Goal: Task Accomplishment & Management: Manage account settings

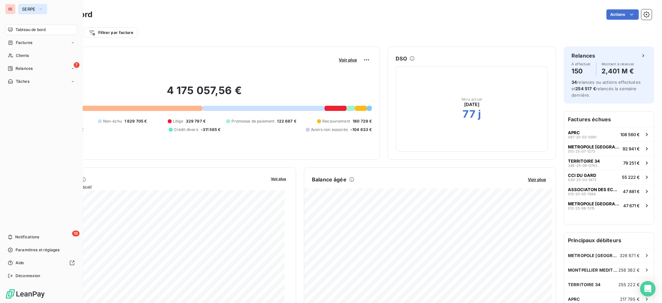
click at [25, 9] on span "SERPE" at bounding box center [29, 8] width 14 height 5
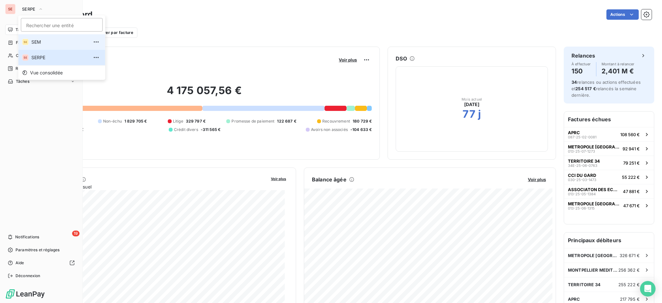
click at [38, 41] on span "SEM" at bounding box center [59, 42] width 57 height 6
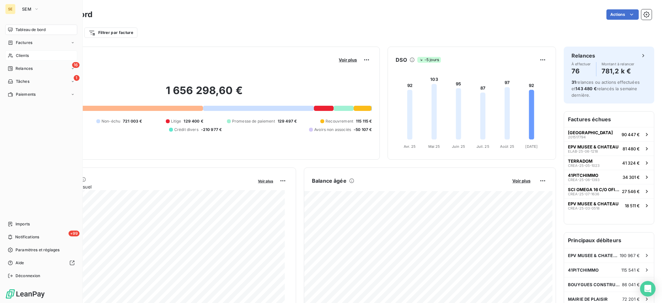
click at [21, 56] on span "Clients" at bounding box center [22, 56] width 13 height 6
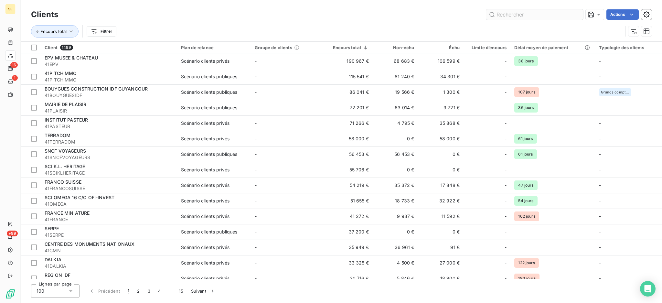
click at [520, 15] on input "text" at bounding box center [534, 14] width 97 height 10
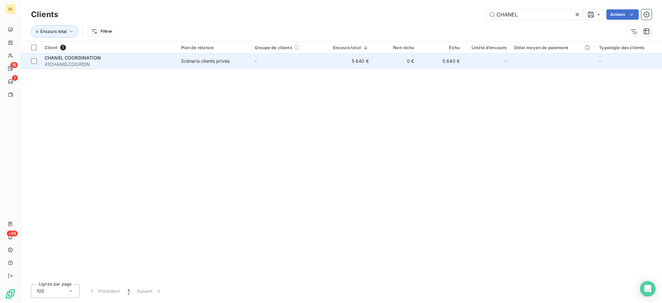
type input "CHANEL"
click at [304, 61] on td "-" at bounding box center [288, 61] width 74 height 16
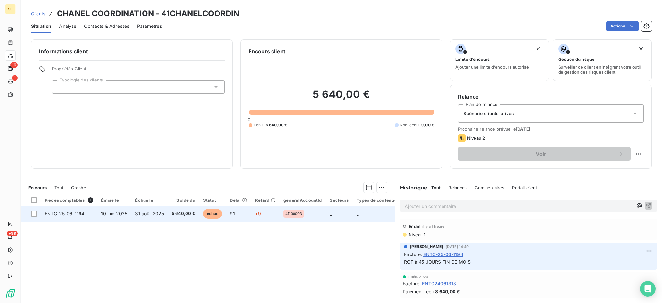
click at [158, 216] on td "31 août 2025" at bounding box center [149, 214] width 37 height 16
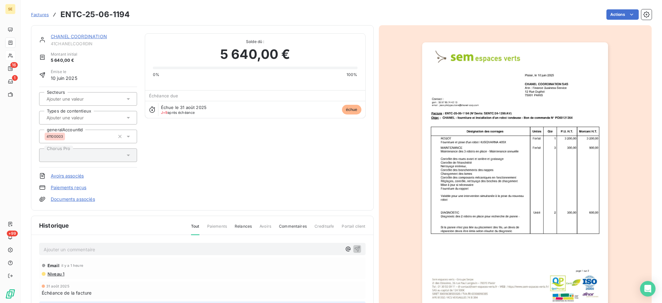
click at [82, 248] on p "Ajouter un commentaire ﻿" at bounding box center [193, 249] width 298 height 8
click at [157, 246] on p "Ajouter un commentaire ﻿" at bounding box center [193, 249] width 298 height 8
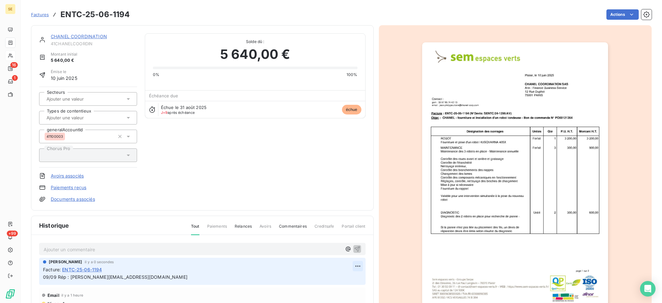
click at [347, 263] on html "SE 16 1 +99 Factures ENTC-25-06-1194 Actions CHANEL COORDINATION 41CHANELCOORDI…" at bounding box center [331, 151] width 662 height 303
click at [334, 276] on div "Editer" at bounding box center [332, 280] width 36 height 10
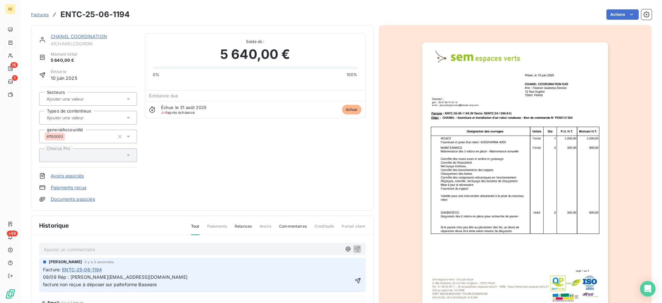
click at [81, 283] on span "09/09 Rép : catherine.muny@chanel.com facture non reçue à déposer sur palteform…" at bounding box center [115, 280] width 144 height 13
click at [176, 284] on p "09/09 Rép : catherine.muny@chanel.com facture non reçue : à déposer sur paltefo…" at bounding box center [198, 280] width 310 height 15
click at [355, 278] on icon "button" at bounding box center [358, 280] width 6 height 6
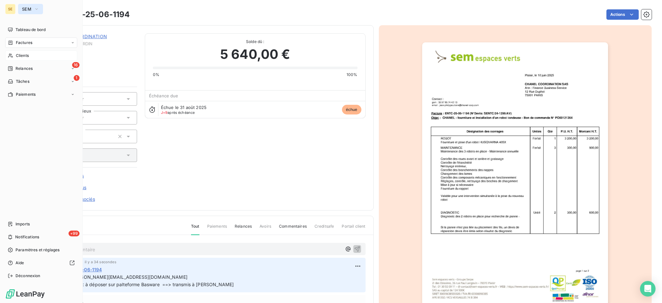
click at [32, 9] on button "SEM" at bounding box center [30, 9] width 25 height 10
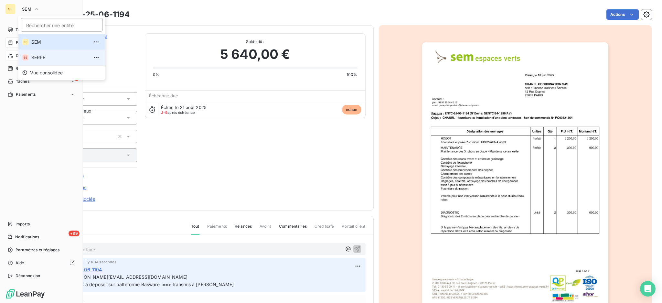
click at [37, 56] on span "SERPE" at bounding box center [59, 57] width 57 height 6
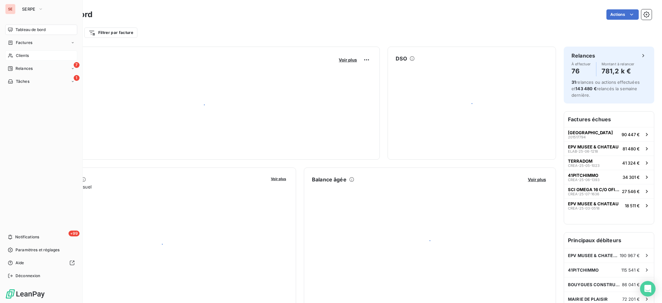
click at [30, 53] on div "Clients" at bounding box center [41, 55] width 72 height 10
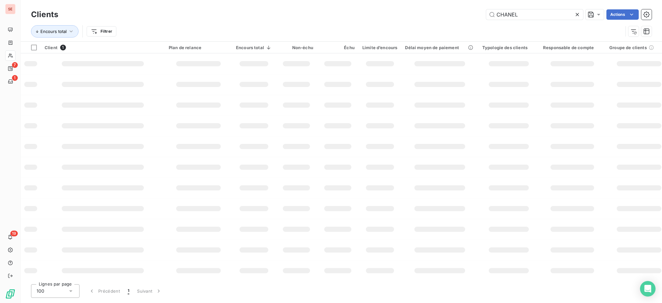
drag, startPoint x: 557, startPoint y: 17, endPoint x: 491, endPoint y: 1, distance: 68.4
click at [491, 1] on div "Clients CHANEL Actions Encours total Filtrer" at bounding box center [341, 20] width 641 height 41
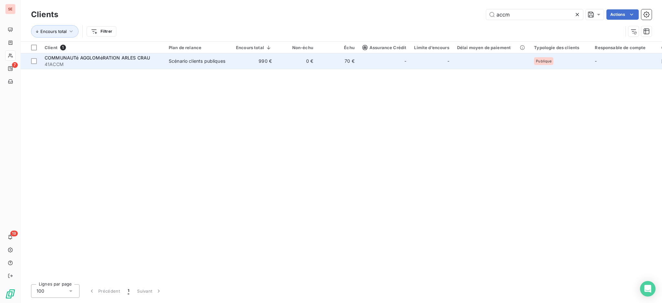
type input "accm"
click at [146, 59] on span "COMMUNAUTé AGGLOMéRATION ARLES CRAU" at bounding box center [97, 57] width 105 height 5
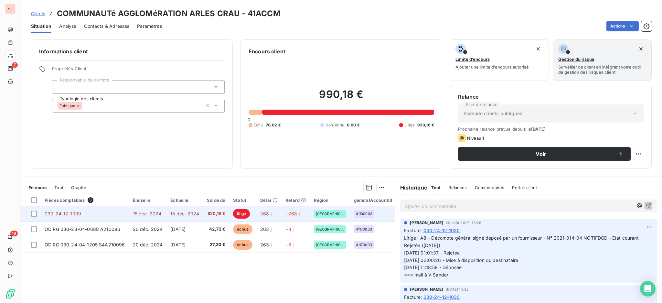
click at [207, 215] on span "920,16 €" at bounding box center [216, 213] width 18 height 6
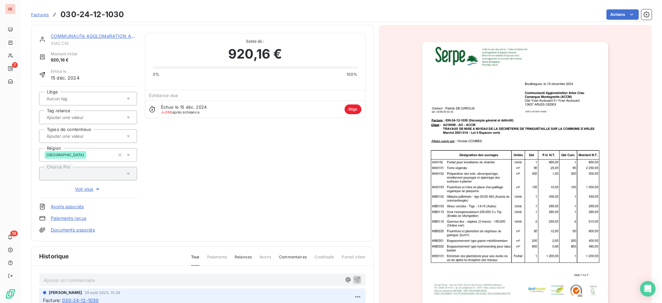
scroll to position [0, 0]
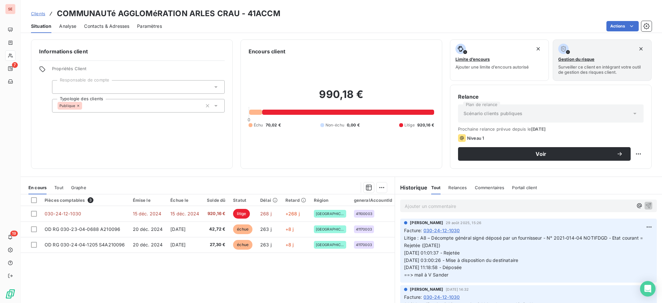
click at [496, 202] on p "Ajouter un commentaire ﻿" at bounding box center [519, 206] width 228 height 8
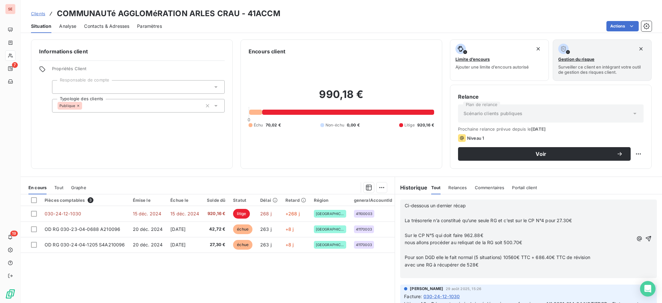
click at [471, 214] on p at bounding box center [519, 212] width 228 height 7
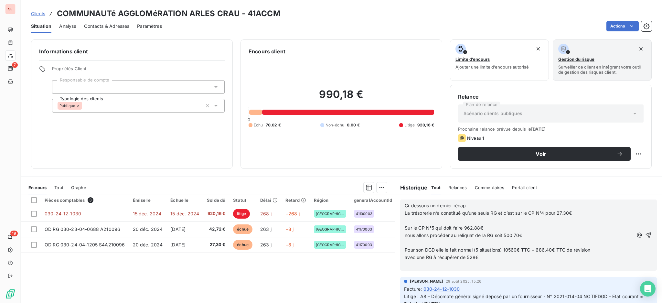
click at [461, 218] on p at bounding box center [519, 220] width 228 height 7
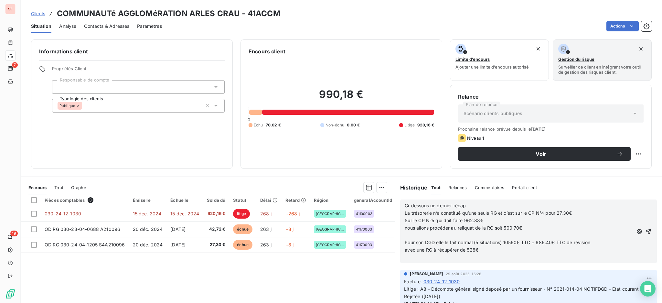
click at [438, 232] on p at bounding box center [519, 235] width 228 height 7
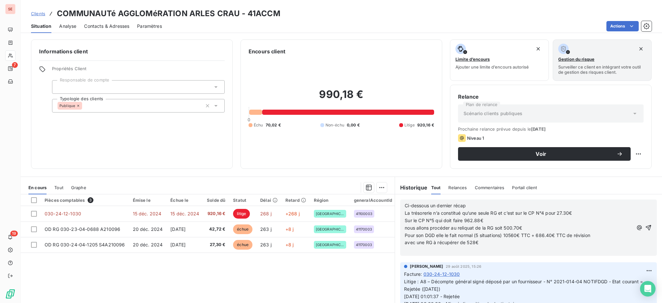
click at [429, 251] on p "﻿" at bounding box center [519, 249] width 228 height 7
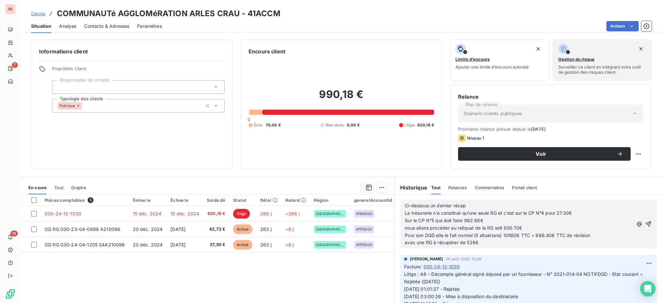
click at [405, 204] on span "Ci-dessous un dernier récap" at bounding box center [435, 205] width 61 height 5
click at [400, 205] on div "Ci-dessous un dernier récap La trésorerie n’a constitué qu’une seule RG et c’es…" at bounding box center [528, 223] width 257 height 49
click at [405, 203] on span "Ci-dessous un dernier récap" at bounding box center [435, 205] width 61 height 5
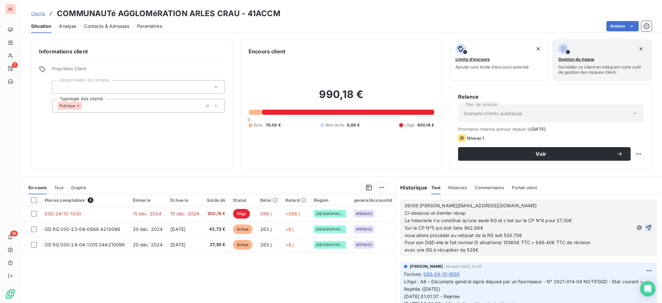
click at [645, 227] on icon "button" at bounding box center [648, 227] width 6 height 6
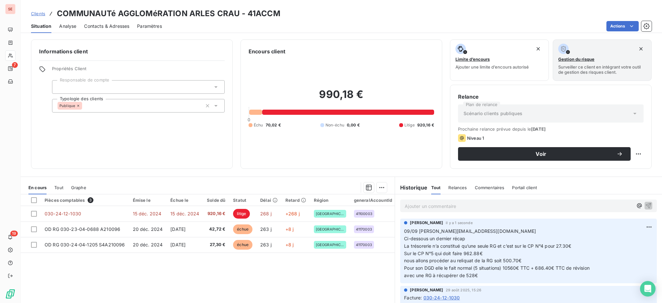
click at [434, 204] on p "Ajouter un commentaire ﻿" at bounding box center [519, 206] width 228 height 8
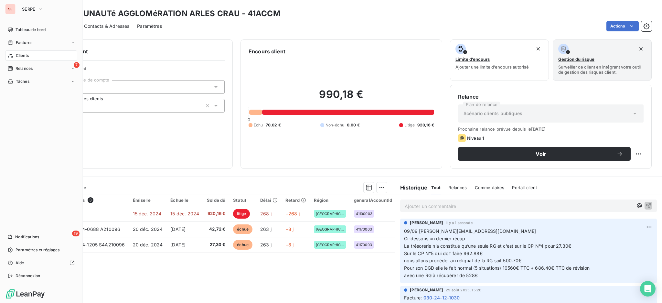
click at [24, 53] on span "Clients" at bounding box center [22, 56] width 13 height 6
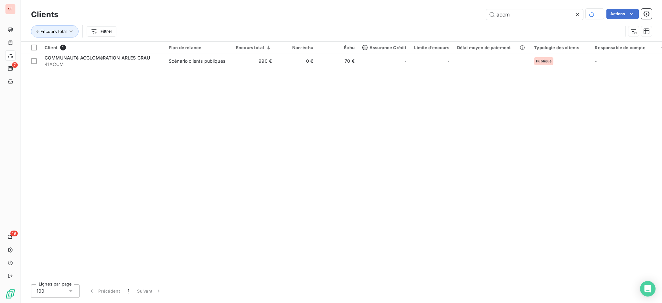
drag, startPoint x: 517, startPoint y: 12, endPoint x: 445, endPoint y: 7, distance: 71.9
click at [445, 7] on div "Clients accm Actions Encours total Filtrer" at bounding box center [341, 20] width 641 height 41
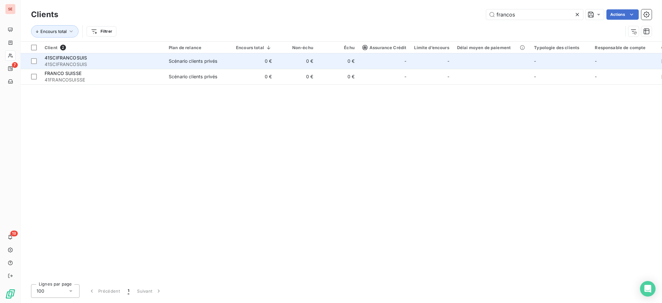
type input "francos"
click at [128, 62] on span "41SCIFRANCOSUIS" at bounding box center [103, 64] width 116 height 6
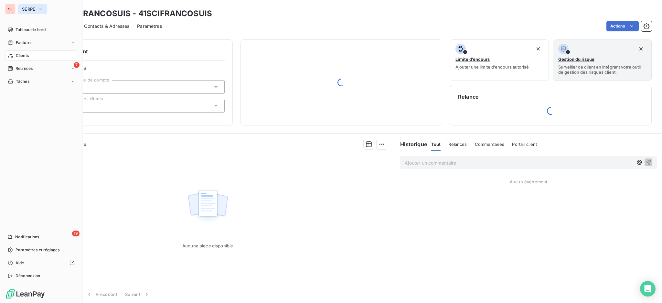
click at [35, 8] on span "SERPE" at bounding box center [29, 8] width 14 height 5
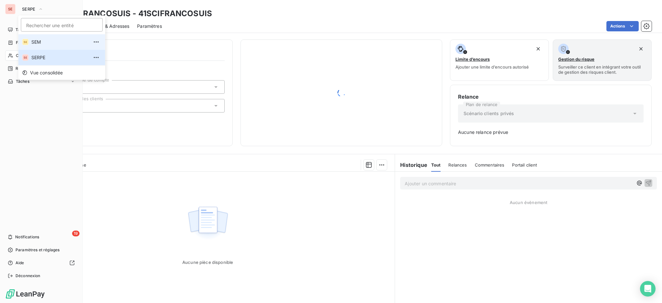
click at [44, 41] on span "SEM" at bounding box center [59, 42] width 57 height 6
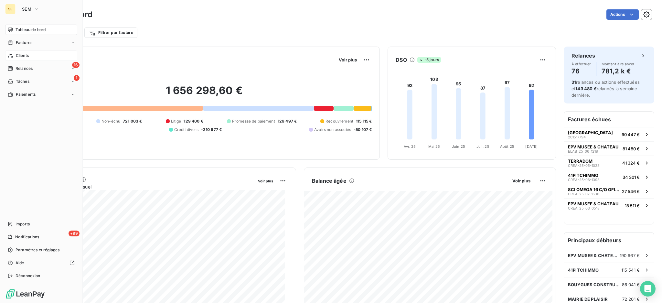
click at [21, 51] on div "Clients" at bounding box center [41, 55] width 72 height 10
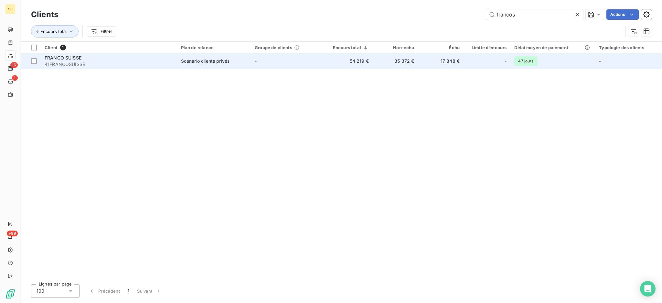
click at [125, 54] on td "FRANCO SUISSE 41FRANCOSUISSE" at bounding box center [109, 61] width 136 height 16
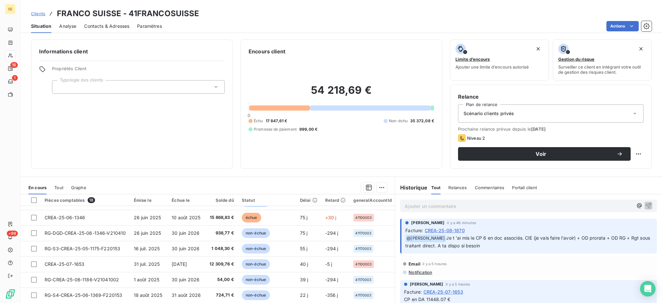
scroll to position [35, 0]
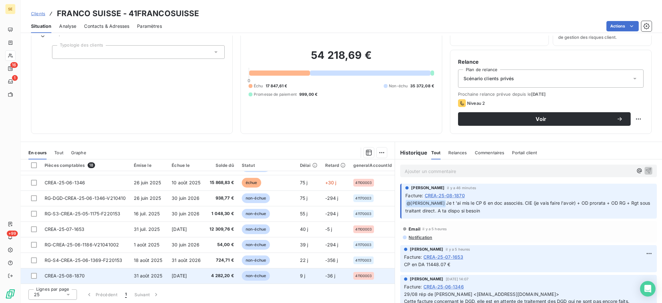
click at [187, 273] on span "15 oct. 2025" at bounding box center [179, 275] width 15 height 5
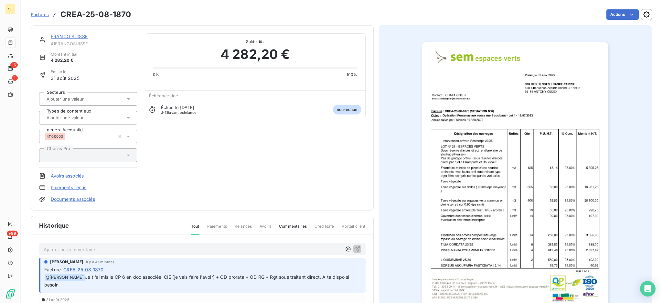
click at [85, 198] on link "Documents associés" at bounding box center [73, 199] width 44 height 6
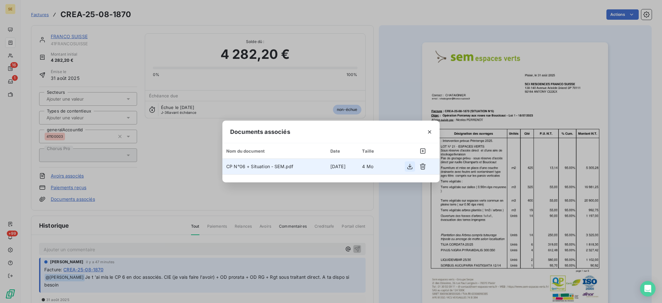
click at [411, 167] on icon "button" at bounding box center [410, 166] width 6 height 6
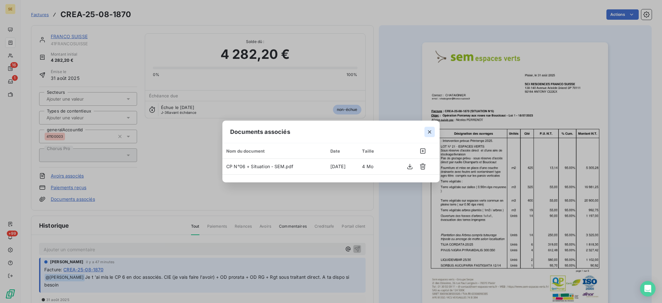
click at [429, 130] on icon "button" at bounding box center [429, 132] width 6 height 6
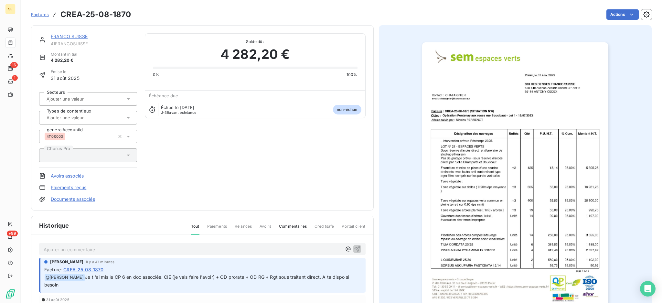
click at [74, 247] on p "Ajouter un commentaire ﻿" at bounding box center [193, 249] width 298 height 8
click at [84, 246] on span "CP 6 - 2177.65 € (-RG 178.42 € - PRORATA - 71.37 -" at bounding box center [101, 248] width 115 height 5
click at [125, 246] on span "CP 6 - 2177.65 € (2572.20-RG 178.42 € - PRORATA - 71.37 -" at bounding box center [110, 248] width 133 height 5
click at [169, 248] on span "CP 6 - 2177.65 € (2572.20-RG 214.10 € - PRORATA - 71.37 -" at bounding box center [110, 248] width 132 height 5
click at [182, 246] on span "CP 6 - 2177.65 € (2572.20-RG 214.10 € - PRORATA - 85.64 € - 94.80 €)" at bounding box center [123, 248] width 158 height 5
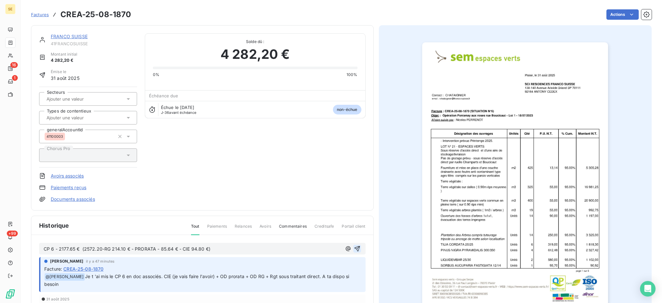
click at [355, 248] on icon "button" at bounding box center [357, 248] width 6 height 6
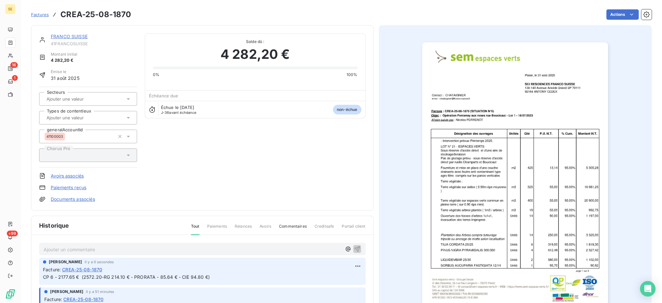
click at [273, 272] on div "Facture : CREA-25-08-1870" at bounding box center [202, 269] width 319 height 7
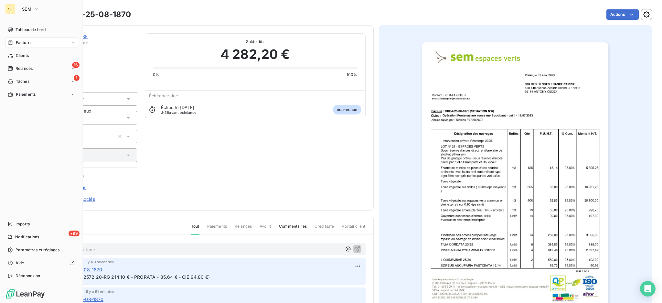
click at [24, 46] on div "Factures" at bounding box center [41, 42] width 72 height 10
click at [19, 54] on span "Clients" at bounding box center [22, 56] width 13 height 6
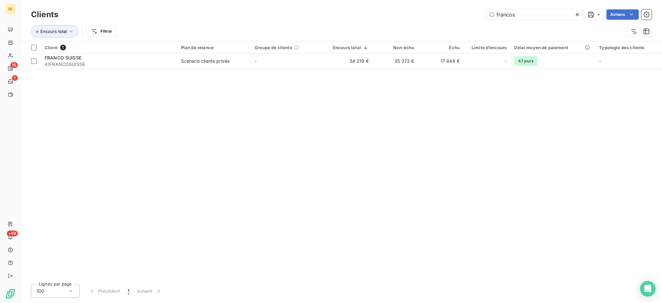
drag, startPoint x: 526, startPoint y: 13, endPoint x: 480, endPoint y: 10, distance: 46.3
click at [480, 10] on div "francos Actions" at bounding box center [359, 14] width 586 height 10
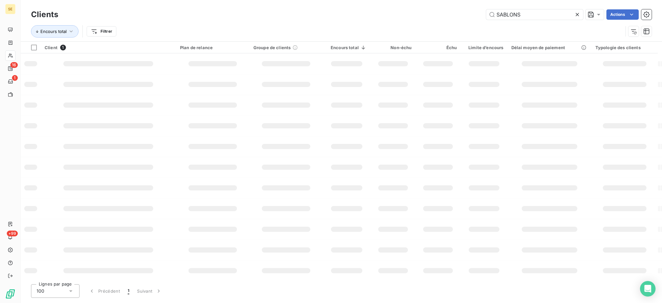
type input "SABLONS"
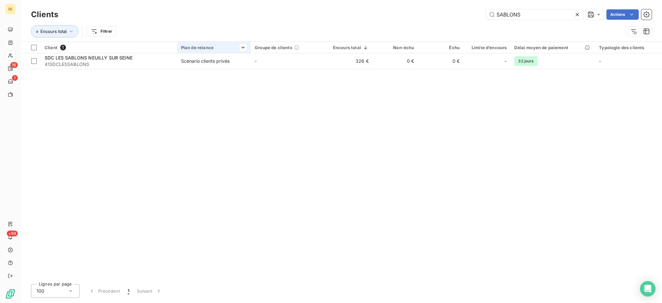
click at [181, 52] on th "Plan de relance" at bounding box center [214, 48] width 74 height 12
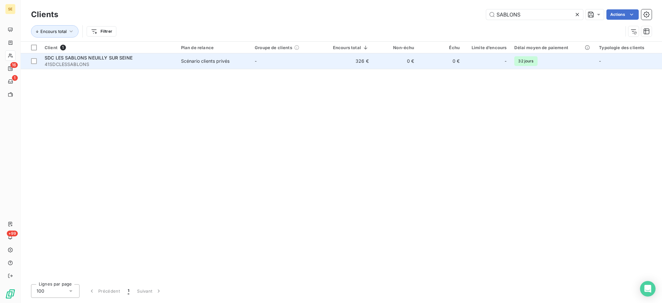
click at [173, 60] on div "SDC LES SABLONS NEUILLY SUR SEINE" at bounding box center [109, 58] width 129 height 6
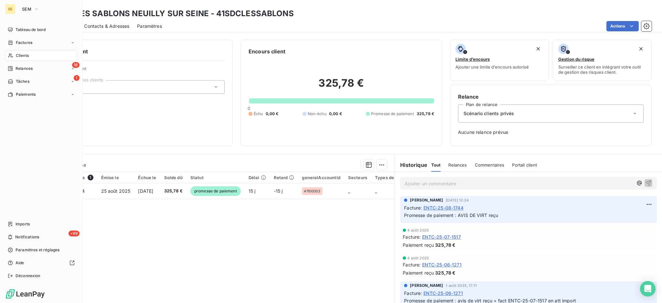
click at [16, 53] on span "Clients" at bounding box center [22, 56] width 13 height 6
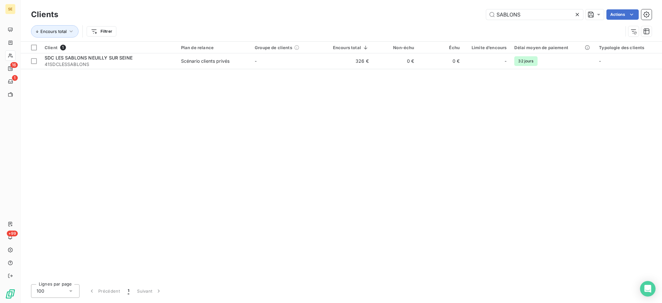
drag, startPoint x: 529, startPoint y: 12, endPoint x: 369, endPoint y: -4, distance: 160.5
click at [369, 0] on html "SE 16 1 +99 Clients SABLONS Actions Encours total Filtrer Client 1 Plan de rela…" at bounding box center [331, 151] width 662 height 303
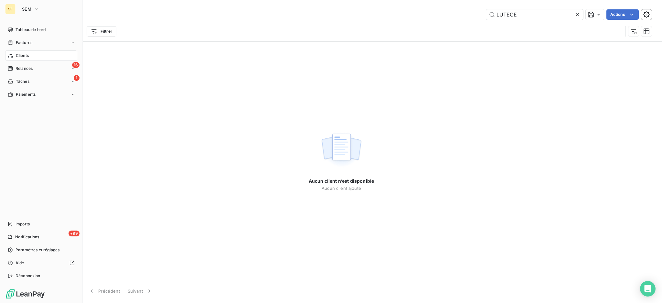
click at [20, 55] on span "Clients" at bounding box center [22, 56] width 13 height 6
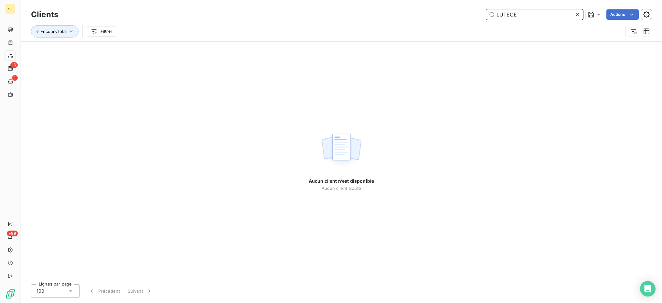
drag, startPoint x: 495, startPoint y: 10, endPoint x: 391, endPoint y: 24, distance: 104.3
click at [436, 9] on div "LUTECE Actions" at bounding box center [359, 14] width 586 height 10
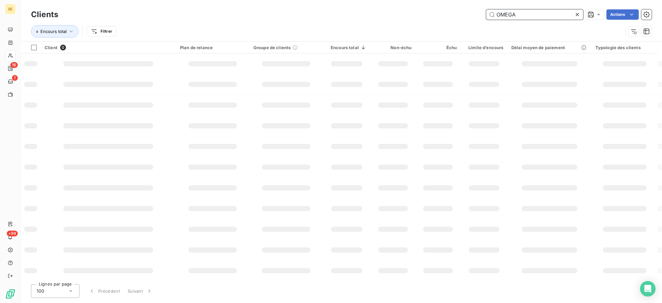
type input "OMEGA"
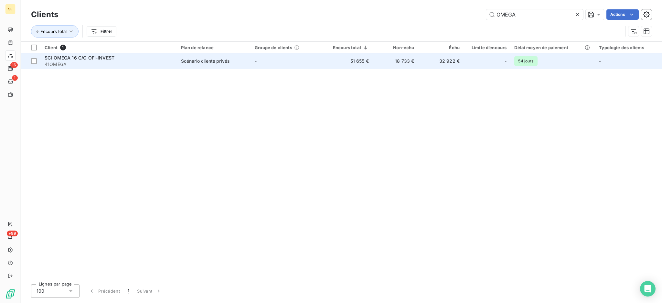
click at [163, 59] on div "SCI OMEGA 16 C/O OFI-INVEST" at bounding box center [109, 58] width 129 height 6
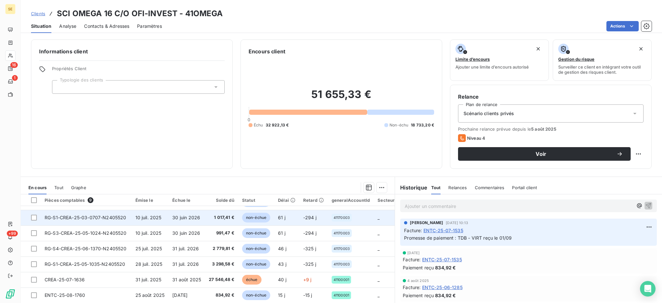
scroll to position [35, 0]
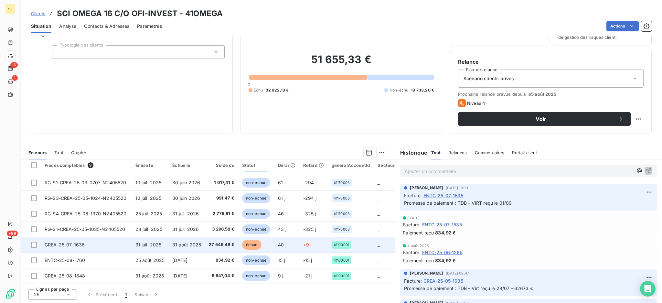
click at [202, 246] on td "31 août 2025" at bounding box center [186, 245] width 37 height 16
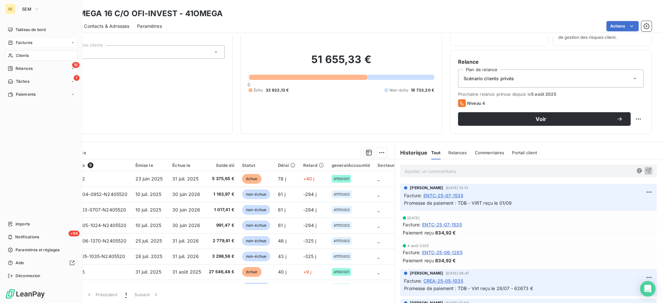
click at [24, 45] on span "Factures" at bounding box center [24, 43] width 16 height 6
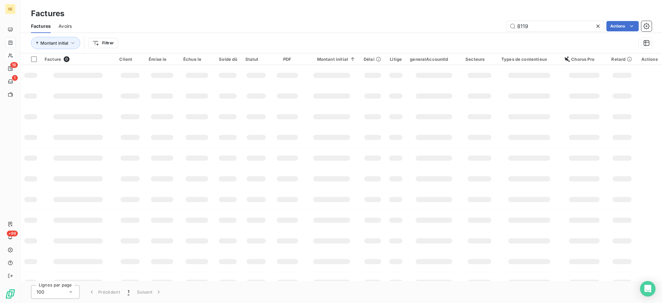
drag, startPoint x: 538, startPoint y: 29, endPoint x: 447, endPoint y: 20, distance: 91.6
click at [461, 22] on div "8119 Actions" at bounding box center [366, 26] width 572 height 10
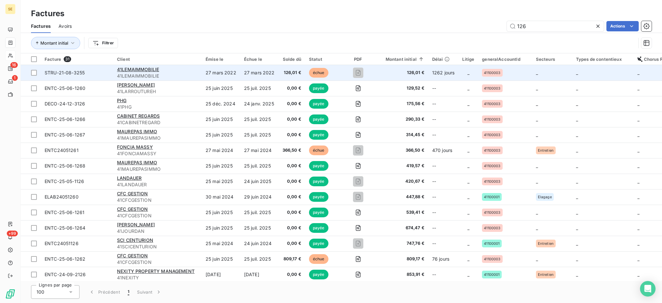
type input "126"
click at [188, 77] on span "41LEMAIMMOBILIE" at bounding box center [157, 76] width 81 height 6
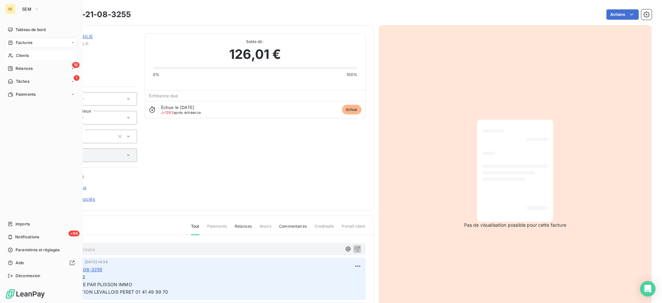
click at [23, 56] on span "Clients" at bounding box center [22, 56] width 13 height 6
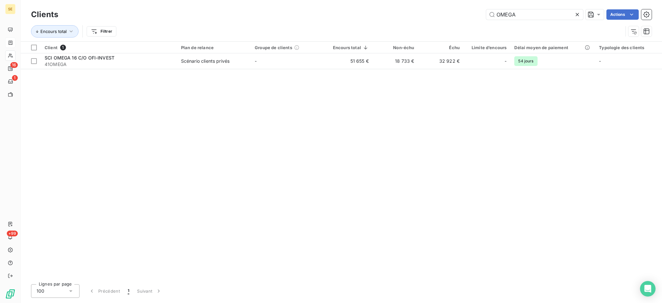
drag, startPoint x: 528, startPoint y: 11, endPoint x: 461, endPoint y: 0, distance: 67.5
click at [461, 0] on div "Clients OMEGA Actions Encours total Filtrer" at bounding box center [341, 20] width 641 height 41
type input "E"
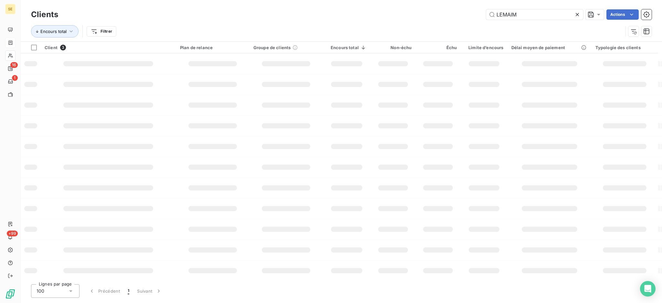
type input "LEMAIM"
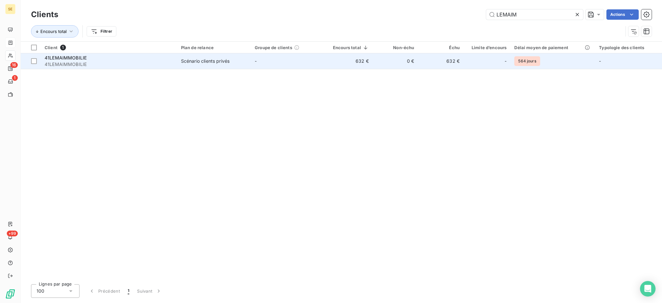
click at [245, 58] on span "Scénario clients privés" at bounding box center [214, 61] width 66 height 6
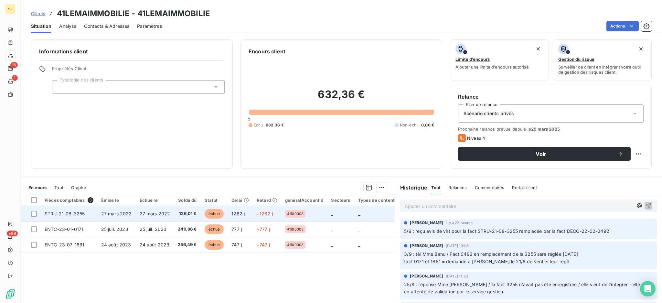
click at [154, 217] on td "27 mars 2022" at bounding box center [155, 214] width 38 height 16
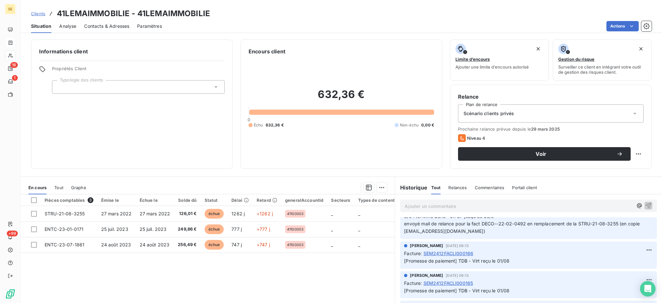
scroll to position [129, 0]
click at [123, 23] on div "Contacts & Adresses" at bounding box center [106, 26] width 45 height 14
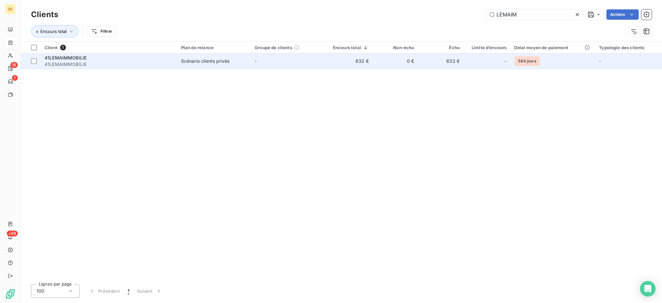
click at [84, 61] on span "41LEMAIMMOBILIE" at bounding box center [109, 64] width 129 height 6
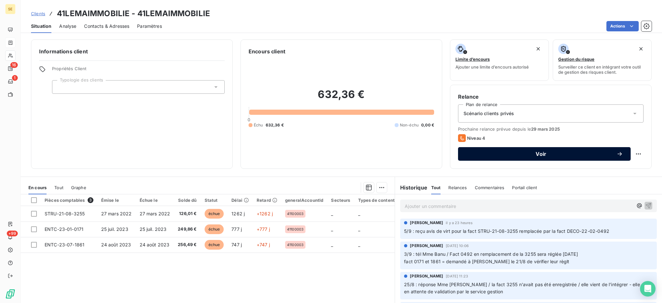
click at [473, 152] on span "Voir" at bounding box center [541, 153] width 151 height 5
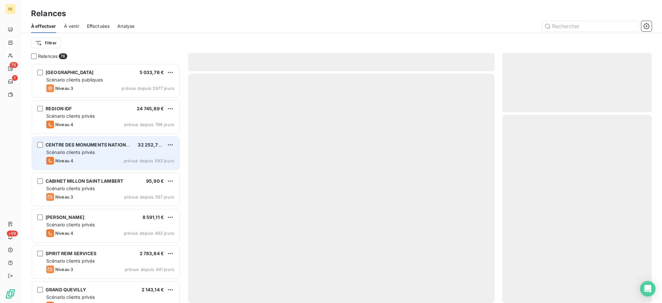
scroll to position [233, 143]
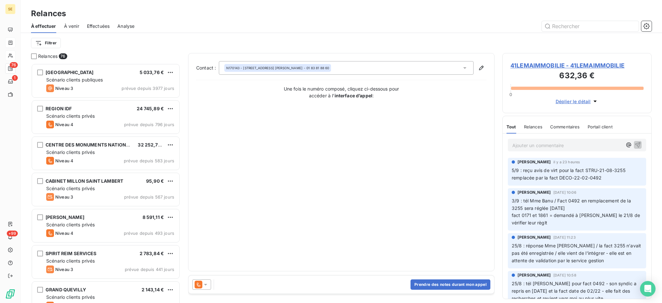
click at [464, 66] on icon at bounding box center [465, 68] width 6 height 6
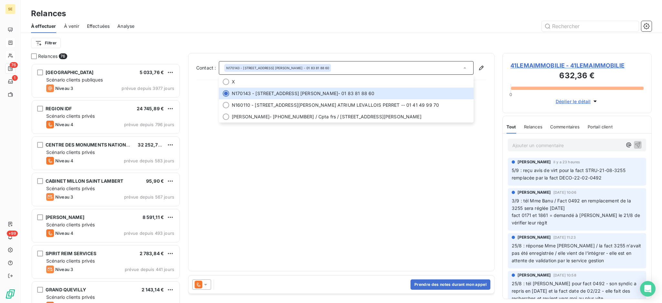
click at [562, 61] on span "41LEMAIMMOBILIE - 41LEMAIMMOBILIE" at bounding box center [576, 65] width 133 height 9
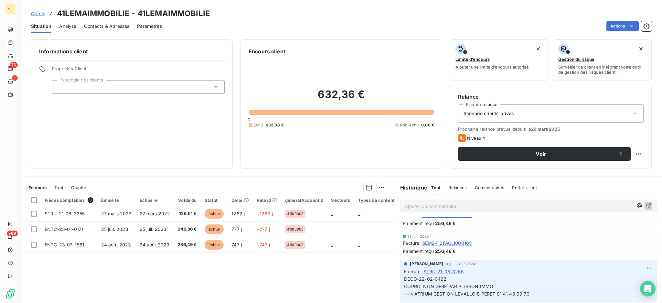
scroll to position [302, 0]
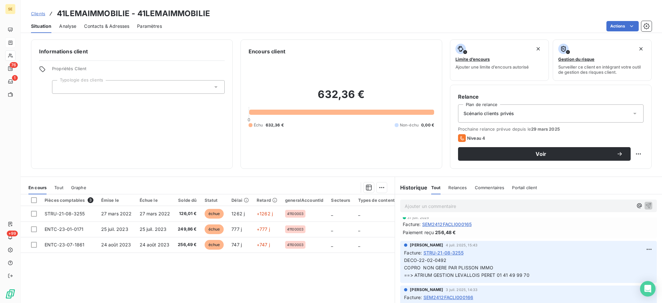
click at [343, 274] on div "Pièces comptables 3 Émise le Échue le Solde dû Statut Délai Retard generalAccou…" at bounding box center [208, 256] width 374 height 124
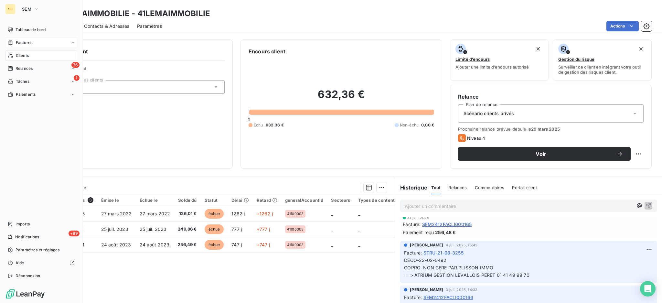
click at [29, 55] on div "Clients" at bounding box center [41, 55] width 72 height 10
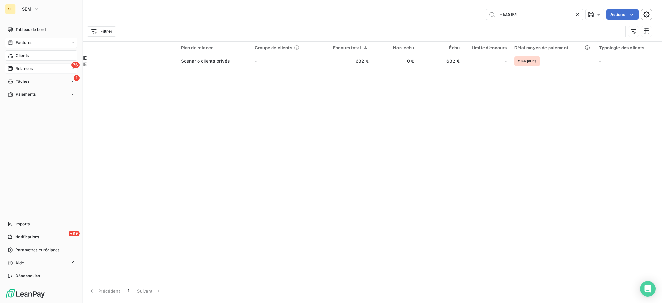
click at [25, 66] on span "Relances" at bounding box center [24, 69] width 17 height 6
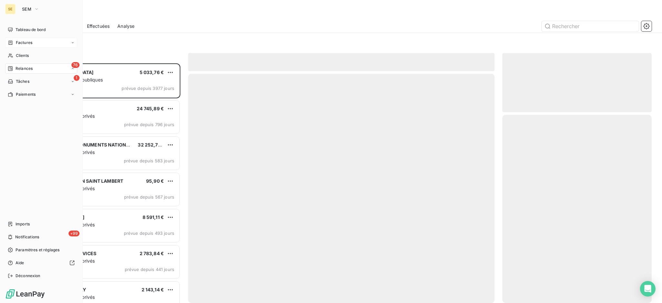
scroll to position [233, 143]
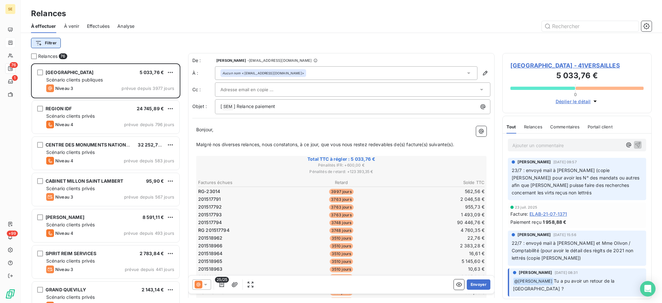
click at [51, 41] on html "SE 76 1 +99 Relances À effectuer À venir Effectuées Analyse Filtrer Relances 76…" at bounding box center [331, 151] width 662 height 303
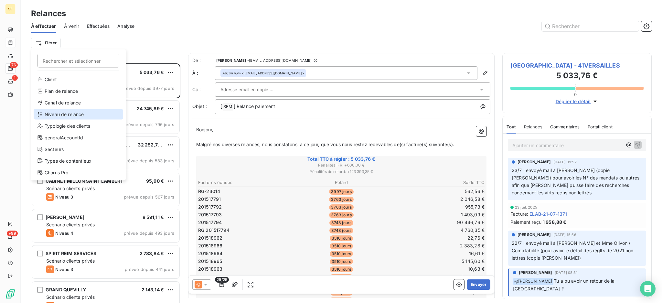
click at [59, 109] on div "Niveau de relance" at bounding box center [79, 114] width 90 height 10
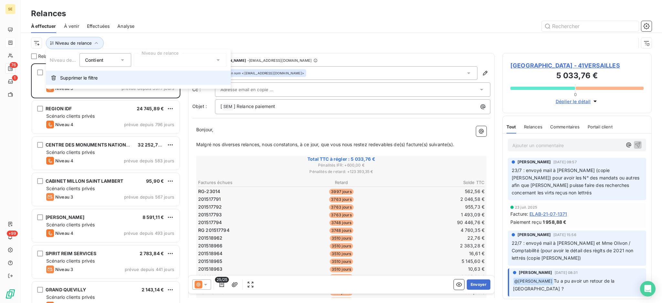
scroll to position [7, 7]
click at [219, 60] on icon at bounding box center [218, 60] width 3 height 2
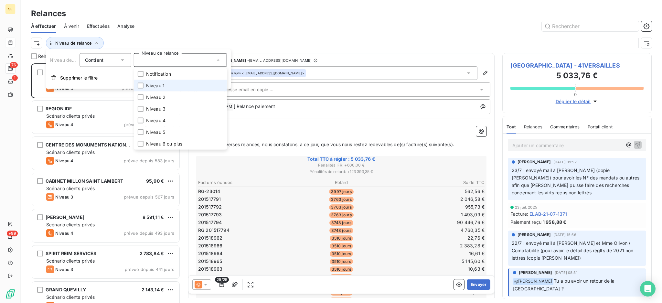
click at [183, 83] on li "Niveau 1" at bounding box center [180, 86] width 93 height 12
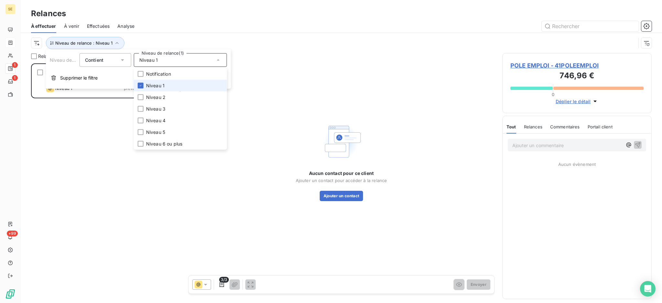
scroll to position [233, 143]
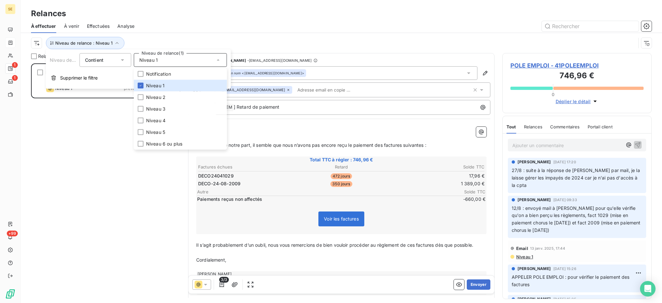
click at [162, 25] on div at bounding box center [396, 26] width 509 height 10
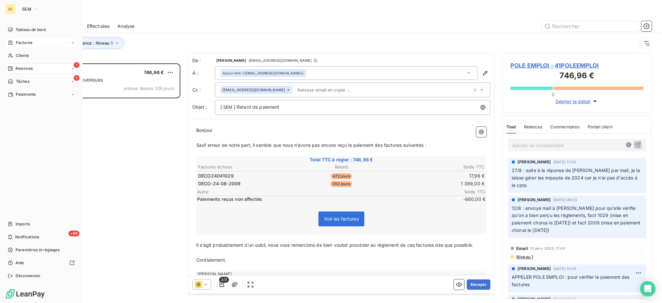
click at [21, 43] on span "Factures" at bounding box center [24, 43] width 16 height 6
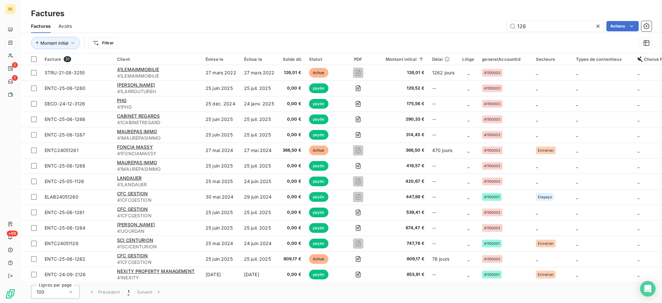
drag, startPoint x: 556, startPoint y: 22, endPoint x: 496, endPoint y: 20, distance: 59.8
click at [496, 21] on div "126 Actions" at bounding box center [366, 26] width 572 height 10
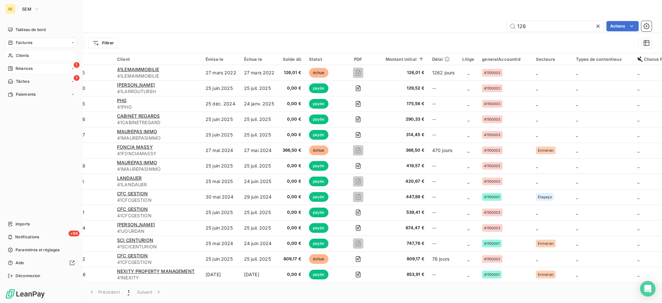
click at [16, 56] on div "Clients" at bounding box center [41, 55] width 72 height 10
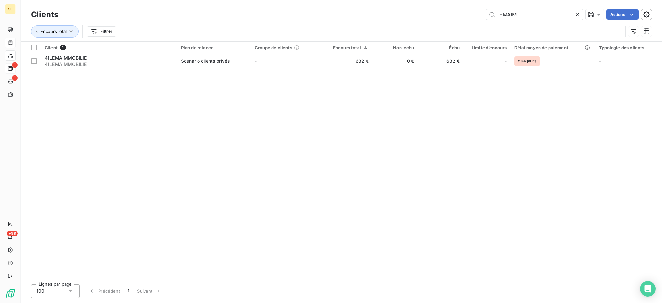
drag, startPoint x: 534, startPoint y: 15, endPoint x: 453, endPoint y: -6, distance: 84.2
click at [453, 0] on html "SE 1 1 +99 Clients LEMAIM Actions Encours total Filtrer Client 1 Plan de relanc…" at bounding box center [331, 151] width 662 height 303
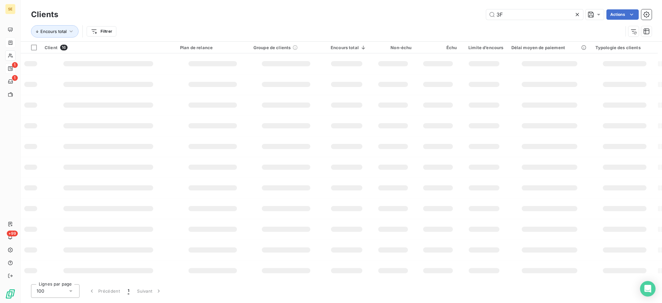
type input "3F"
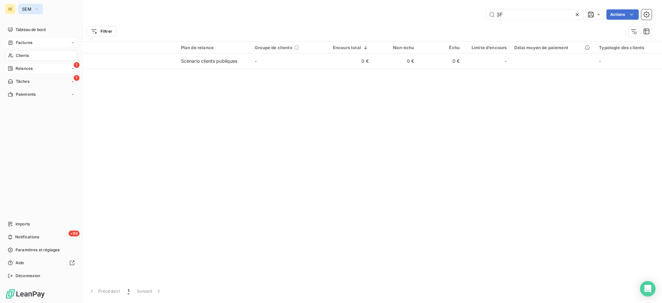
click at [21, 7] on button "SEM" at bounding box center [30, 9] width 25 height 10
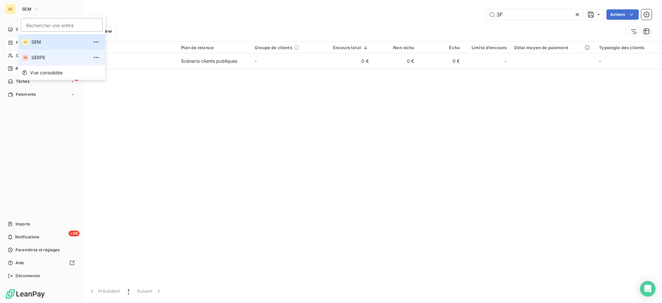
click at [37, 56] on span "SERPE" at bounding box center [59, 57] width 57 height 6
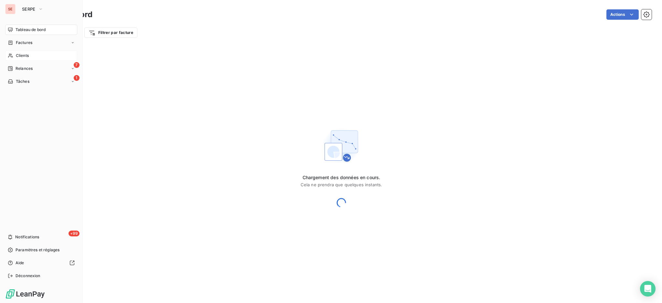
click at [24, 55] on span "Clients" at bounding box center [22, 56] width 13 height 6
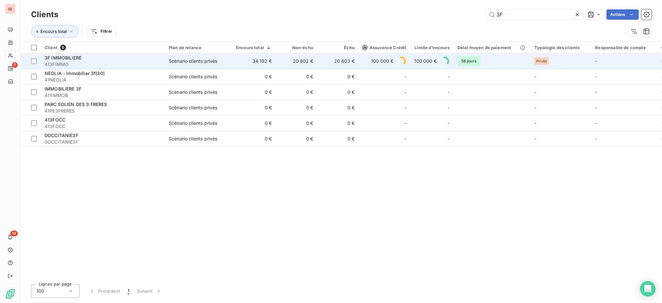
click at [221, 62] on span "Scénario clients privés" at bounding box center [198, 61] width 59 height 6
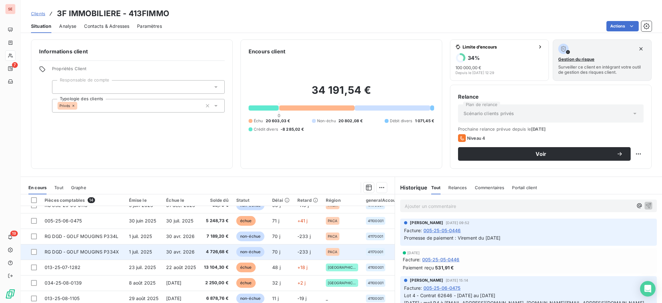
scroll to position [107, 0]
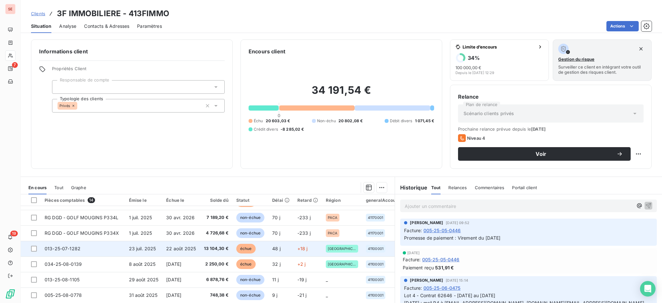
click at [187, 246] on span "22 août 2025" at bounding box center [181, 248] width 30 height 5
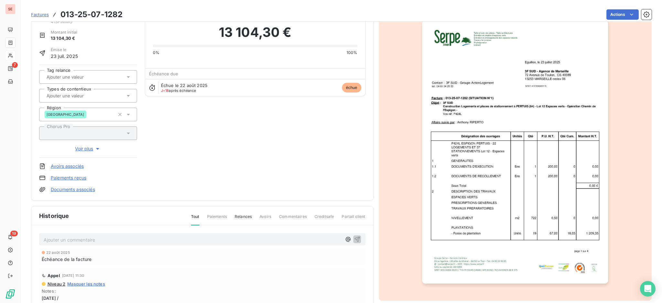
scroll to position [43, 0]
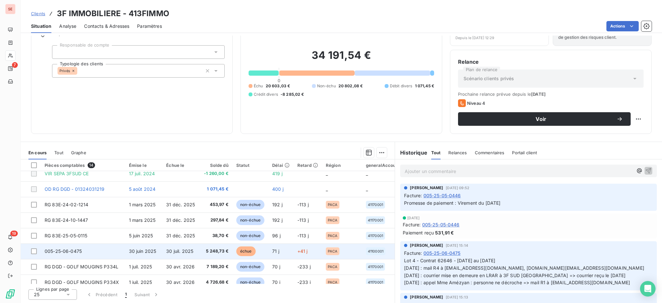
scroll to position [107, 0]
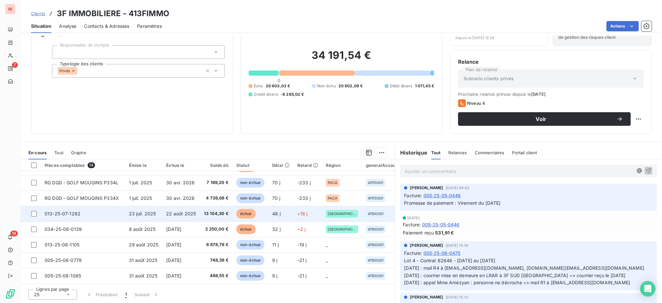
click at [197, 209] on td "22 août 2025" at bounding box center [180, 214] width 37 height 16
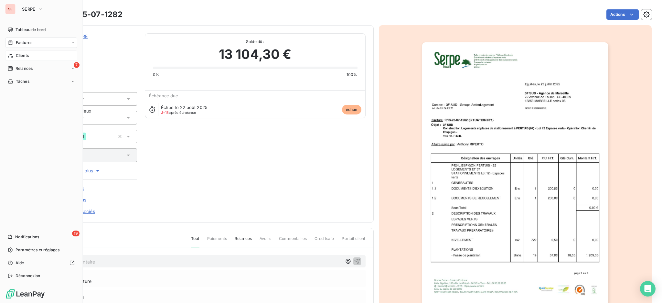
click at [19, 54] on span "Clients" at bounding box center [22, 56] width 13 height 6
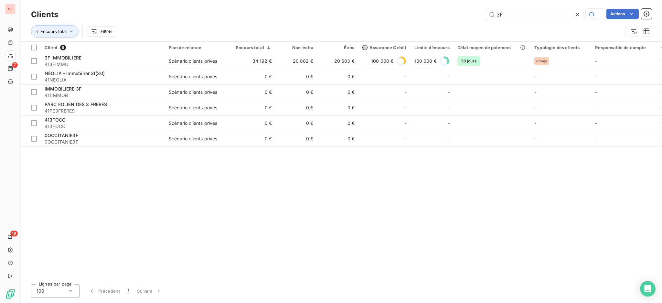
drag, startPoint x: 542, startPoint y: 13, endPoint x: 415, endPoint y: 0, distance: 127.7
click at [469, 6] on div "Clients 3F Actions Encours total Filtrer" at bounding box center [341, 20] width 641 height 41
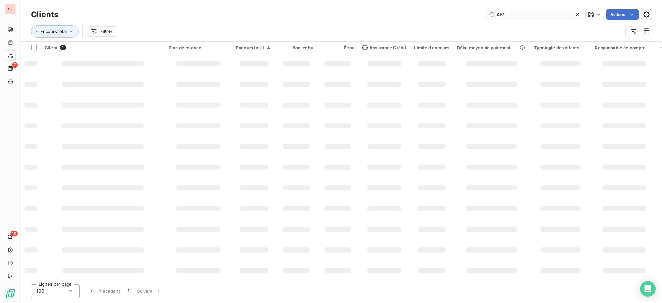
type input "A"
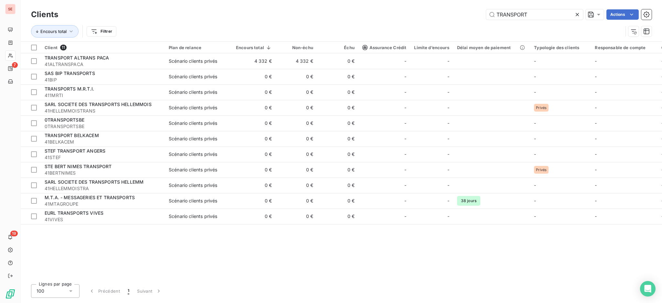
drag, startPoint x: 538, startPoint y: 13, endPoint x: 486, endPoint y: 5, distance: 51.9
click at [486, 5] on div "Clients TRANSPORT Actions Encours total Filtrer" at bounding box center [341, 20] width 641 height 41
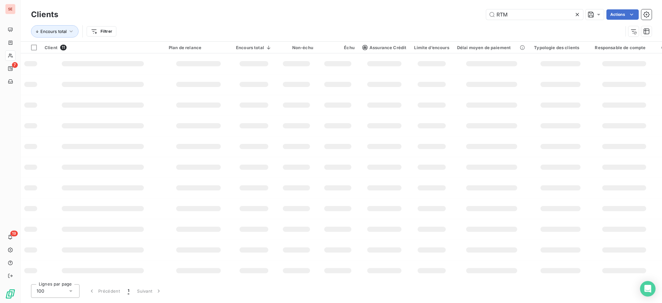
type input "RTM"
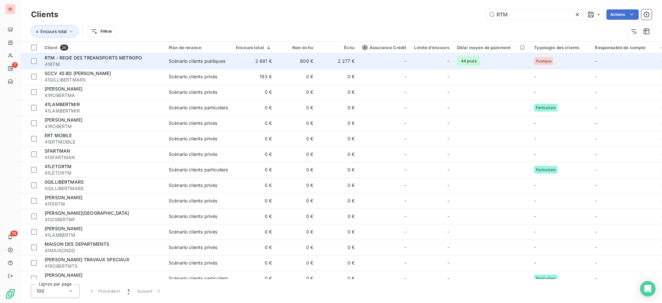
click at [185, 59] on div "Scénario clients publiques" at bounding box center [197, 61] width 57 height 6
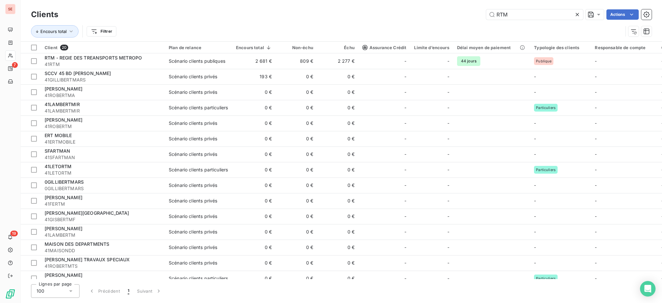
drag, startPoint x: 519, startPoint y: 19, endPoint x: 452, endPoint y: 8, distance: 68.1
click at [452, 8] on div "Clients RTM Actions" at bounding box center [341, 15] width 621 height 14
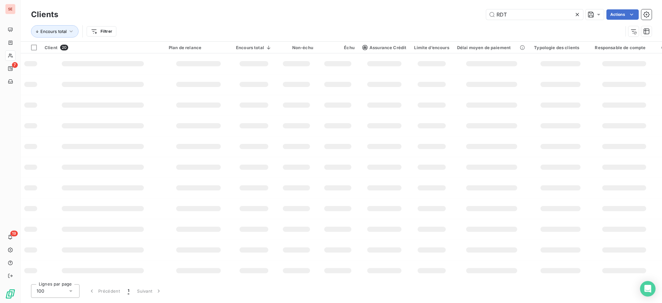
type input "RDT"
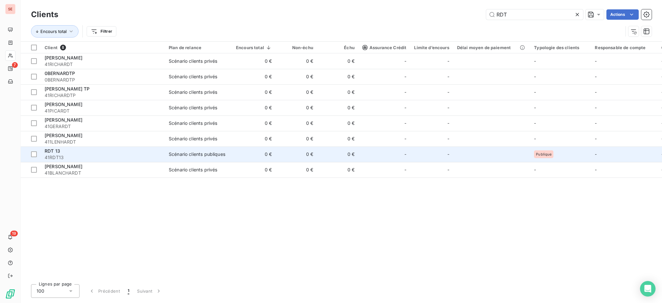
click at [106, 156] on span "41RDT13" at bounding box center [103, 157] width 116 height 6
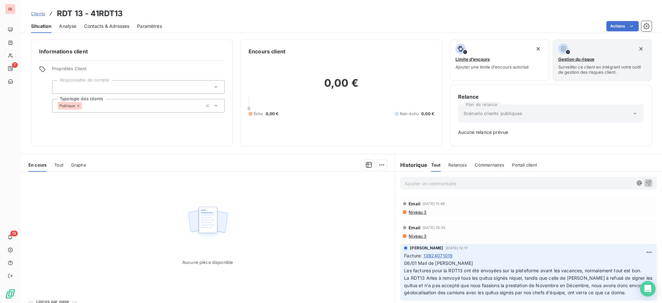
click at [56, 164] on span "Tout" at bounding box center [58, 164] width 9 height 5
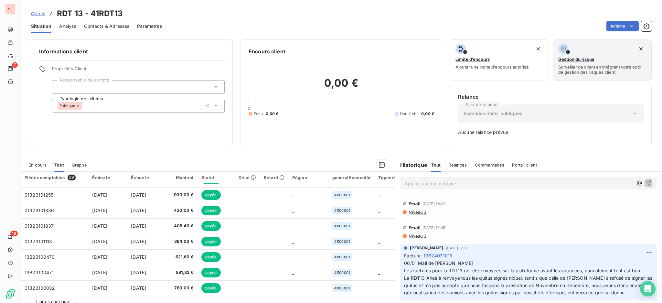
scroll to position [12, 0]
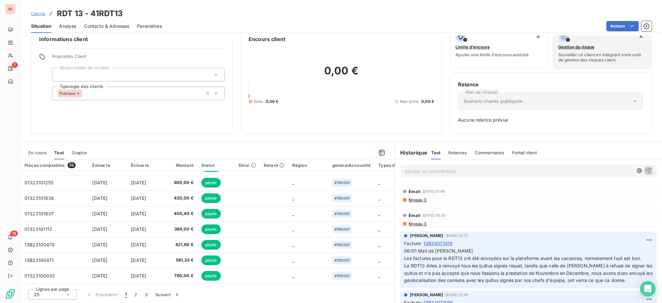
click at [37, 150] on span "En cours" at bounding box center [37, 152] width 18 height 5
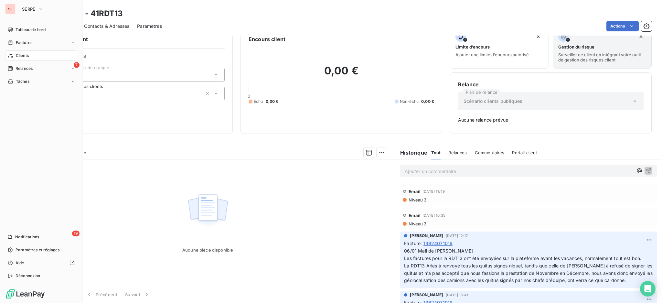
click at [19, 57] on span "Clients" at bounding box center [22, 56] width 13 height 6
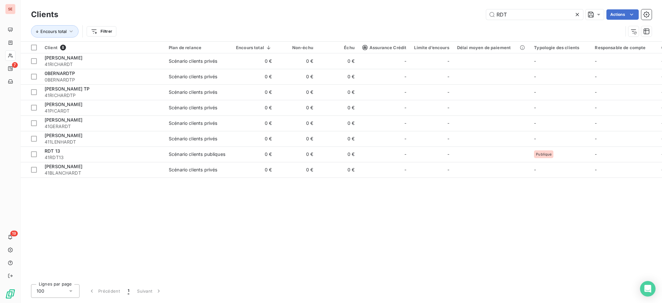
drag, startPoint x: 527, startPoint y: 14, endPoint x: 398, endPoint y: 11, distance: 128.4
click at [428, 12] on div "RDT Actions" at bounding box center [359, 14] width 586 height 10
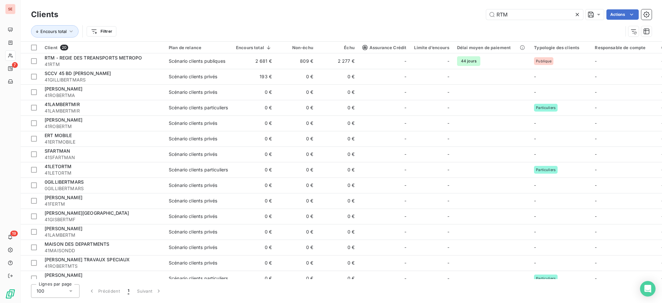
type input "RTM"
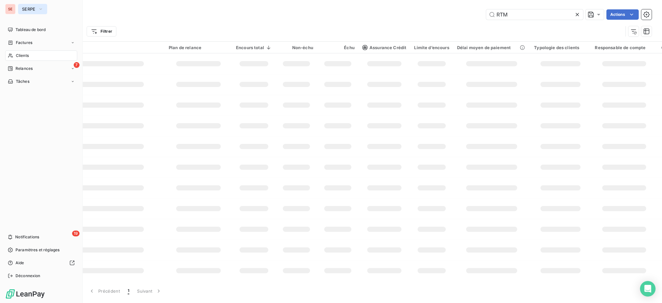
click at [19, 9] on button "SERPE" at bounding box center [32, 9] width 29 height 10
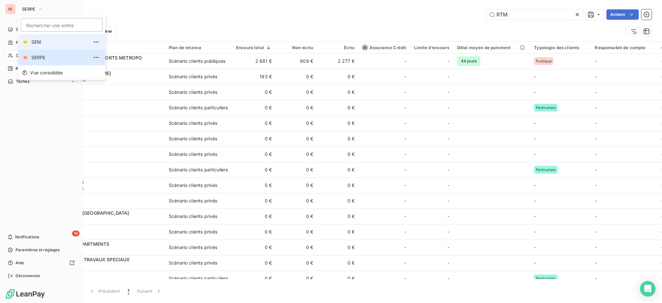
click at [40, 39] on span "SEM" at bounding box center [59, 42] width 57 height 6
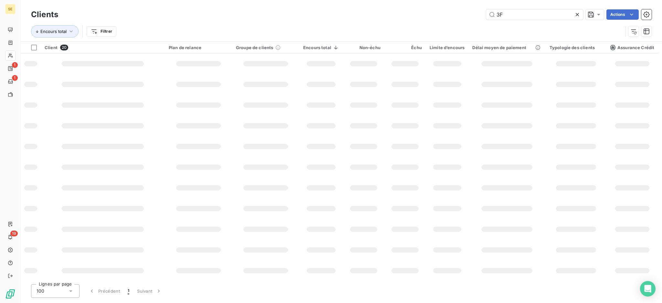
type input "RTM"
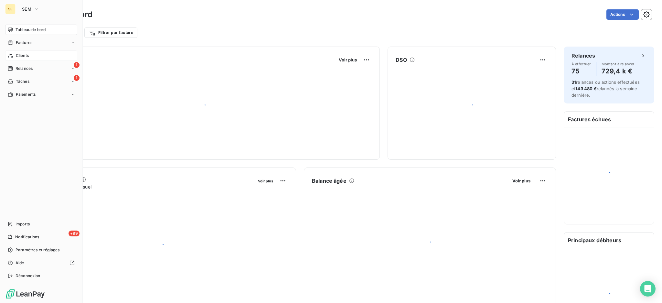
click at [25, 52] on div "Clients" at bounding box center [41, 55] width 72 height 10
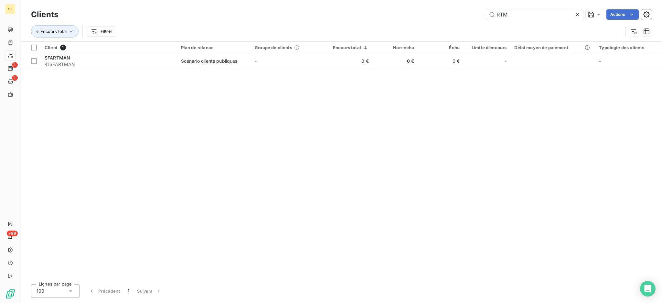
drag, startPoint x: 484, startPoint y: 5, endPoint x: 471, endPoint y: 0, distance: 13.9
click at [471, 0] on div "Clients RTM Actions Encours total Filtrer" at bounding box center [341, 20] width 641 height 41
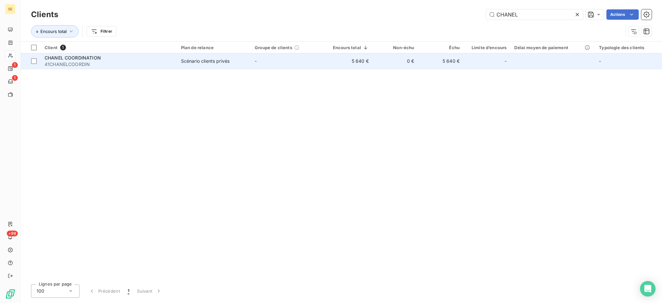
type input "CHANEL"
click at [245, 64] on td "Scénario clients privés" at bounding box center [214, 61] width 74 height 16
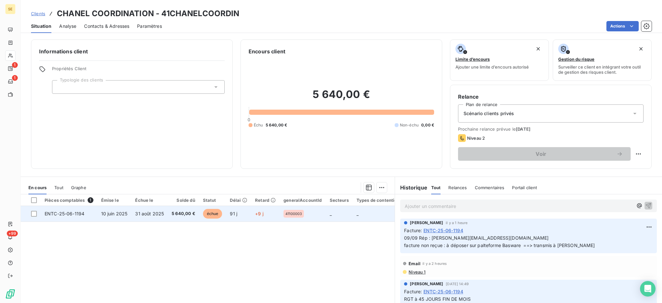
click at [179, 213] on span "5 640,00 €" at bounding box center [184, 213] width 24 height 6
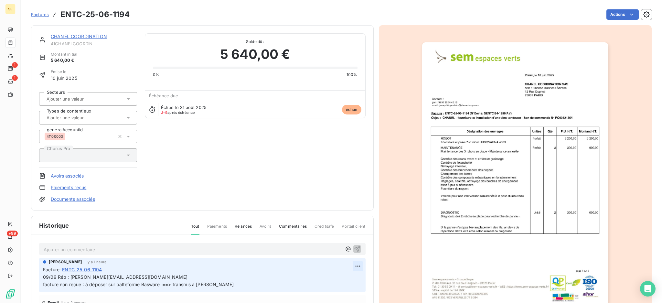
click at [350, 261] on html "SE 1 1 +99 Factures ENTC-25-06-1194 Actions CHANEL COORDINATION 41CHANELCOORDIN…" at bounding box center [331, 151] width 662 height 303
click at [332, 277] on div "Editer" at bounding box center [332, 280] width 36 height 10
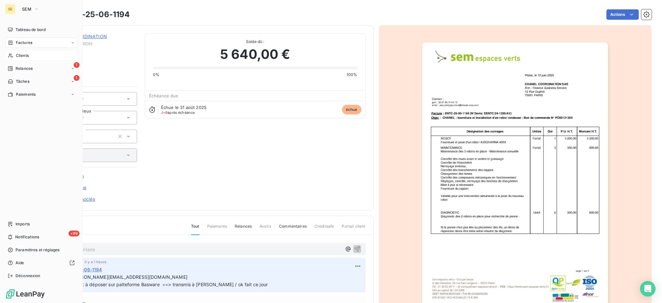
click at [22, 54] on span "Clients" at bounding box center [22, 56] width 13 height 6
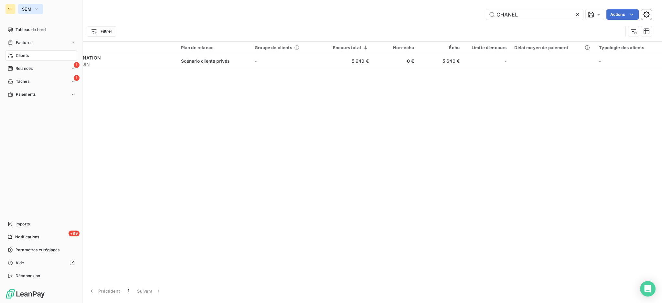
click at [27, 6] on span "SEM" at bounding box center [26, 8] width 9 height 5
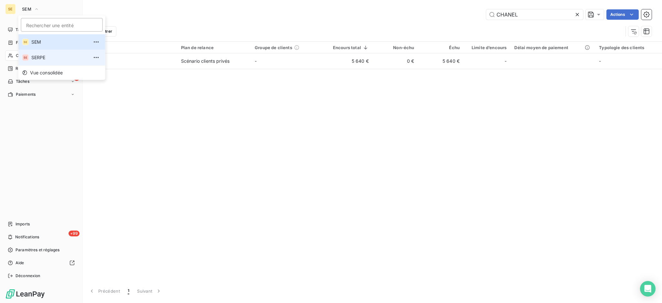
click at [34, 56] on span "SERPE" at bounding box center [59, 57] width 57 height 6
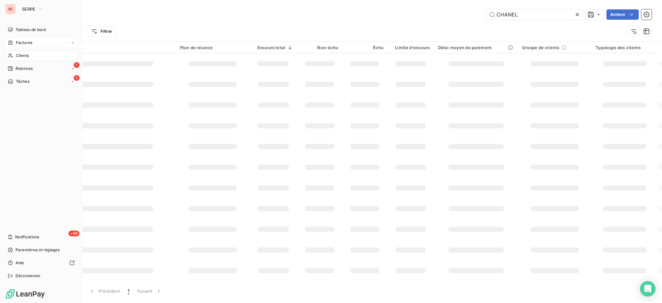
drag, startPoint x: 28, startPoint y: 59, endPoint x: 67, endPoint y: 41, distance: 42.8
click at [28, 58] on div "Clients" at bounding box center [41, 55] width 72 height 10
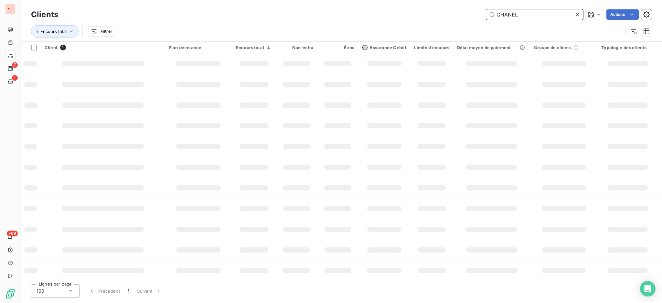
drag, startPoint x: 536, startPoint y: 19, endPoint x: 449, endPoint y: -1, distance: 89.1
click at [449, 0] on html "SE 7 1 +99 Clients CHANEL Actions Encours total Filtrer Client 1 Plan de relanc…" at bounding box center [331, 151] width 662 height 303
type input "em"
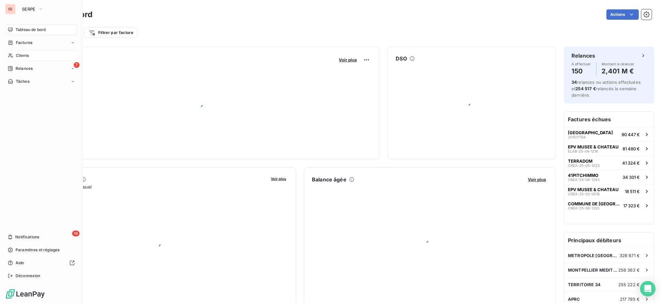
click at [21, 53] on span "Clients" at bounding box center [22, 56] width 13 height 6
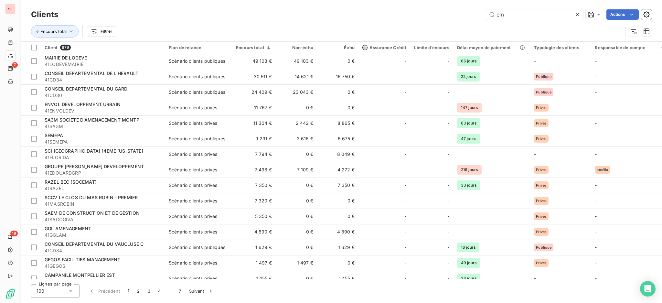
drag, startPoint x: 515, startPoint y: 14, endPoint x: 458, endPoint y: 12, distance: 56.6
click at [469, 10] on div "em Actions" at bounding box center [359, 14] width 586 height 10
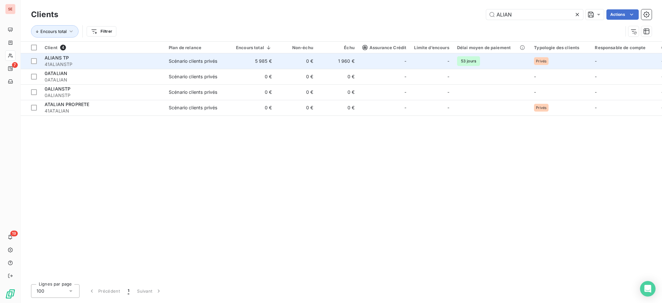
type input "ALIAN"
click at [93, 60] on div "ALIANS TP" at bounding box center [103, 58] width 116 height 6
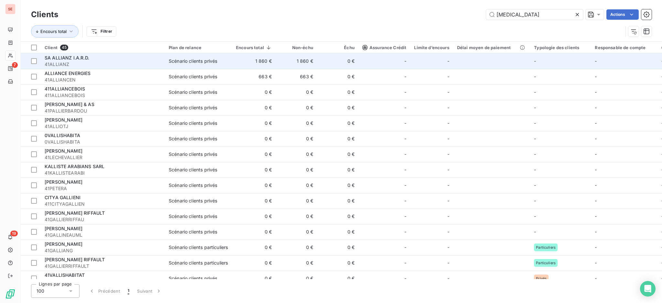
type input "ALLI"
click at [85, 63] on span "41ALLIANZ" at bounding box center [103, 64] width 116 height 6
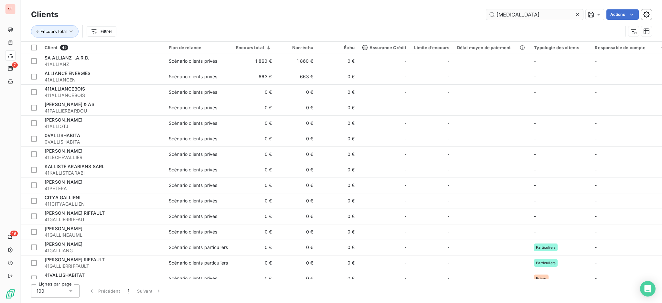
drag, startPoint x: 576, startPoint y: 14, endPoint x: 566, endPoint y: 13, distance: 10.4
click at [576, 14] on icon at bounding box center [577, 14] width 3 height 3
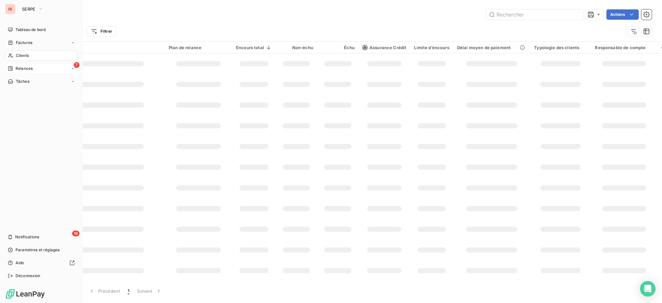
click at [27, 64] on div "7 Relances" at bounding box center [41, 68] width 72 height 10
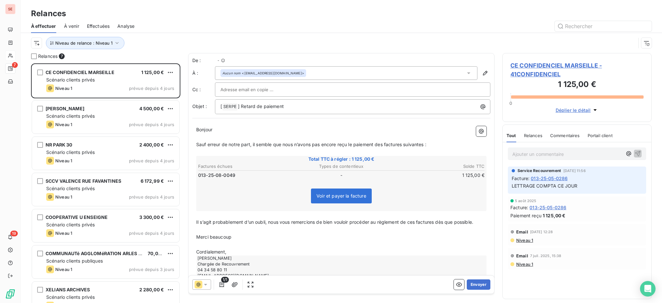
scroll to position [233, 143]
click at [521, 240] on span "Niveau 1" at bounding box center [524, 240] width 17 height 5
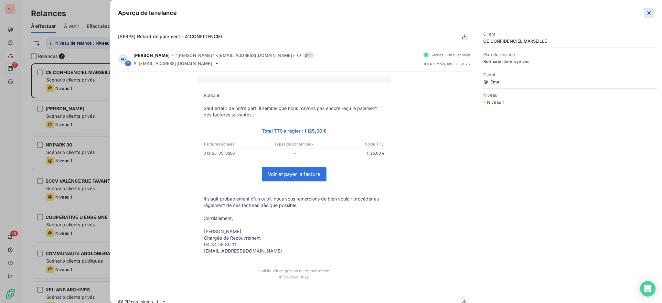
click at [651, 11] on icon "button" at bounding box center [649, 13] width 6 height 6
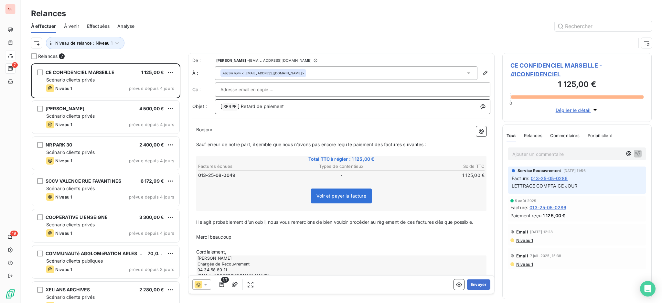
click at [313, 107] on p "[ SERPE ﻿ ] Retard de paiement" at bounding box center [354, 107] width 268 height 8
click at [271, 251] on p "Cordialement," at bounding box center [341, 251] width 290 height 7
drag, startPoint x: 253, startPoint y: 240, endPoint x: 194, endPoint y: 231, distance: 60.1
click at [194, 231] on div "Bonjour ﻿ ﻿ ﻿ ﻿ Sauf erreur de notre part, il semble que nous n’avons pas encor…" at bounding box center [341, 206] width 298 height 168
click at [472, 282] on button "Envoyer" at bounding box center [479, 284] width 24 height 10
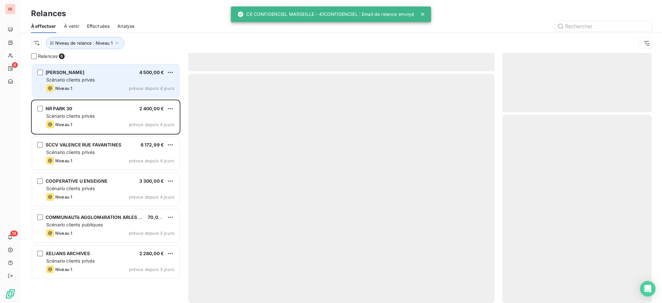
click at [93, 83] on div "FONCIA CAMARGUES 4 500,00 € Scénario clients privés Niveau 1 prévue depuis 4 jo…" at bounding box center [105, 80] width 147 height 33
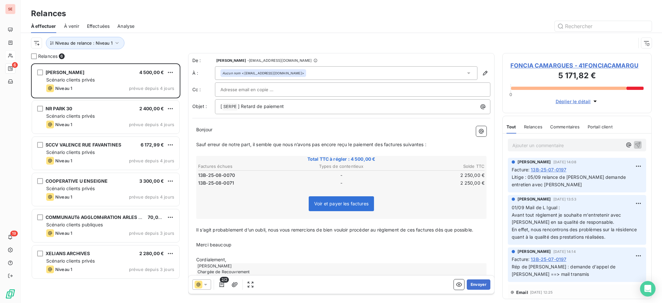
click at [561, 62] on span "FONCIA CAMARGUES - 41FONCIACAMARGU" at bounding box center [576, 65] width 133 height 9
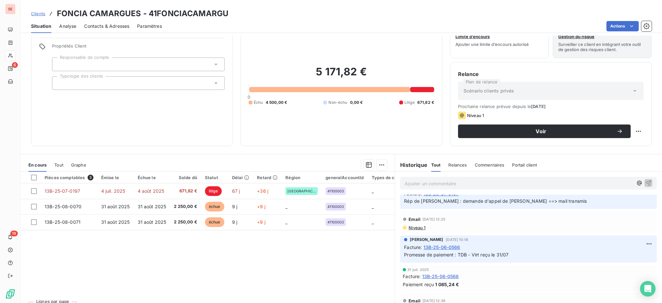
scroll to position [35, 0]
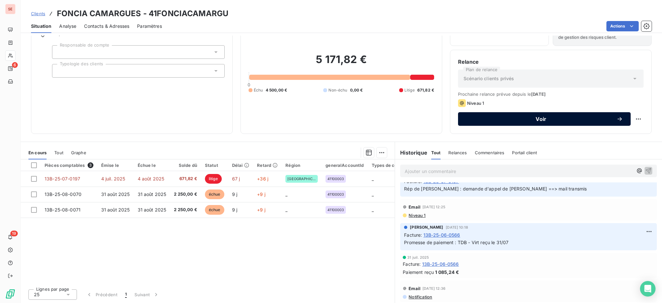
click at [520, 116] on span "Voir" at bounding box center [541, 118] width 151 height 5
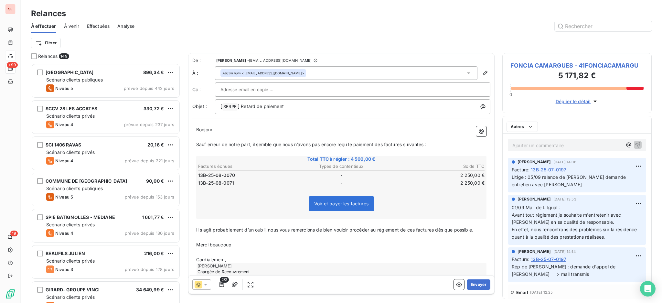
scroll to position [233, 143]
click at [315, 103] on p "[ SERPE ﻿ ] Retard de paiement" at bounding box center [354, 107] width 268 height 8
click at [262, 254] on p "﻿" at bounding box center [341, 252] width 290 height 7
click at [263, 256] on p "Cordialement," at bounding box center [341, 259] width 290 height 7
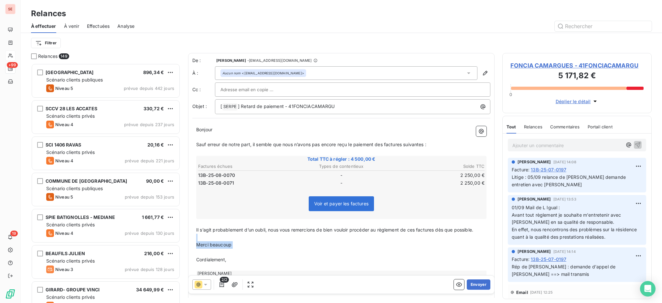
drag, startPoint x: 247, startPoint y: 250, endPoint x: 193, endPoint y: 238, distance: 55.4
click at [193, 238] on div "Bonjour ﻿ ﻿ ﻿ ﻿ Sauf erreur de notre part, il semble que nous n’avons pas encor…" at bounding box center [341, 210] width 298 height 176
click at [474, 284] on button "Envoyer" at bounding box center [479, 284] width 24 height 10
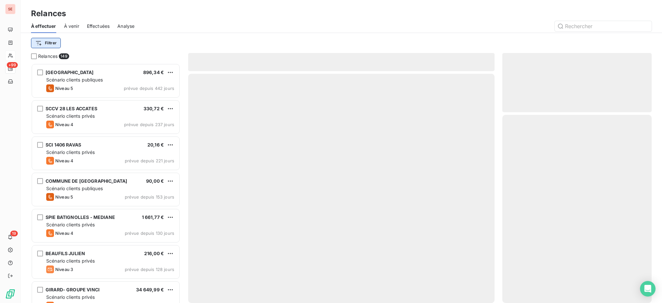
click at [43, 41] on html "SE +99 19 Relances À effectuer À venir Effectuées Analyse Filtrer Relances 149 …" at bounding box center [331, 151] width 662 height 303
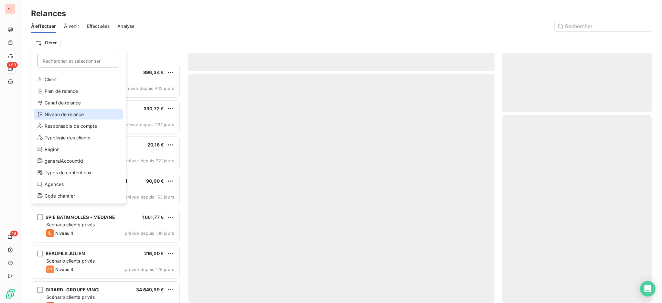
click at [59, 115] on div "Niveau de relance" at bounding box center [79, 114] width 90 height 10
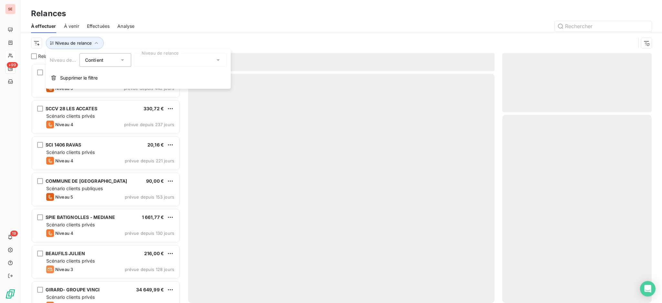
scroll to position [7, 7]
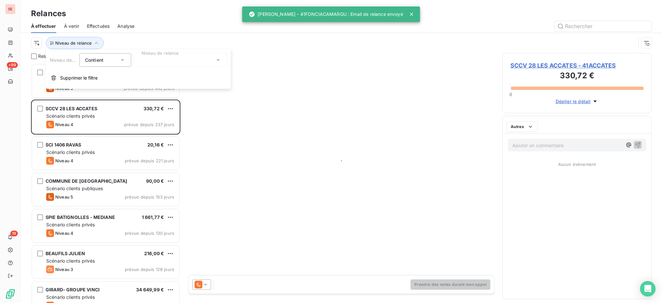
click at [216, 61] on icon at bounding box center [218, 60] width 6 height 6
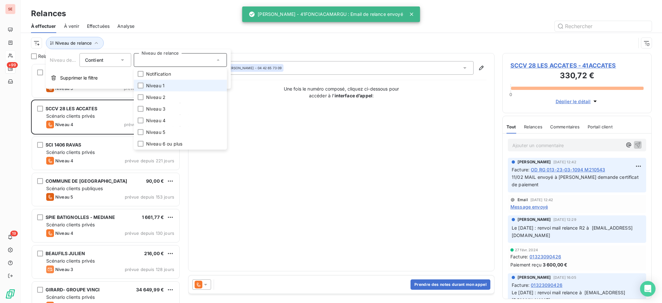
click at [176, 88] on li "Niveau 1" at bounding box center [180, 86] width 93 height 12
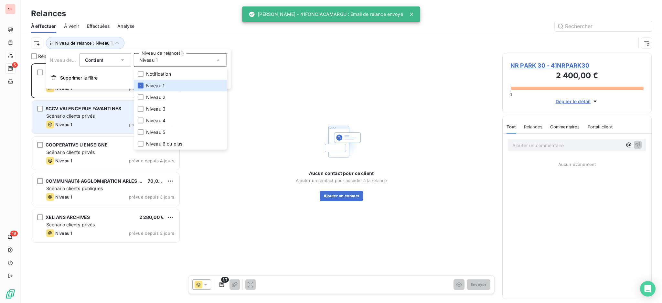
click at [90, 119] on div "SCCV VALENCE RUE FAVANTINES 6 172,99 € Scénario clients privés Niveau 1 prévue …" at bounding box center [105, 117] width 147 height 33
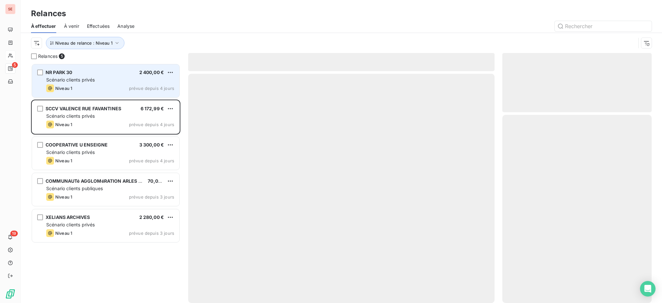
click at [90, 80] on span "Scénario clients privés" at bounding box center [70, 79] width 48 height 5
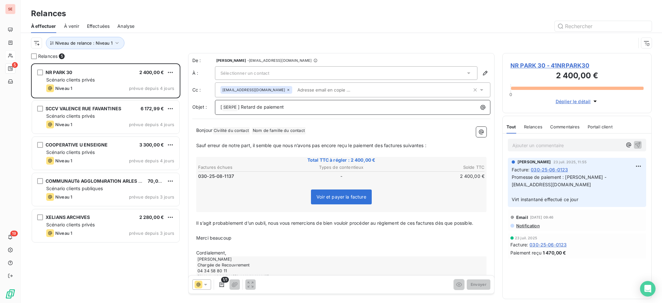
click at [309, 107] on p "[ SERPE ﻿ ] Retard de paiement" at bounding box center [354, 107] width 268 height 8
click at [465, 71] on icon at bounding box center [468, 73] width 6 height 6
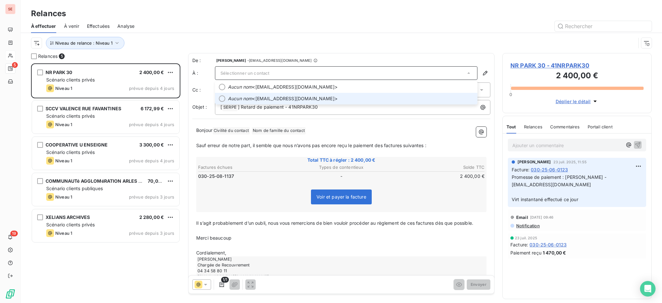
click at [304, 97] on span "Aucun nom <contact@sofrapark.com>" at bounding box center [351, 98] width 246 height 6
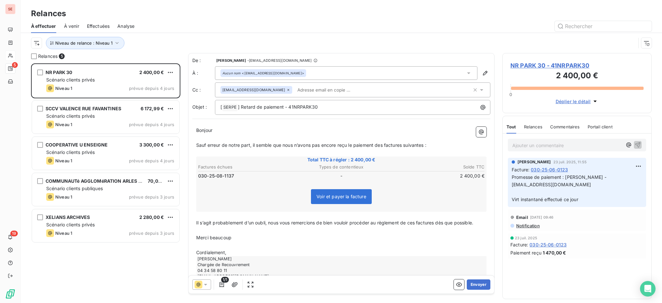
click at [478, 91] on icon at bounding box center [481, 90] width 6 height 6
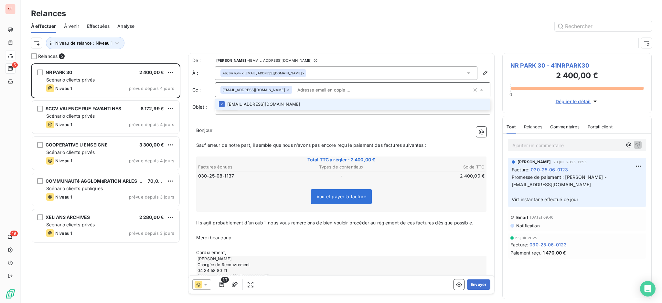
click at [465, 71] on icon at bounding box center [468, 73] width 6 height 6
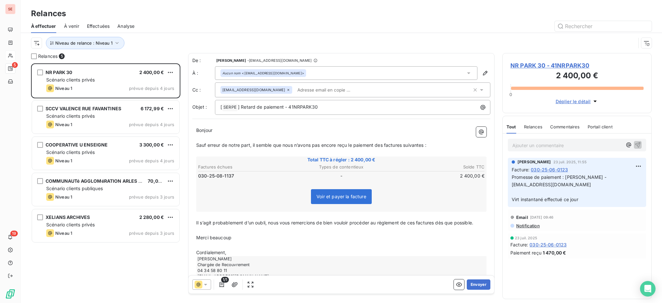
click at [465, 71] on icon at bounding box center [468, 73] width 6 height 6
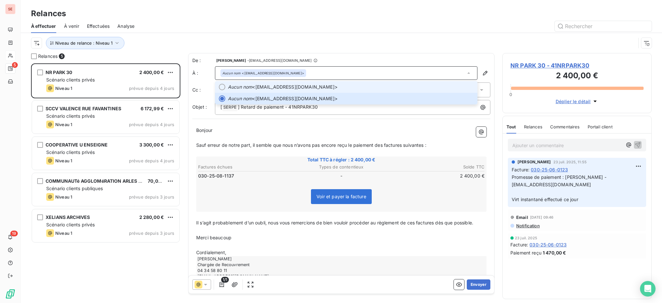
click at [325, 89] on span "Aucun nom <a3sholding@gmail.com>" at bounding box center [351, 87] width 246 height 6
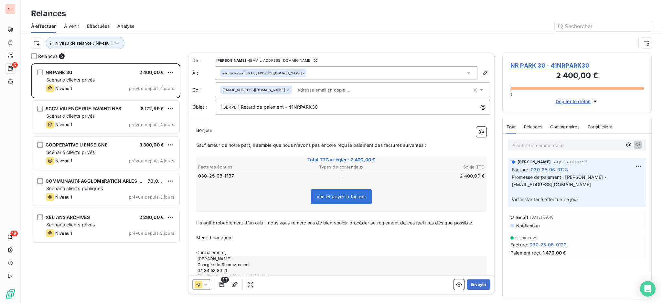
click at [244, 250] on p "Cordialement," at bounding box center [341, 252] width 290 height 7
drag, startPoint x: 229, startPoint y: 241, endPoint x: 203, endPoint y: 230, distance: 28.1
click at [203, 230] on div "Bonjour ﻿ ﻿ ﻿ ﻿ Sauf erreur de notre part, il semble que nous n’avons pas encor…" at bounding box center [341, 207] width 290 height 160
click at [541, 63] on span "NR PARK 30 - 41NRPARK30" at bounding box center [576, 65] width 133 height 9
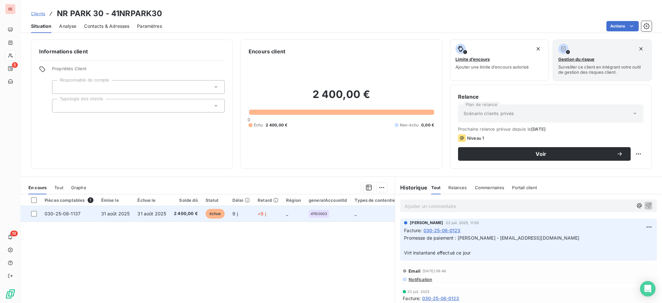
click at [143, 212] on span "31 août 2025" at bounding box center [151, 213] width 29 height 5
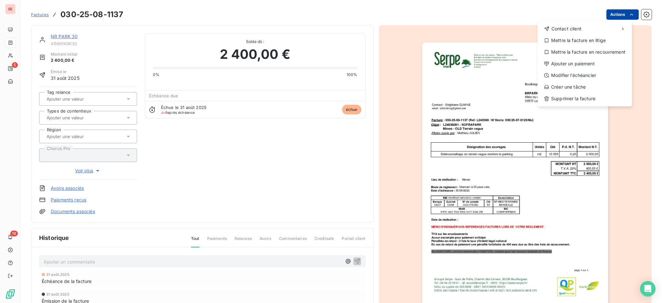
click at [605, 11] on html "SE 5 19 Factures 030-25-08-1137 Actions Contact client Mettre la facture en lit…" at bounding box center [331, 151] width 662 height 303
click at [589, 74] on div "Modifier l’échéancier" at bounding box center [584, 75] width 89 height 10
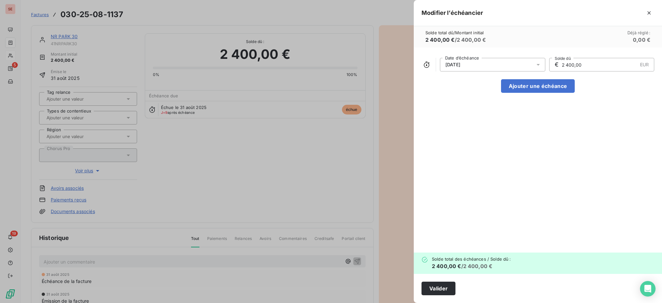
click at [537, 64] on icon at bounding box center [538, 65] width 3 height 2
click at [529, 90] on button "Go to next month" at bounding box center [531, 90] width 13 height 13
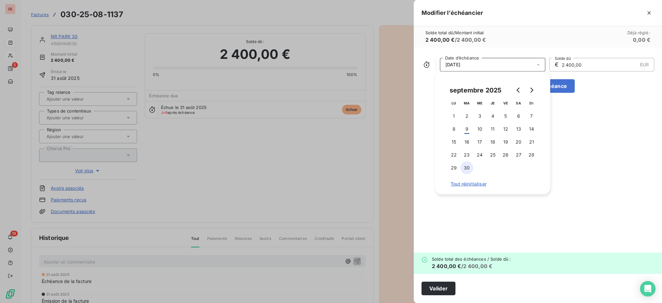
click at [466, 166] on button "30" at bounding box center [466, 167] width 13 height 13
click at [441, 294] on button "Valider" at bounding box center [439, 289] width 34 height 14
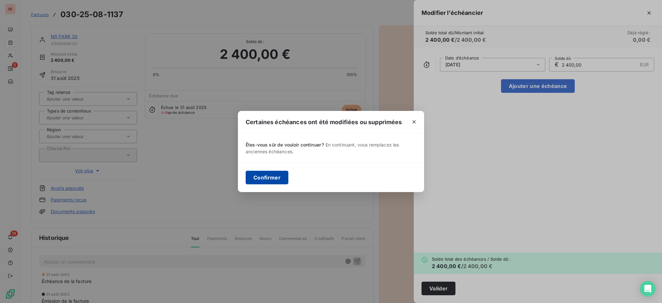
click at [269, 175] on button "Confirmer" at bounding box center [267, 178] width 43 height 14
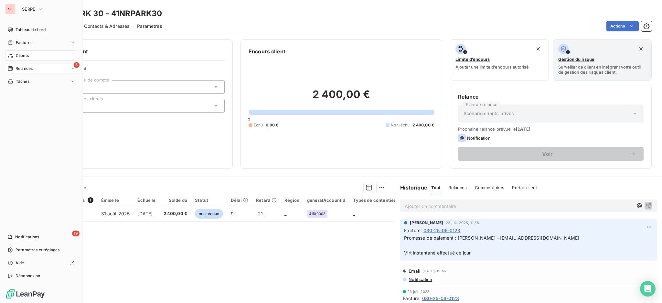
click at [24, 70] on span "Relances" at bounding box center [24, 69] width 17 height 6
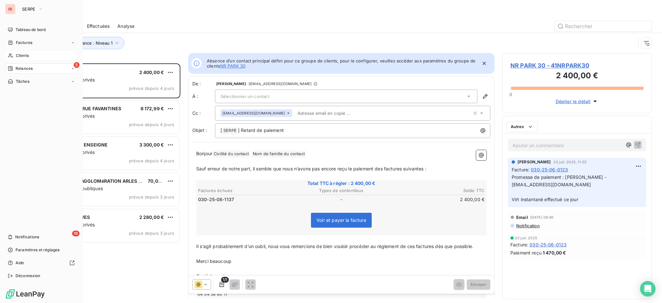
scroll to position [233, 143]
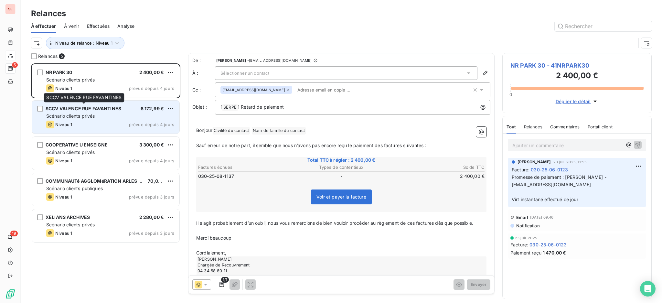
click at [91, 111] on span "SCCV VALENCE RUE FAVANTINES" at bounding box center [84, 108] width 76 height 5
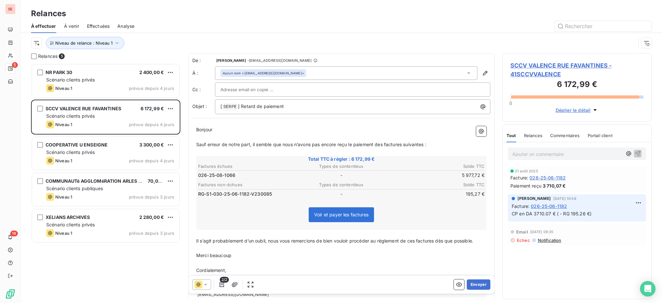
click at [571, 62] on span "SCCV VALENCE RUE FAVANTINES - 41SCCVVALENCE" at bounding box center [576, 69] width 133 height 17
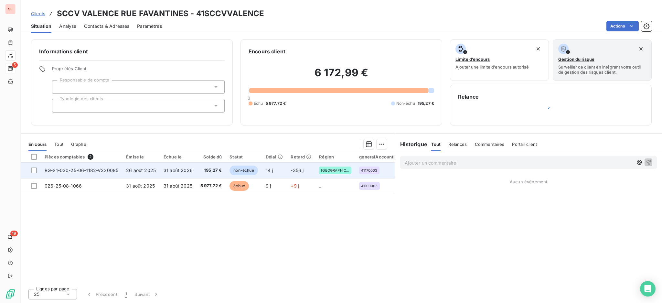
click at [154, 169] on span "26 août 2025" at bounding box center [141, 169] width 30 height 5
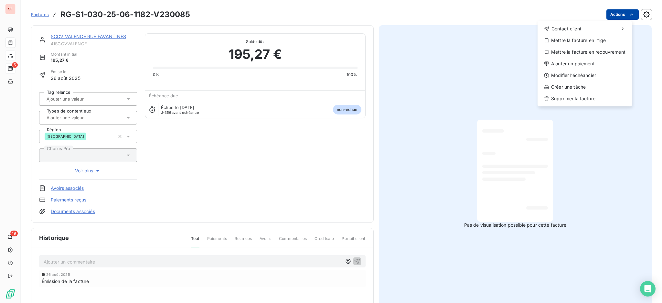
click at [606, 14] on html "SE 5 19 Factures RG-S1-030-25-06-1182-V230085 Actions Contact client Mettre la …" at bounding box center [331, 151] width 662 height 303
click at [574, 73] on div "Modifier l’échéancier" at bounding box center [584, 75] width 89 height 10
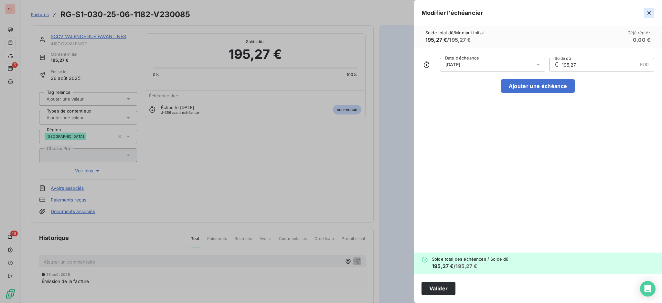
click at [649, 13] on icon "button" at bounding box center [649, 13] width 6 height 6
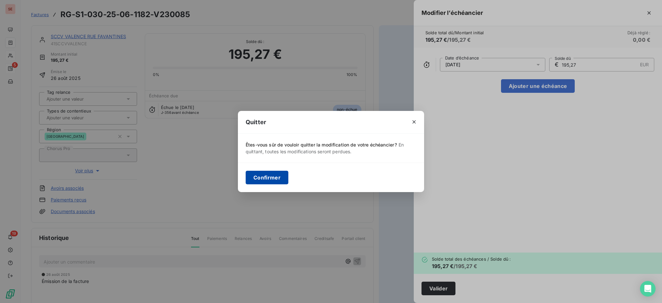
click at [259, 182] on button "Confirmer" at bounding box center [267, 178] width 43 height 14
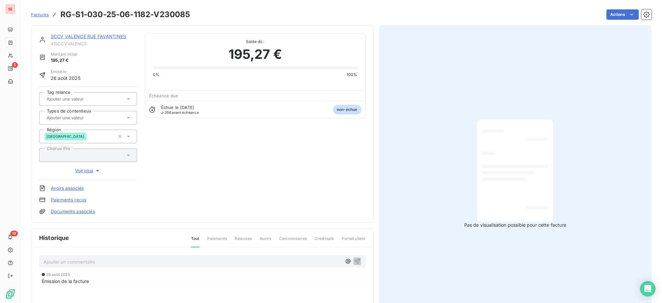
click at [233, 165] on div "SCCV VALENCE RUE FAVANTINES 41SCCVVALENCE Montant initial 195,27 € Émise le 26 …" at bounding box center [202, 123] width 326 height 181
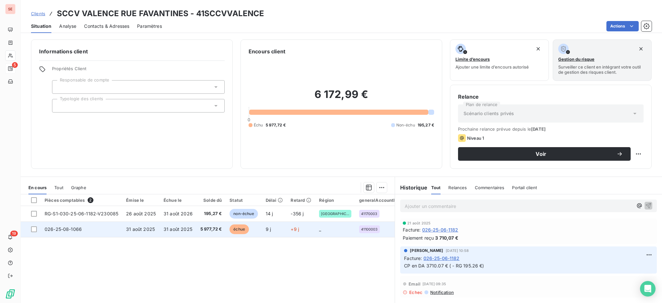
click at [152, 227] on span "31 août 2025" at bounding box center [140, 228] width 29 height 5
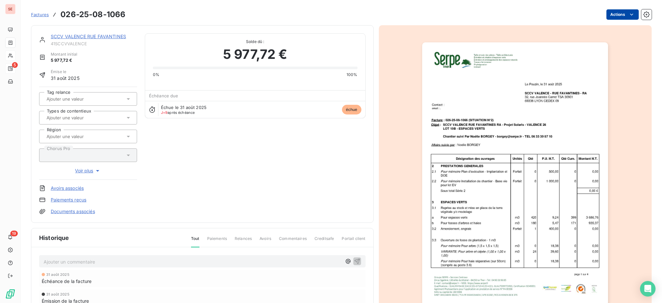
click at [616, 13] on html "SE 5 19 Factures 026-25-08-1066 Actions SCCV VALENCE RUE FAVANTINES 41SCCVVALEN…" at bounding box center [331, 151] width 662 height 303
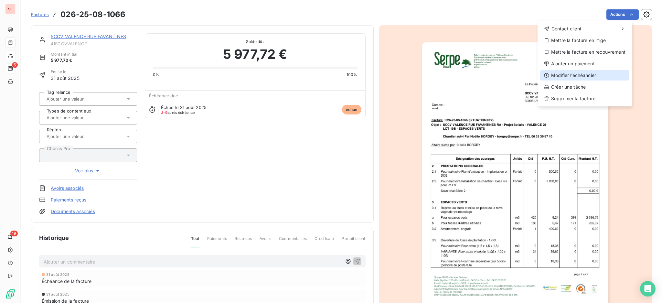
click at [599, 77] on div "Modifier l’échéancier" at bounding box center [584, 75] width 89 height 10
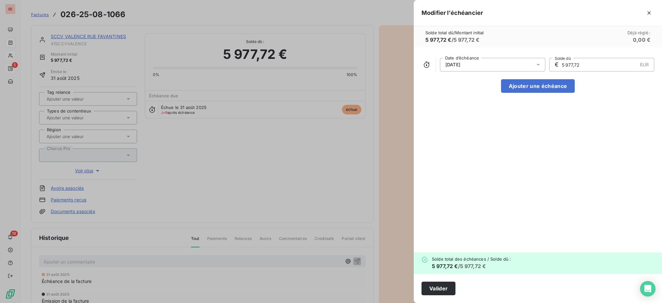
click at [537, 63] on icon at bounding box center [538, 64] width 6 height 6
click at [533, 92] on icon "Go to next month" at bounding box center [531, 90] width 5 height 5
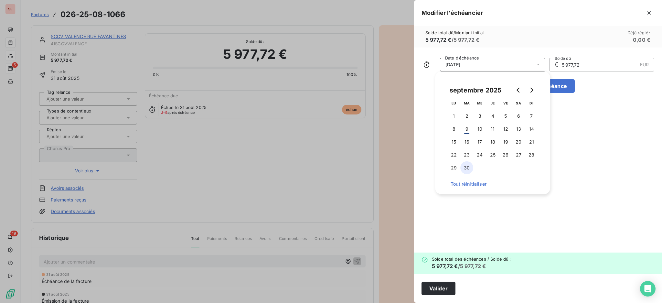
click at [467, 169] on button "30" at bounding box center [466, 167] width 13 height 13
click at [441, 282] on button "Valider" at bounding box center [439, 289] width 34 height 14
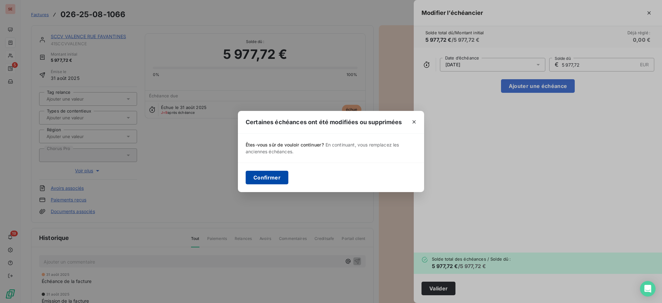
click at [259, 176] on button "Confirmer" at bounding box center [267, 178] width 43 height 14
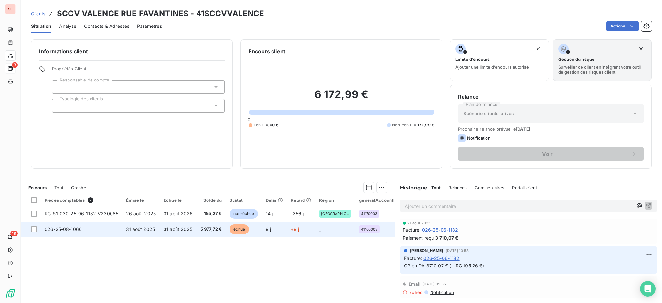
click at [148, 231] on span "31 août 2025" at bounding box center [140, 228] width 29 height 5
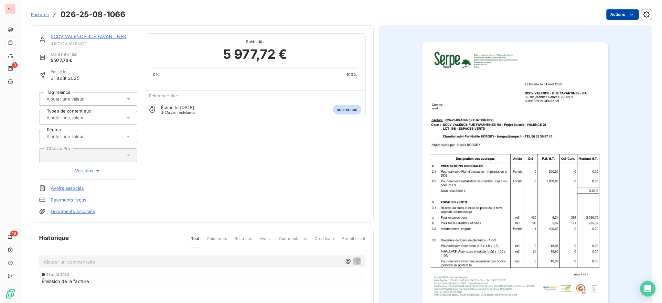
click at [604, 13] on html "SE 3 19 Factures 026-25-08-1066 Actions SCCV VALENCE RUE FAVANTINES 41SCCVVALEN…" at bounding box center [331, 151] width 662 height 303
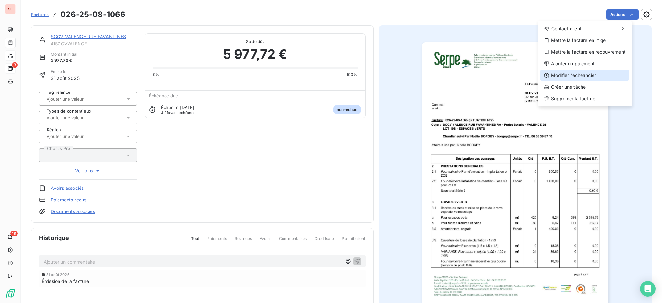
click at [594, 74] on div "Modifier l’échéancier" at bounding box center [584, 75] width 89 height 10
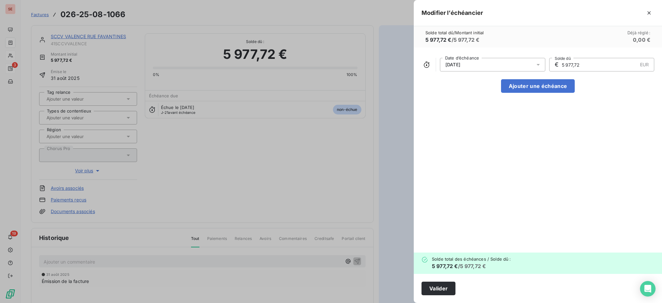
click at [539, 63] on icon at bounding box center [538, 64] width 6 height 6
click at [435, 284] on button "Valider" at bounding box center [439, 289] width 34 height 14
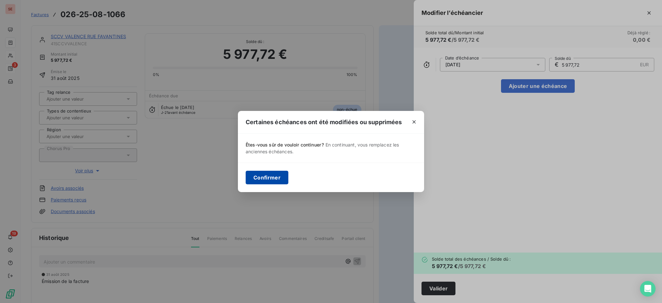
click at [251, 174] on button "Confirmer" at bounding box center [267, 178] width 43 height 14
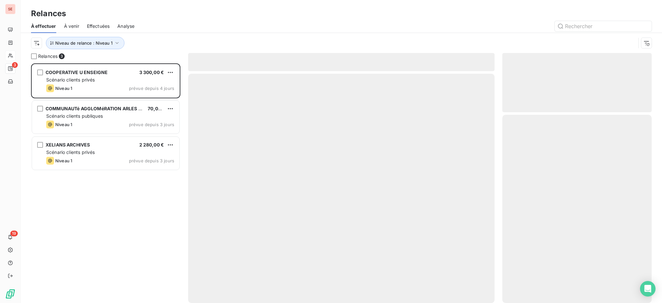
scroll to position [233, 143]
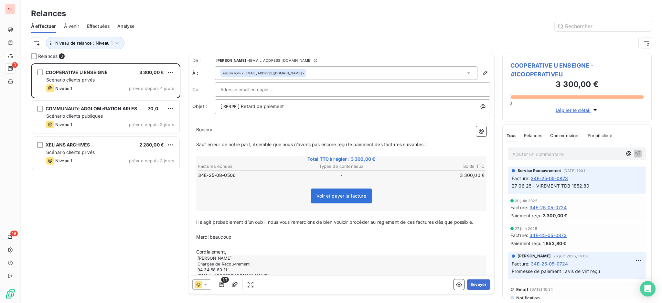
click at [560, 64] on span "COOPERATIVE U ENSEIGNE - 41COOPERATIVEU" at bounding box center [576, 69] width 133 height 17
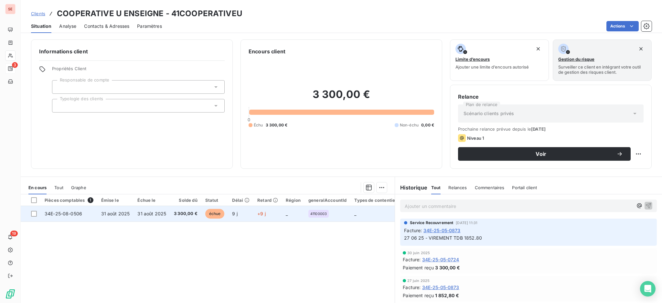
click at [122, 211] on span "31 août 2025" at bounding box center [115, 213] width 29 height 5
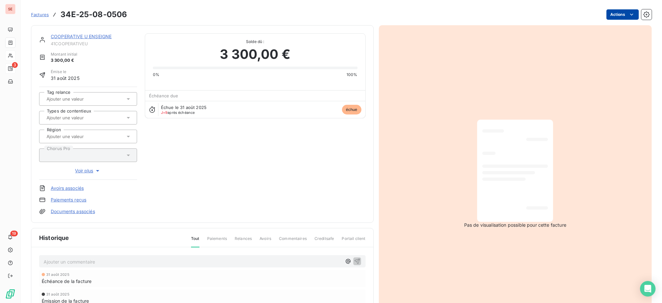
click at [606, 14] on html "SE 3 19 Factures 34E-25-08-0506 Actions COOPERATIVE U ENSEIGNE 41COOPERATIVEU M…" at bounding box center [331, 151] width 662 height 303
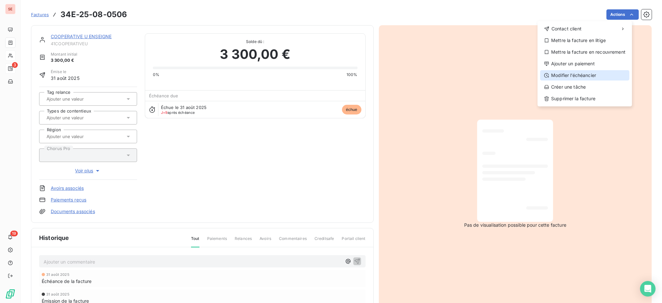
click at [595, 72] on div "Modifier l’échéancier" at bounding box center [584, 75] width 89 height 10
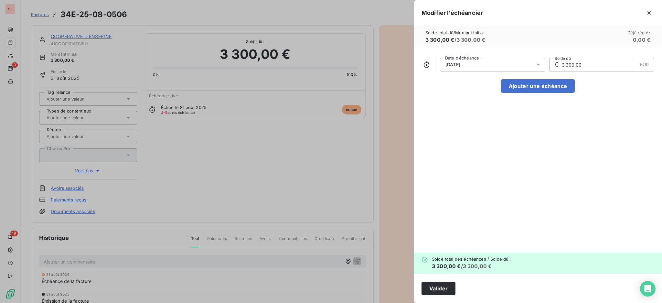
click at [539, 64] on icon at bounding box center [538, 64] width 6 height 6
click at [529, 89] on icon "Go to next month" at bounding box center [531, 90] width 5 height 5
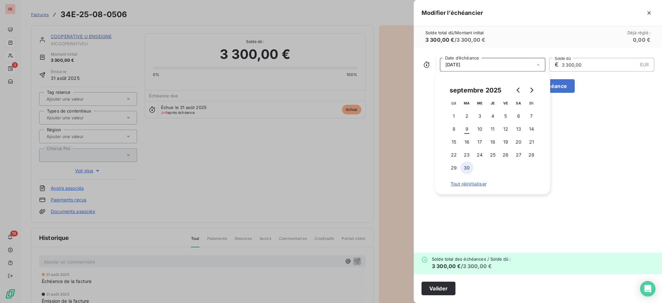
click at [467, 168] on button "30" at bounding box center [466, 167] width 13 height 13
click at [444, 287] on button "Valider" at bounding box center [439, 289] width 34 height 14
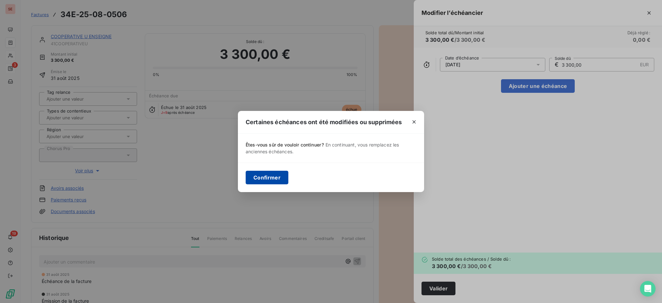
click at [264, 180] on button "Confirmer" at bounding box center [267, 178] width 43 height 14
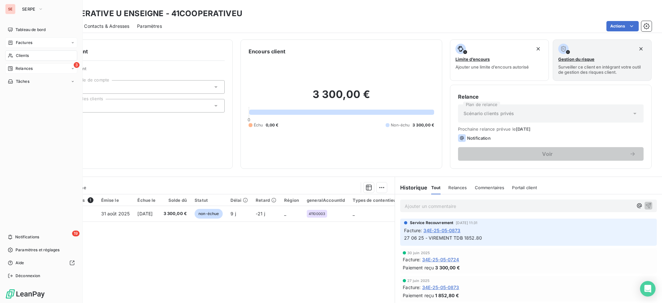
click at [19, 38] on div "Factures" at bounding box center [41, 42] width 72 height 10
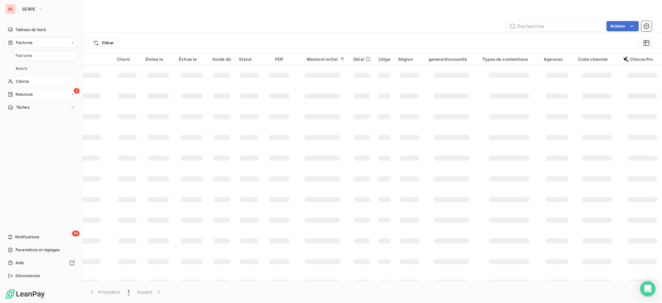
click at [29, 93] on span "Relances" at bounding box center [24, 94] width 17 height 6
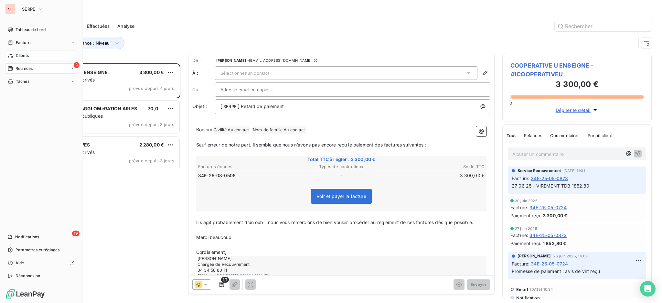
scroll to position [233, 143]
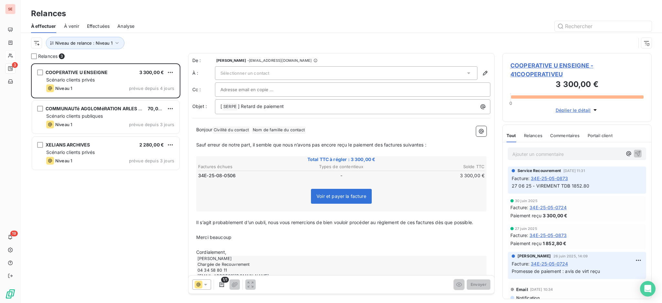
click at [542, 62] on span "COOPERATIVE U ENSEIGNE - 41COOPERATIVEU" at bounding box center [576, 69] width 133 height 17
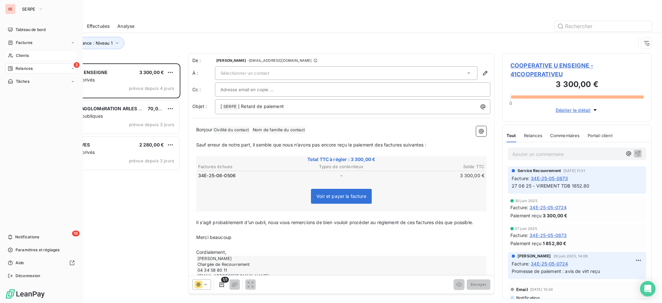
scroll to position [233, 143]
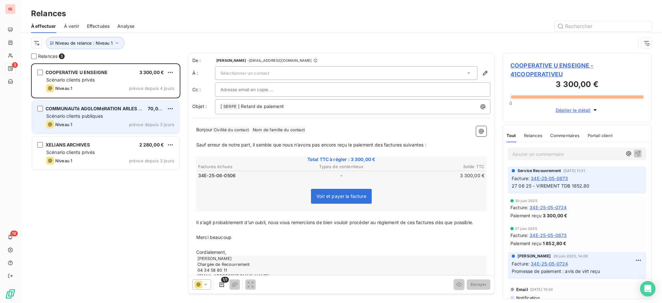
click at [109, 109] on span "COMMUNAUTé AGGLOMéRATION ARLES CRAU" at bounding box center [98, 108] width 105 height 5
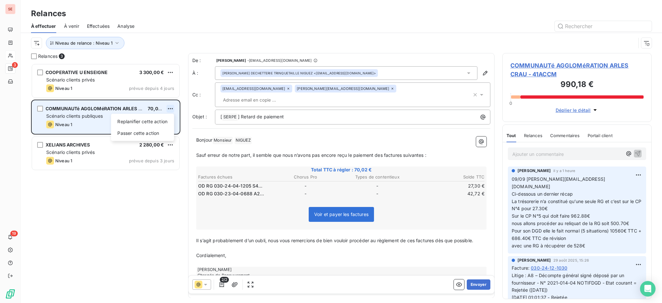
click at [171, 103] on html "SE 3 19 Relances À effectuer À venir Effectuées Analyse Niveau de relance : Niv…" at bounding box center [331, 151] width 662 height 303
click at [156, 119] on div "Replanifier cette action" at bounding box center [142, 121] width 58 height 10
select select "8"
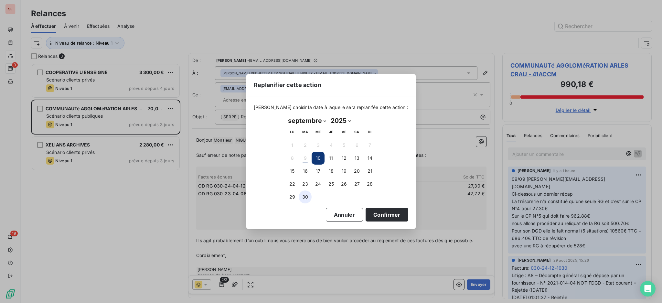
click at [306, 194] on button "30" at bounding box center [305, 196] width 13 height 13
click at [395, 211] on button "Confirmer" at bounding box center [387, 215] width 43 height 14
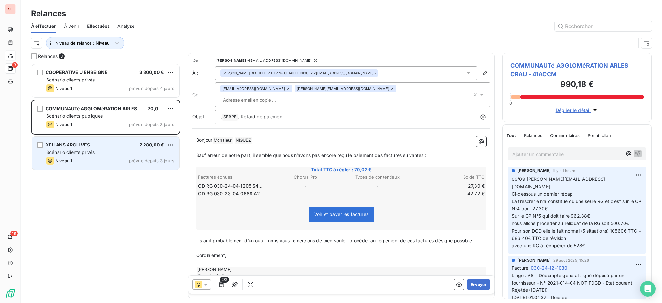
click at [104, 149] on div "Scénario clients privés" at bounding box center [110, 152] width 128 height 6
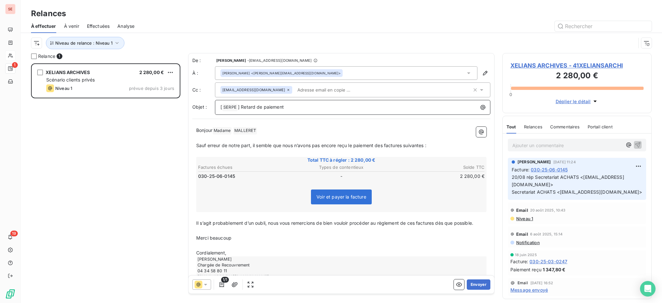
click at [322, 107] on p "[ SERPE ﻿ ] Retard de paiement" at bounding box center [354, 107] width 268 height 8
click at [530, 216] on span "Niveau 1" at bounding box center [524, 218] width 17 height 5
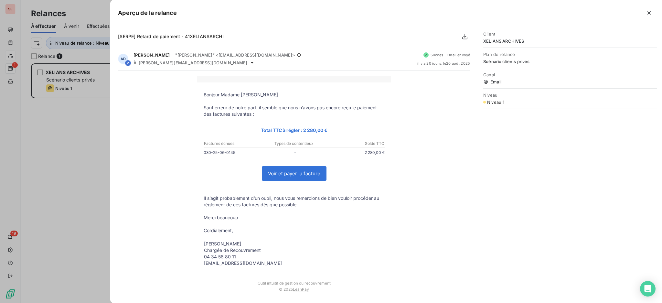
click at [650, 9] on button "button" at bounding box center [649, 13] width 10 height 10
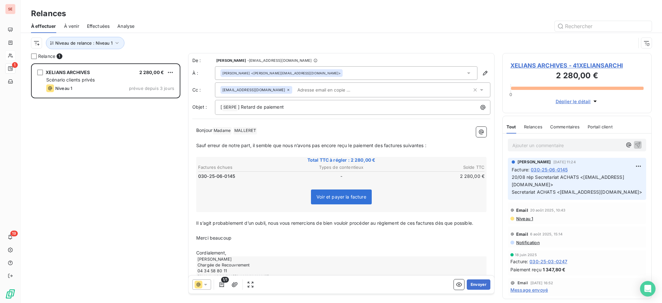
click at [523, 219] on span "Niveau 1" at bounding box center [524, 218] width 17 height 5
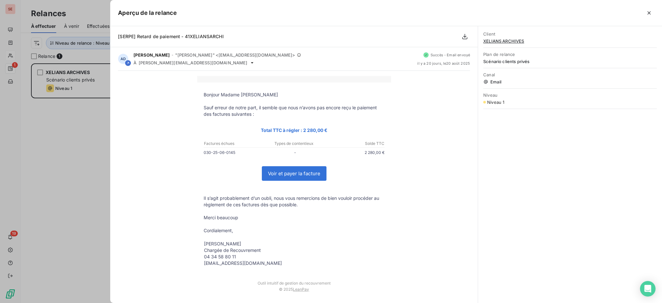
click at [650, 10] on icon "button" at bounding box center [649, 13] width 6 height 6
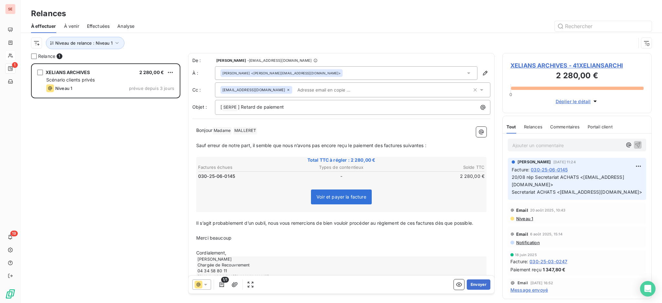
click at [206, 283] on icon at bounding box center [205, 284] width 6 height 6
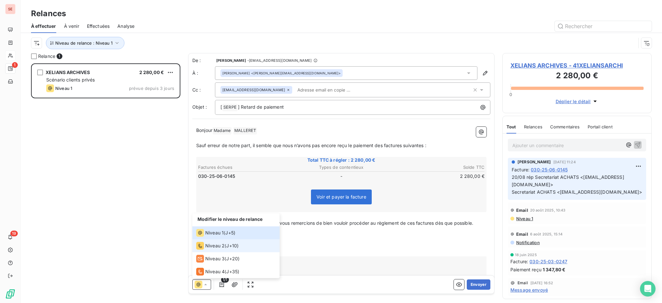
click at [208, 247] on span "Niveau 2" at bounding box center [214, 245] width 19 height 6
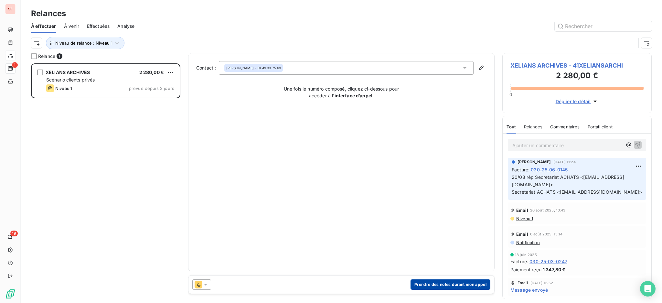
click at [474, 285] on button "Prendre des notes durant mon appel" at bounding box center [451, 284] width 80 height 10
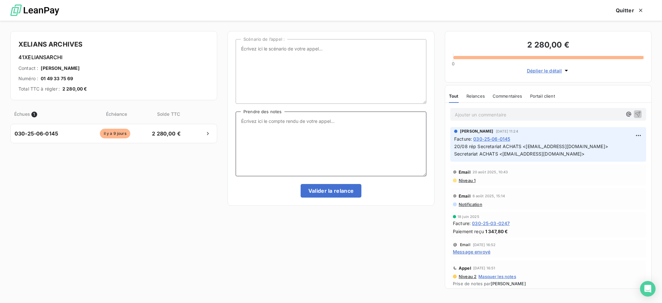
click at [286, 116] on textarea "Prendre des notes" at bounding box center [331, 144] width 191 height 65
click at [259, 122] on textarea "Prendre des notes" at bounding box center [331, 144] width 191 height 65
type textarea "a"
type textarea "A"
click at [297, 133] on textarea "TENTATIVE APPEL Mme MALLERET : message répondeur APPEL ACCUEIL 0" at bounding box center [331, 144] width 191 height 65
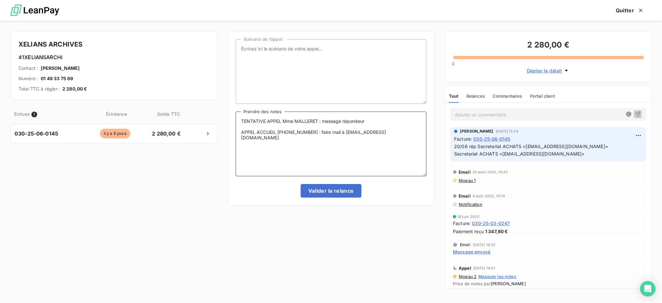
drag, startPoint x: 369, startPoint y: 132, endPoint x: 338, endPoint y: 131, distance: 31.4
click at [338, 131] on textarea "TENTATIVE APPEL Mme MALLERET : message répondeur APPEL ACCUEIL 01 47 92 99 99 :…" at bounding box center [331, 144] width 191 height 65
type textarea "TENTATIVE APPEL Mme MALLERET : message répondeur APPEL ACCUEIL 01 47 92 99 99 :…"
click at [335, 193] on button "Valider la relance" at bounding box center [331, 191] width 61 height 14
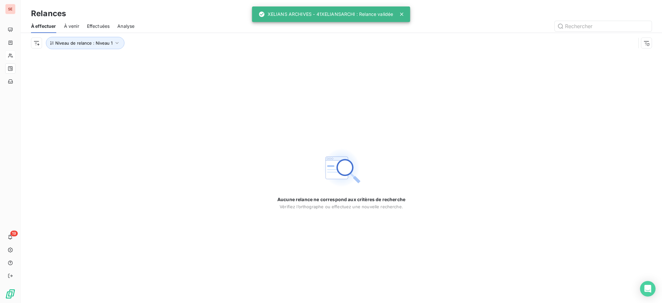
click at [101, 24] on span "Effectuées" at bounding box center [98, 26] width 23 height 6
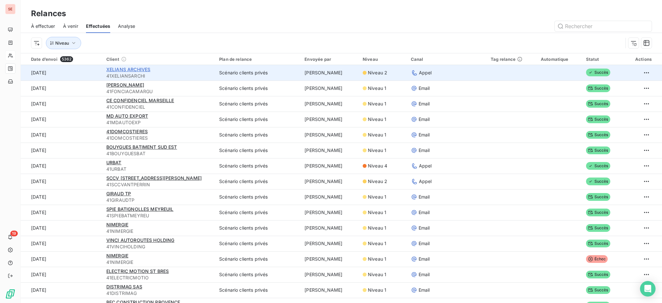
click at [113, 69] on span "XELIANS ARCHIVES" at bounding box center [128, 69] width 44 height 5
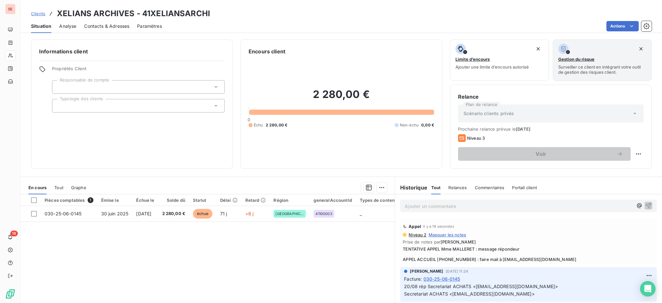
click at [107, 26] on span "Contacts & Adresses" at bounding box center [106, 26] width 45 height 6
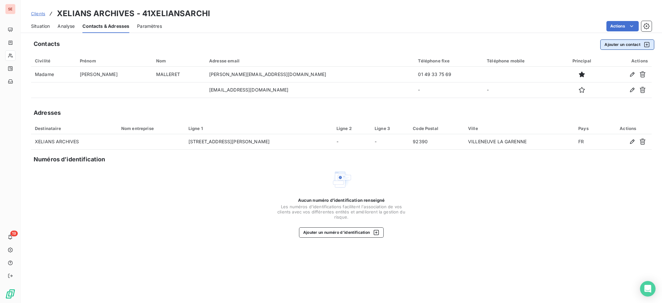
click at [625, 43] on button "Ajouter un contact" at bounding box center [627, 44] width 54 height 10
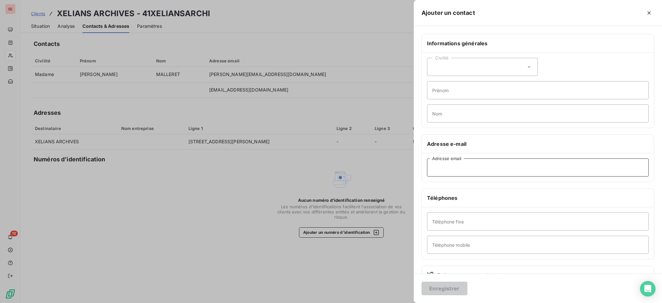
click at [454, 169] on input "Adresse email" at bounding box center [538, 167] width 222 height 18
paste input "comptabilite.xa@xelians.fr"
type input "comptabilite.xa@xelians.fr"
click at [443, 288] on button "Enregistrer" at bounding box center [445, 289] width 46 height 14
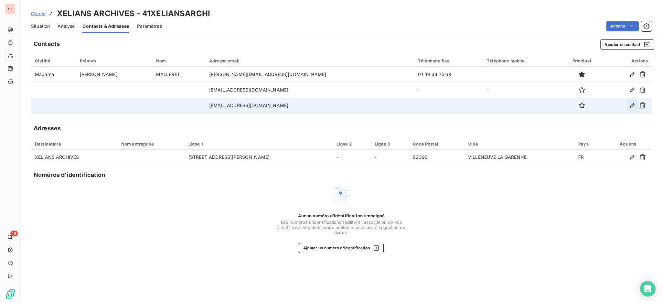
click at [630, 106] on icon "button" at bounding box center [632, 105] width 5 height 5
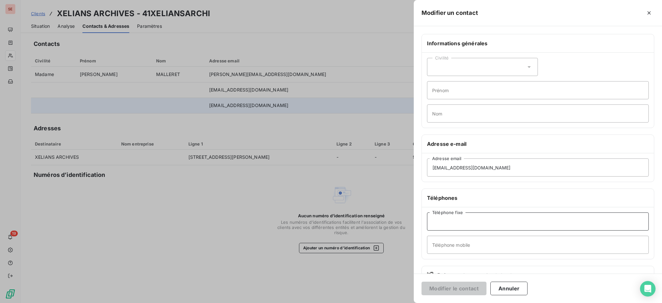
click at [489, 219] on input "Téléphone fixe" at bounding box center [538, 221] width 222 height 18
click at [466, 222] on input "01 47" at bounding box center [538, 221] width 222 height 18
type input "01 47 92 99 99"
click at [450, 290] on button "Modifier le contact" at bounding box center [454, 289] width 65 height 14
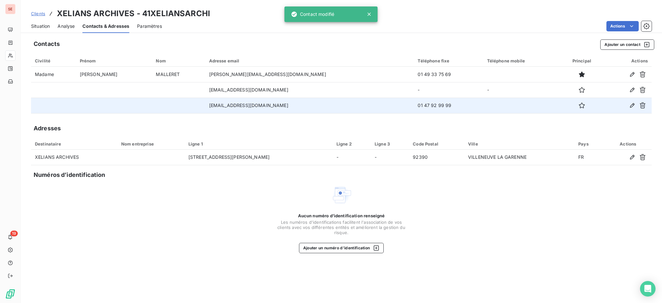
click at [40, 27] on span "Situation" at bounding box center [40, 26] width 19 height 6
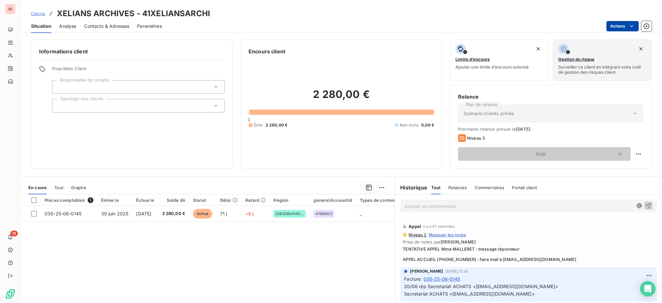
click at [616, 27] on html "SE 19 Clients XELIANS ARCHIVES - 41XELIANSARCHI Situation Analyse Contacts & Ad…" at bounding box center [331, 151] width 662 height 303
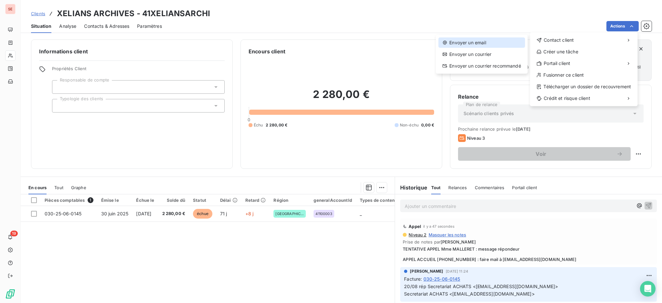
click at [472, 47] on div "Envoyer un email" at bounding box center [481, 42] width 87 height 10
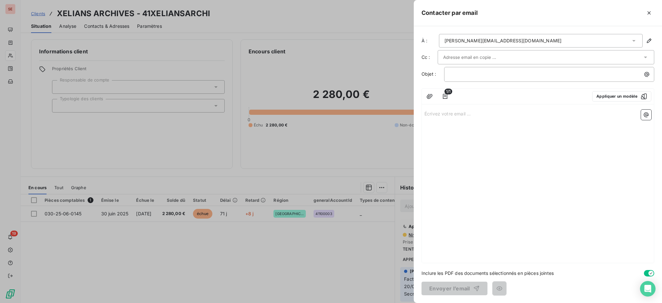
click at [634, 41] on icon at bounding box center [633, 41] width 3 height 2
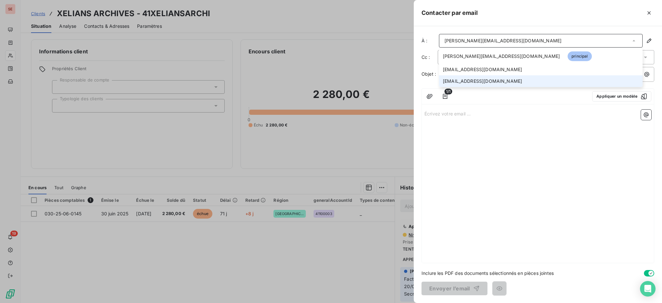
click at [481, 81] on span "comptabilite.xa@xelians.fr" at bounding box center [482, 81] width 79 height 6
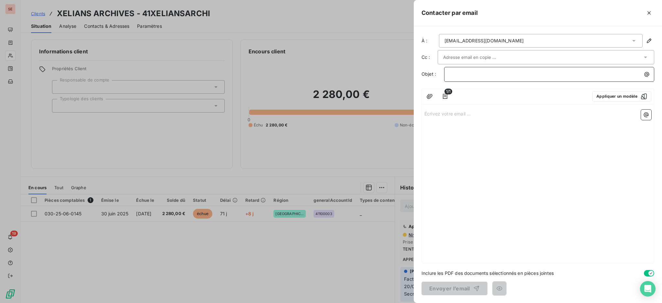
click at [480, 75] on p "﻿" at bounding box center [551, 73] width 202 height 7
click at [482, 114] on p "Écrivez votre email ... ﻿" at bounding box center [537, 113] width 227 height 7
click at [446, 114] on p "Écrivez votre email ... ﻿" at bounding box center [537, 113] width 227 height 7
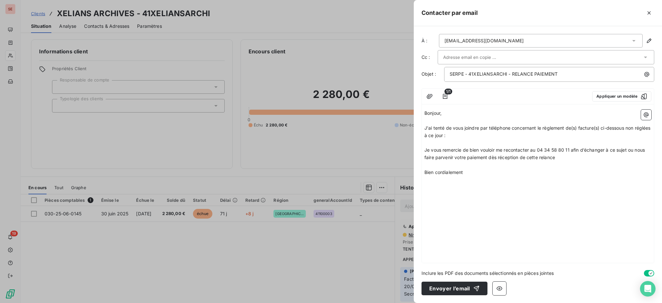
click at [467, 143] on p "﻿" at bounding box center [537, 142] width 227 height 7
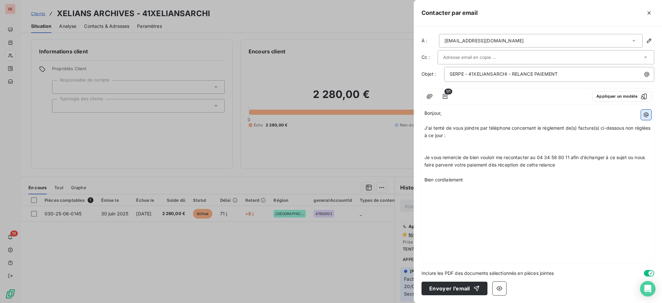
click at [643, 115] on icon "button" at bounding box center [646, 115] width 6 height 6
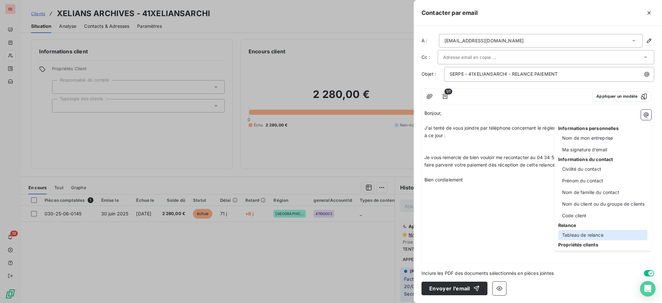
click at [594, 232] on div "Tableau de relance" at bounding box center [602, 235] width 89 height 10
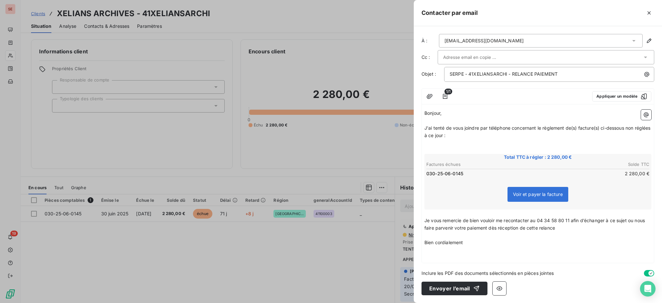
click at [483, 145] on p "﻿" at bounding box center [537, 142] width 227 height 7
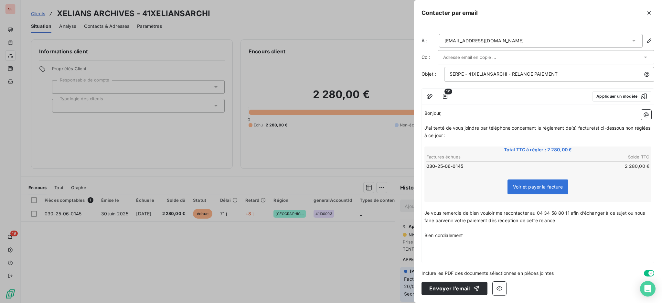
click at [479, 143] on p "﻿" at bounding box center [537, 142] width 227 height 7
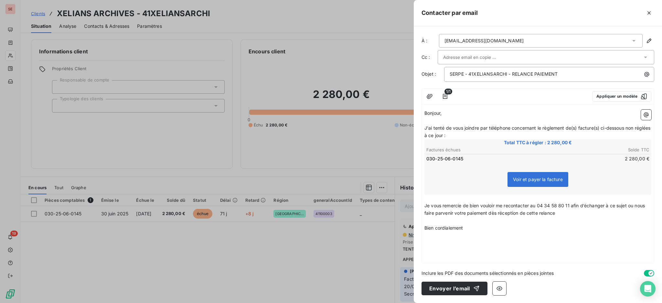
click at [442, 238] on div "Bonjour, ﻿ J'ai tenté de vous joindre par téléphone concernant le règlement de(…" at bounding box center [538, 185] width 232 height 156
click at [475, 226] on p "Bien cordialement" at bounding box center [537, 227] width 227 height 7
click at [645, 110] on button "button" at bounding box center [646, 115] width 10 height 10
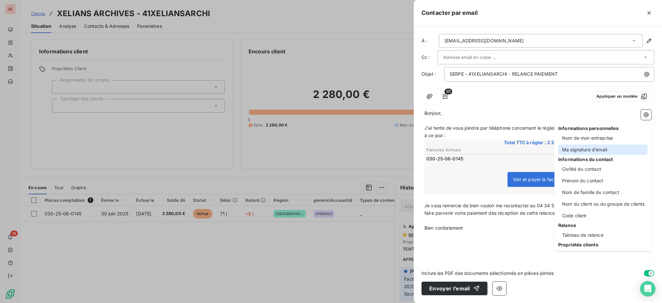
click at [602, 149] on div "Ma signature d’email" at bounding box center [602, 149] width 89 height 10
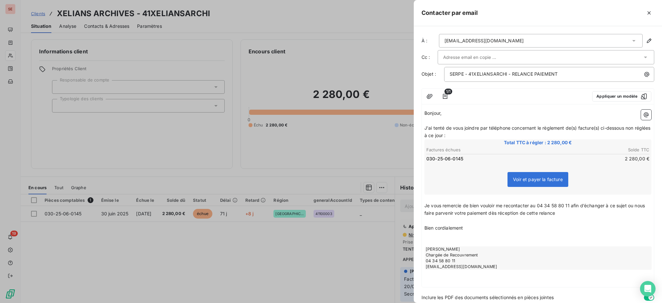
click at [456, 236] on p "﻿" at bounding box center [537, 235] width 227 height 7
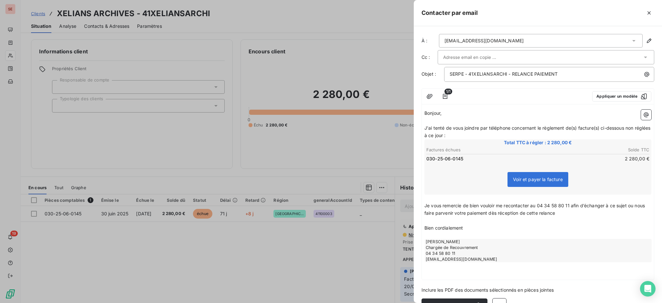
click at [456, 219] on p "﻿" at bounding box center [537, 220] width 227 height 7
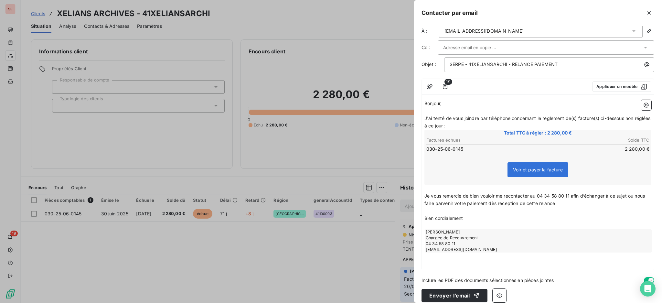
scroll to position [16, 0]
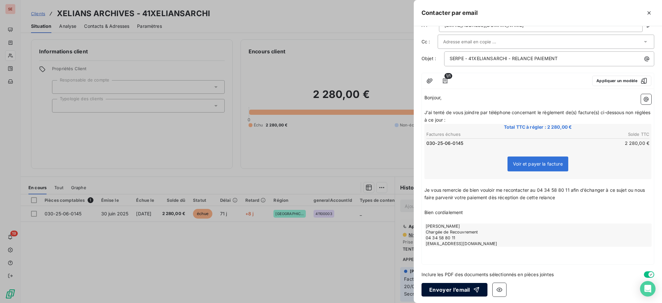
click at [473, 288] on icon "button" at bounding box center [476, 289] width 6 height 6
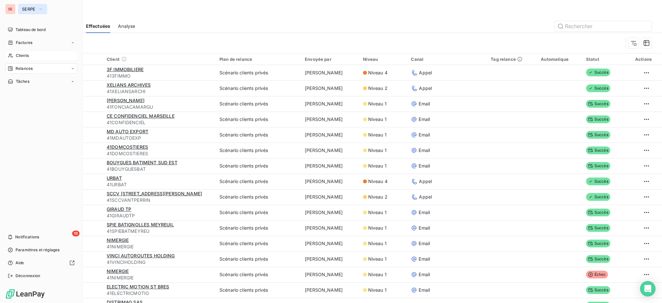
click at [30, 12] on button "SERPE" at bounding box center [32, 9] width 29 height 10
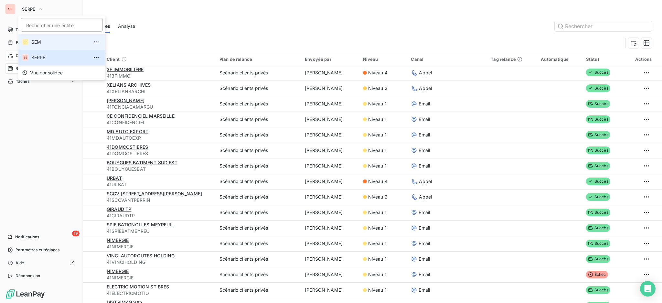
click at [40, 41] on span "SEM" at bounding box center [59, 42] width 57 height 6
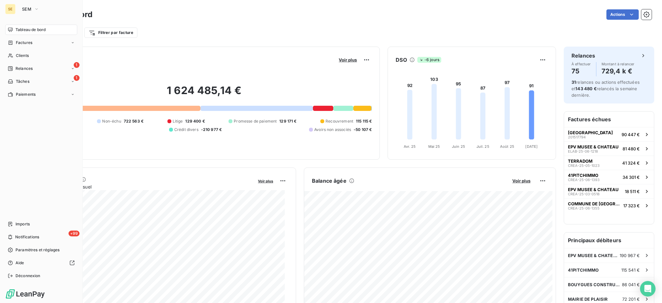
click at [33, 146] on div "Tableau de bord Factures Clients 1 Relances 1 Tâches Paiements Imports +99 Noti…" at bounding box center [41, 153] width 72 height 256
click at [47, 251] on span "Paramètres et réglages" at bounding box center [38, 250] width 44 height 6
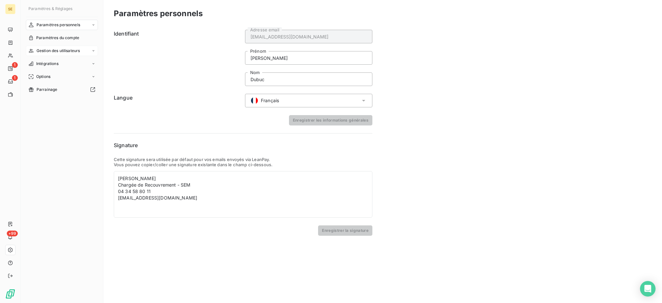
click at [69, 51] on span "Gestion des utilisateurs" at bounding box center [59, 51] width 44 height 6
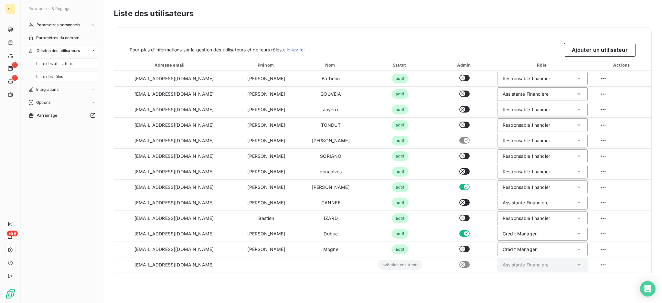
click at [55, 75] on span "Liste des rôles" at bounding box center [49, 77] width 27 height 6
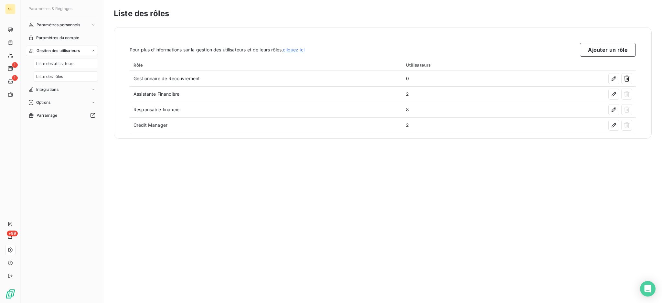
click at [60, 64] on span "Liste des utilisateurs" at bounding box center [55, 64] width 38 height 6
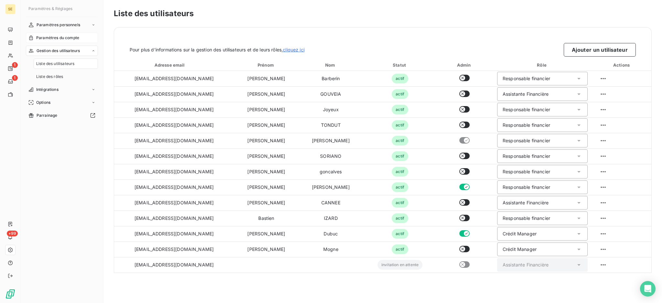
click at [59, 38] on span "Paramètres du compte" at bounding box center [57, 38] width 43 height 6
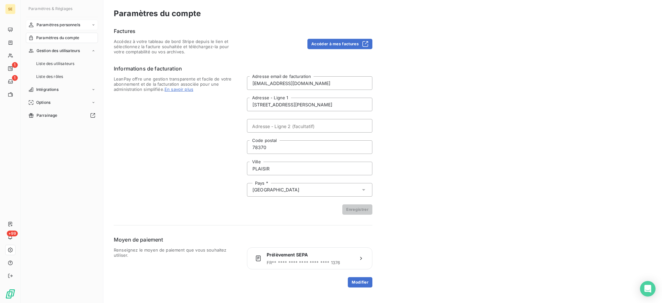
click at [59, 24] on span "Paramètres personnels" at bounding box center [59, 25] width 44 height 6
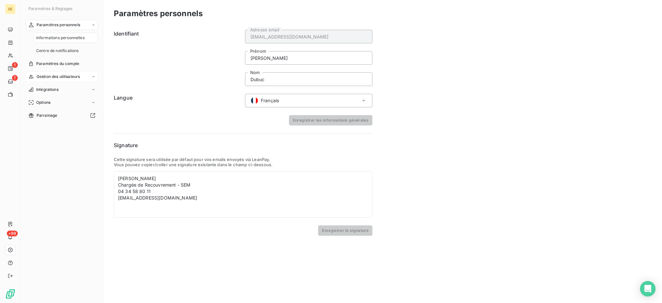
click at [49, 76] on span "Gestion des utilisateurs" at bounding box center [59, 77] width 44 height 6
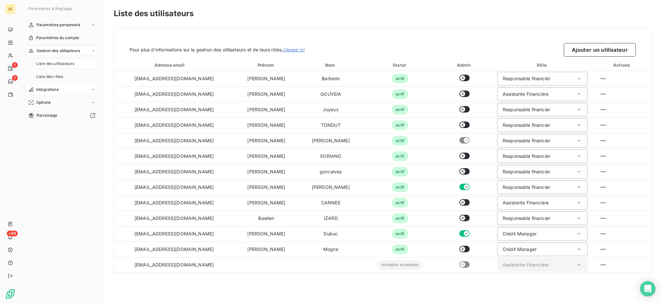
click at [55, 90] on span "Intégrations" at bounding box center [47, 90] width 22 height 6
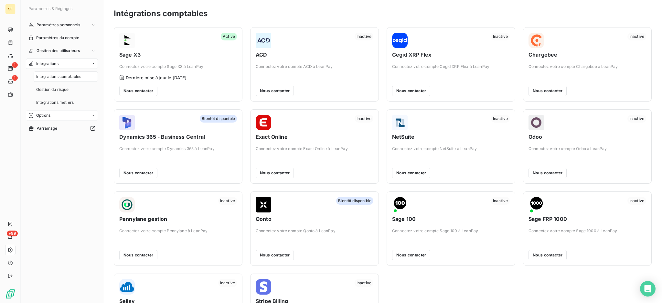
click at [50, 114] on span "Options" at bounding box center [43, 115] width 14 height 6
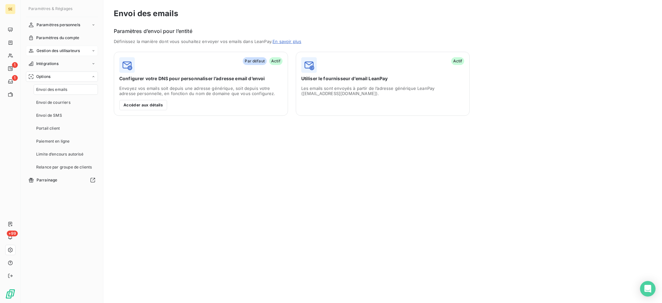
click at [60, 51] on span "Gestion des utilisateurs" at bounding box center [59, 51] width 44 height 6
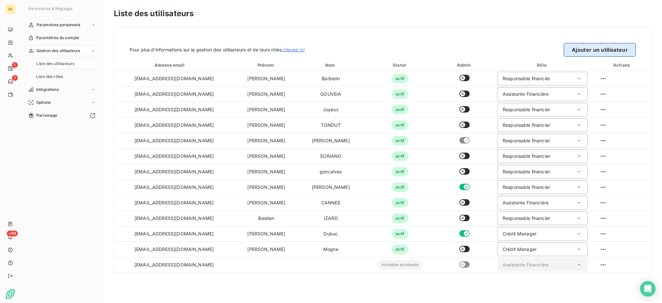
click at [606, 49] on button "Ajouter un utilisateur" at bounding box center [600, 50] width 72 height 14
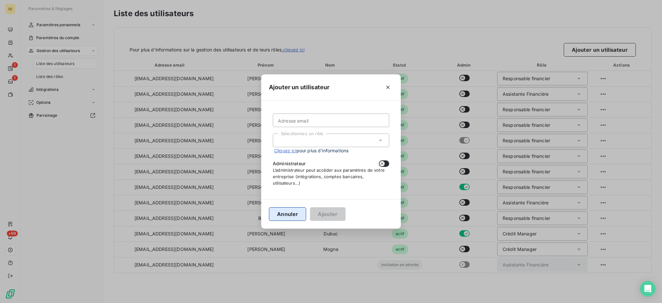
click at [285, 210] on button "Annuler" at bounding box center [287, 214] width 37 height 14
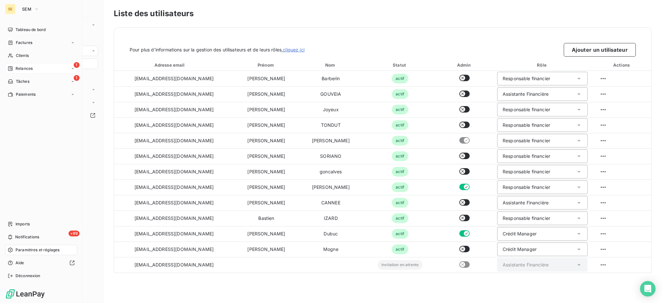
click at [34, 69] on div "1 Relances" at bounding box center [41, 68] width 72 height 10
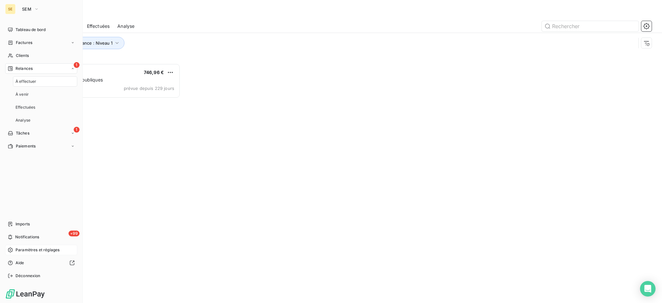
scroll to position [233, 143]
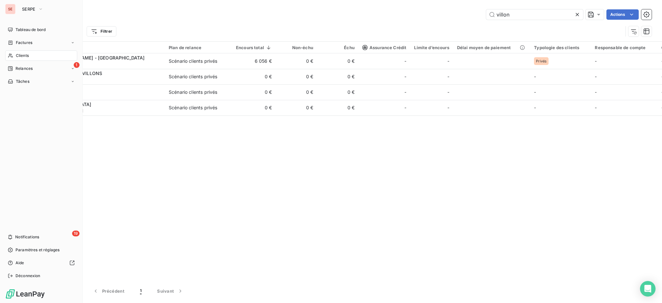
click at [27, 53] on span "Clients" at bounding box center [22, 56] width 13 height 6
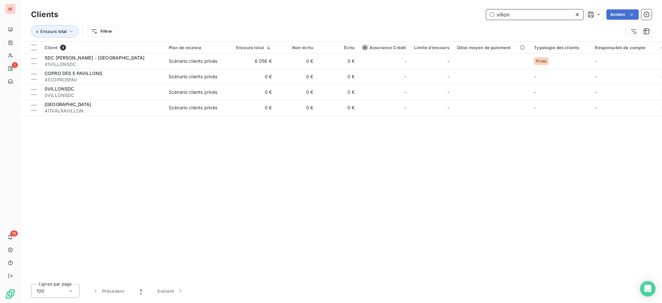
drag, startPoint x: 520, startPoint y: 14, endPoint x: 476, endPoint y: 5, distance: 44.4
click at [476, 5] on div "Clients villon Actions Encours total Filtrer" at bounding box center [341, 20] width 641 height 41
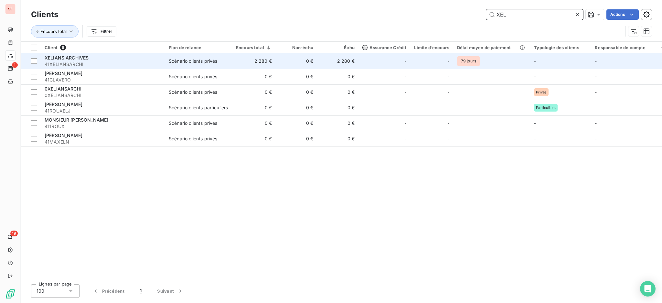
type input "XEL"
click at [182, 59] on div "Scénario clients privés" at bounding box center [193, 61] width 48 height 6
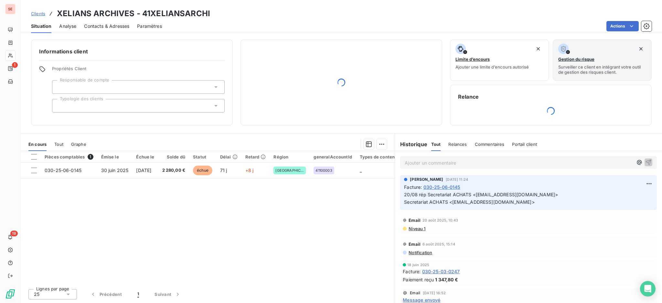
click at [107, 23] on span "Contacts & Adresses" at bounding box center [106, 26] width 45 height 6
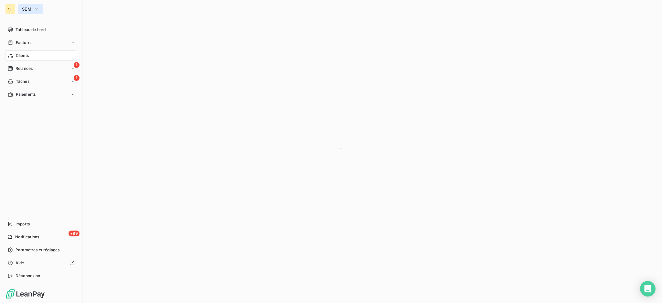
click at [27, 5] on button "SEM" at bounding box center [30, 9] width 25 height 10
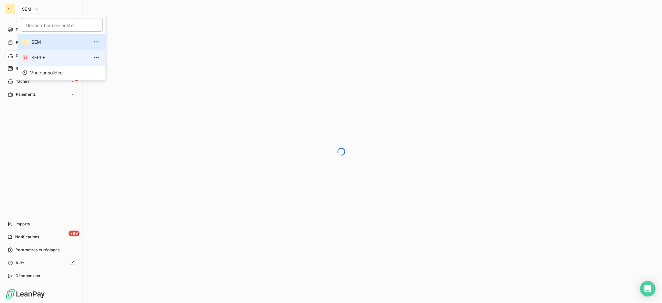
click at [37, 53] on li "SE SERPE" at bounding box center [61, 58] width 87 height 16
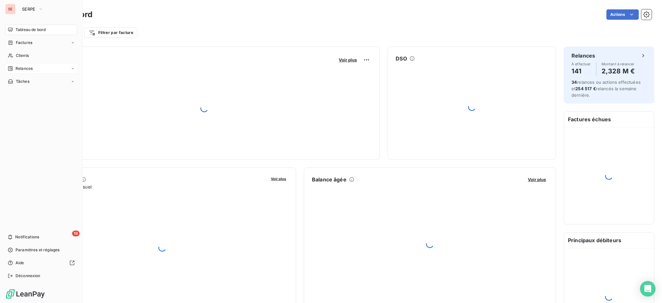
click at [25, 66] on span "Relances" at bounding box center [24, 69] width 17 height 6
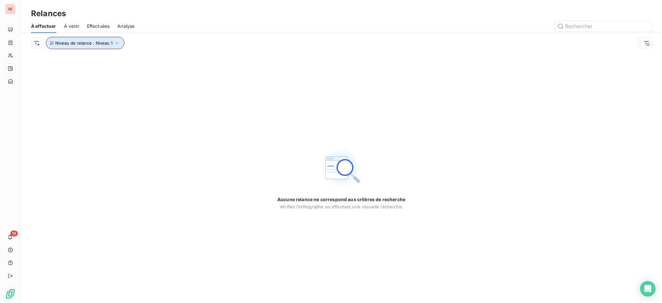
click at [116, 41] on icon "button" at bounding box center [117, 43] width 6 height 6
click at [219, 60] on icon at bounding box center [218, 60] width 6 height 6
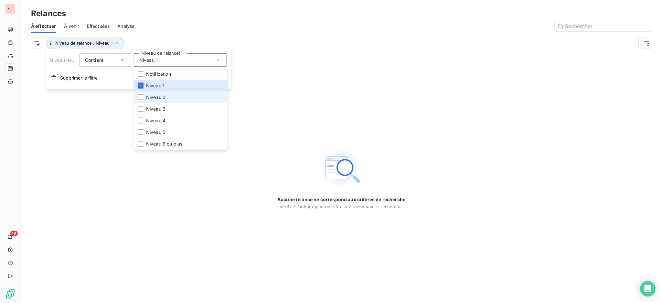
click at [159, 99] on span "Niveau 2" at bounding box center [155, 97] width 19 height 6
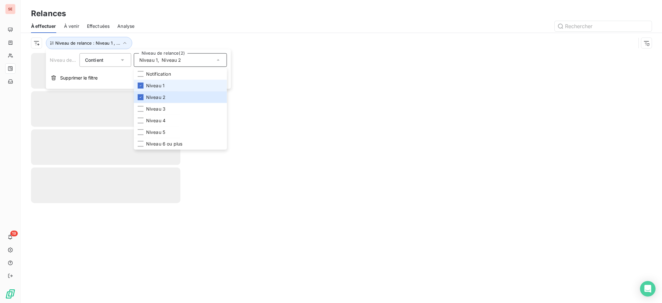
click at [157, 87] on span "Niveau 1" at bounding box center [155, 85] width 18 height 6
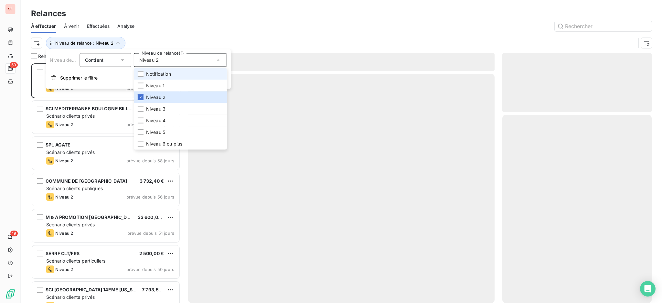
scroll to position [233, 143]
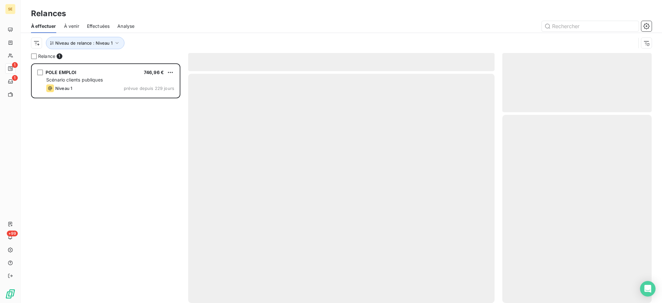
scroll to position [233, 143]
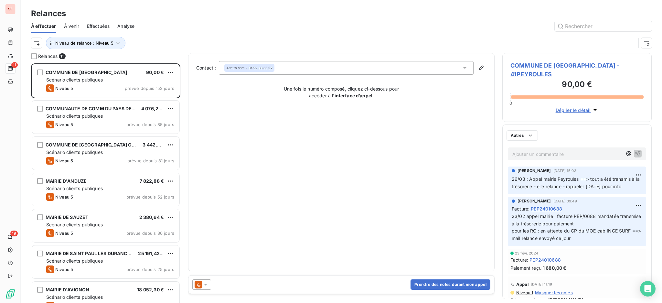
scroll to position [7, 7]
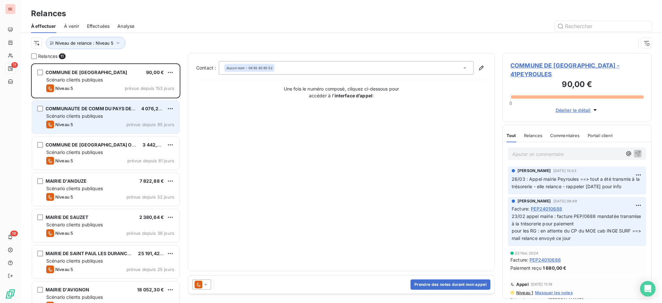
click at [101, 117] on span "Scénario clients publiques" at bounding box center [74, 115] width 57 height 5
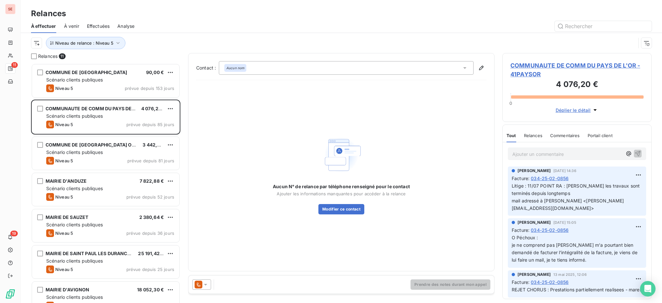
click at [464, 67] on icon at bounding box center [464, 68] width 3 height 2
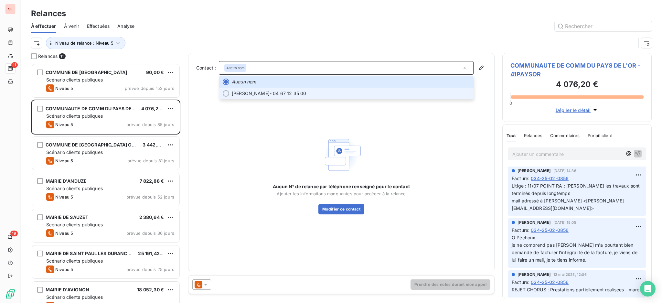
click at [322, 94] on span "GUILLAUME DA SILVA - 04 67 12 35 00" at bounding box center [351, 93] width 238 height 6
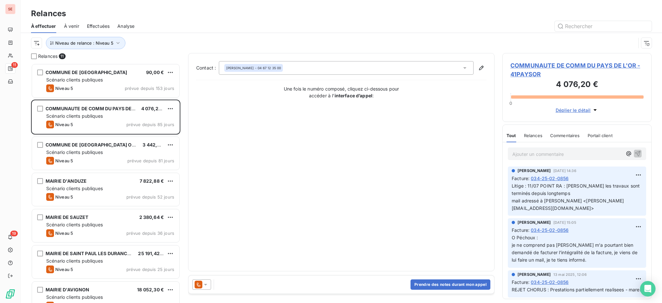
click at [553, 64] on span "COMMUNAUTE DE COMM DU PAYS DE L'OR - 41PAYSOR" at bounding box center [576, 69] width 133 height 17
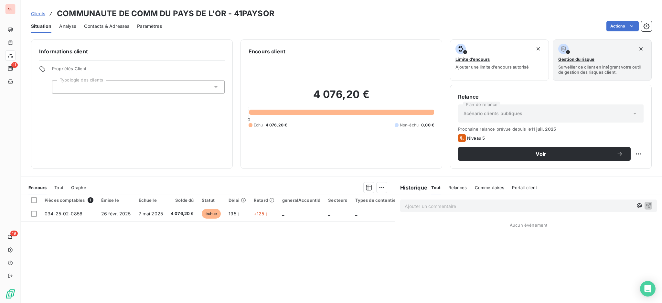
click at [110, 26] on span "Contacts & Adresses" at bounding box center [106, 26] width 45 height 6
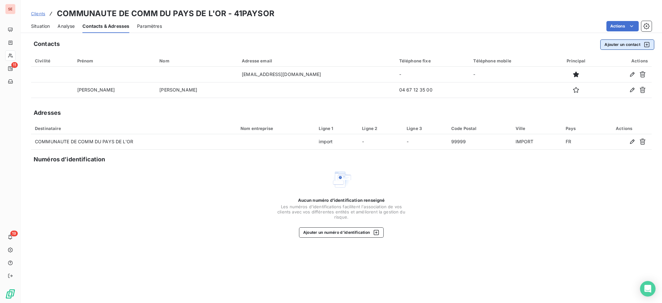
click at [628, 43] on button "Ajouter un contact" at bounding box center [627, 44] width 54 height 10
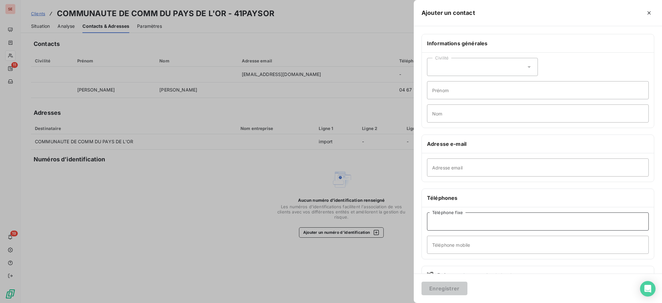
click at [464, 221] on input "Téléphone fixe" at bounding box center [538, 221] width 222 height 18
type input "04 67 12 35 00"
click at [440, 90] on input "Prénom" at bounding box center [538, 90] width 222 height 18
type input "s"
drag, startPoint x: 480, startPoint y: 87, endPoint x: 404, endPoint y: 91, distance: 76.7
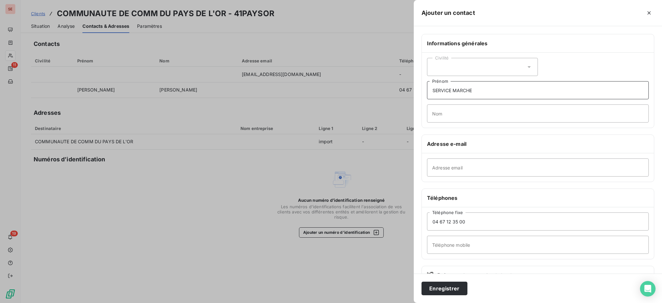
click at [404, 303] on div "Ajouter un contact Informations générales Civilité SERVICE MARCHE Prénom Nom Ad…" at bounding box center [331, 303] width 662 height 0
type input "PAYS DE L'OR AGGLOMERATION"
click at [455, 287] on button "Enregistrer" at bounding box center [445, 289] width 46 height 14
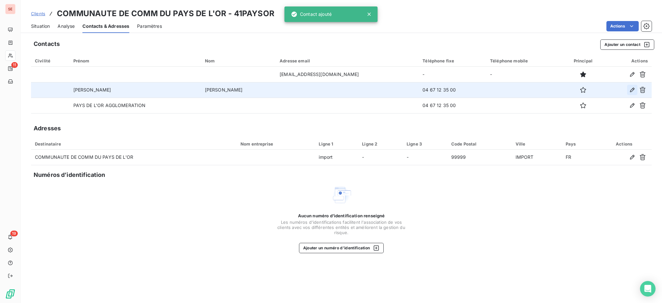
click at [632, 88] on icon "button" at bounding box center [632, 90] width 6 height 6
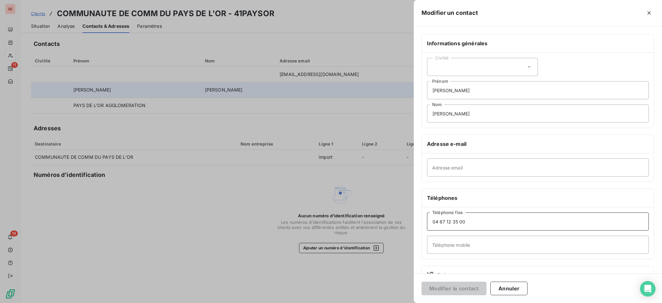
drag, startPoint x: 474, startPoint y: 218, endPoint x: 402, endPoint y: 230, distance: 72.6
click at [402, 303] on div "Modifier un contact Informations générales Civilité GUILLAUME Prénom DA SILVA N…" at bounding box center [331, 303] width 662 height 0
type input "04 67 12 80 63"
click at [460, 286] on button "Modifier le contact" at bounding box center [454, 289] width 65 height 14
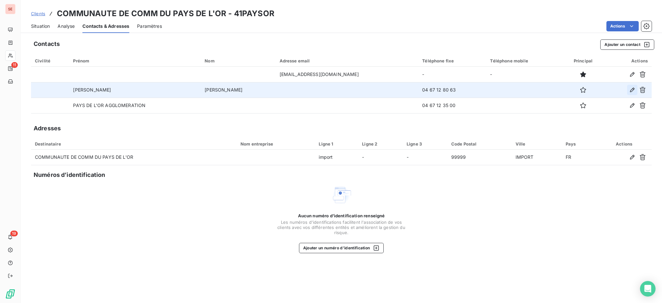
click at [634, 87] on icon "button" at bounding box center [632, 90] width 6 height 6
type input "GUILLAUME"
type input "DA SILVA"
type input "04 67 12 80 63"
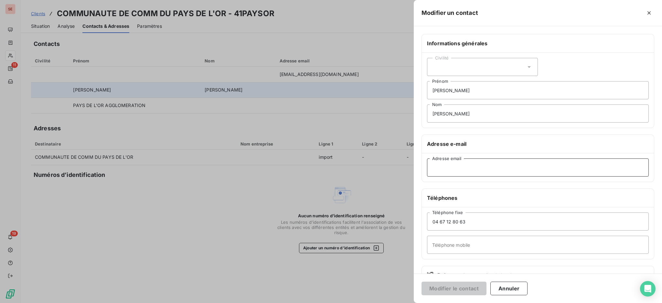
click at [459, 164] on input "Adresse email" at bounding box center [538, 167] width 222 height 18
type input "guillaume.dasilva@pausdelor.fr"
click at [458, 288] on button "Modifier le contact" at bounding box center [454, 289] width 65 height 14
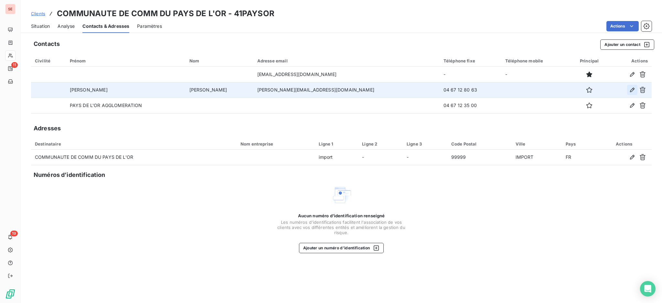
click at [632, 87] on icon "button" at bounding box center [632, 90] width 6 height 6
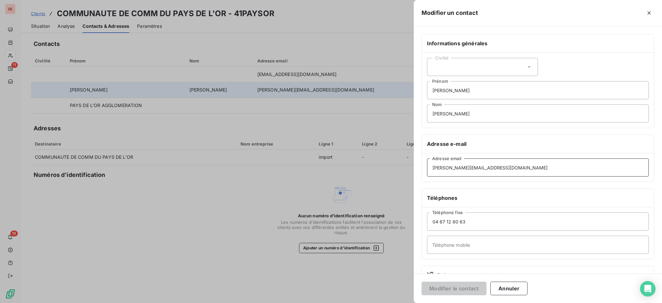
click at [483, 166] on input "guillaume.dasilva@pausdelor.fr" at bounding box center [538, 167] width 222 height 18
type input "guillaume.dasilva@paysdelor.fr"
click at [488, 219] on input "04 67 12 80 63" at bounding box center [538, 221] width 222 height 18
type input "04 67 12 80 63"
click at [443, 242] on input "Téléphone mobile" at bounding box center [538, 245] width 222 height 18
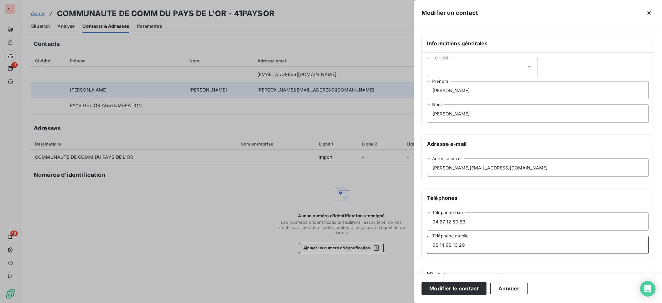
type input "06 14 99 13 29"
click at [445, 284] on button "Modifier le contact" at bounding box center [454, 289] width 65 height 14
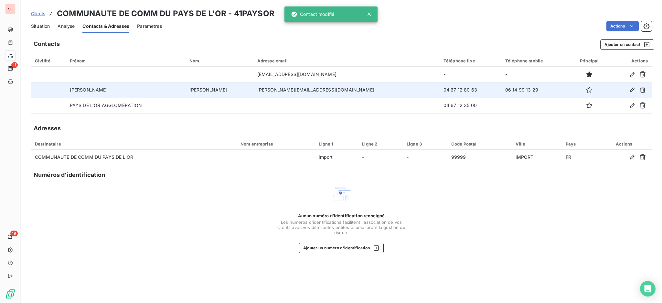
click at [39, 25] on span "Situation" at bounding box center [40, 26] width 19 height 6
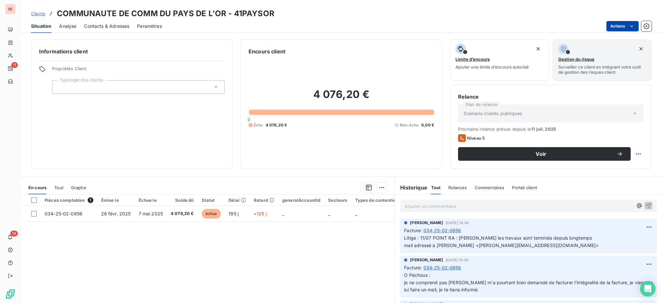
click at [607, 22] on html "SE 11 19 Clients COMMUNAUTE DE COMM DU PAYS DE L'OR - 41PAYSOR Situation Analys…" at bounding box center [331, 151] width 662 height 303
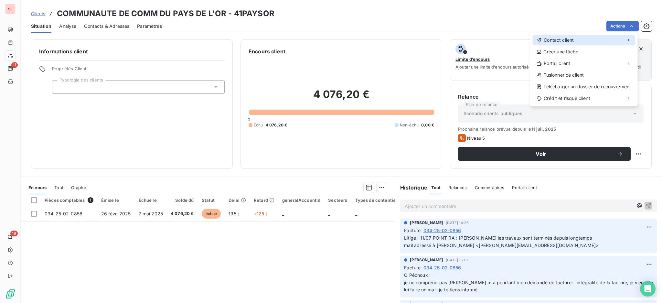
click at [568, 36] on div "Contact client" at bounding box center [583, 40] width 102 height 10
click at [477, 36] on div "Envoyer un email Envoyer un courrier Envoyer un courrier recommandé" at bounding box center [482, 54] width 92 height 39
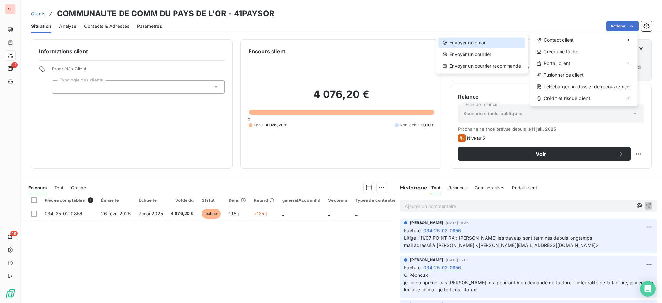
click at [474, 39] on div "Envoyer un email" at bounding box center [481, 42] width 87 height 10
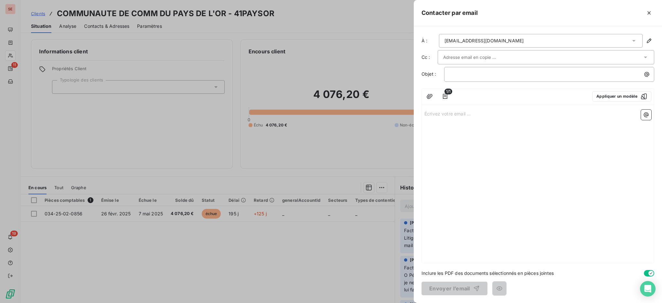
click at [635, 39] on icon at bounding box center [634, 40] width 6 height 6
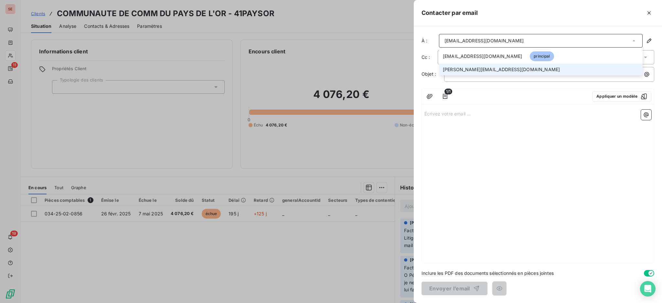
click at [535, 65] on li "guillaume.dasilva@paysdelor.fr" at bounding box center [541, 70] width 204 height 12
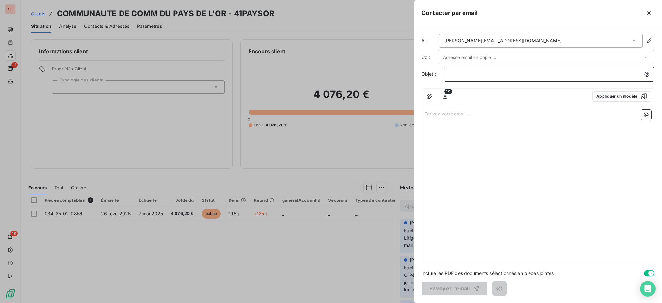
click at [528, 73] on p "﻿" at bounding box center [551, 73] width 202 height 7
click at [471, 115] on p "Écrivez votre email ... ﻿" at bounding box center [537, 113] width 227 height 7
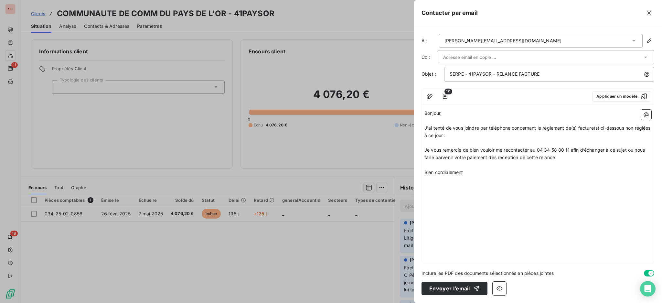
click at [471, 142] on p "﻿" at bounding box center [537, 142] width 227 height 7
click at [642, 113] on button "button" at bounding box center [646, 115] width 10 height 10
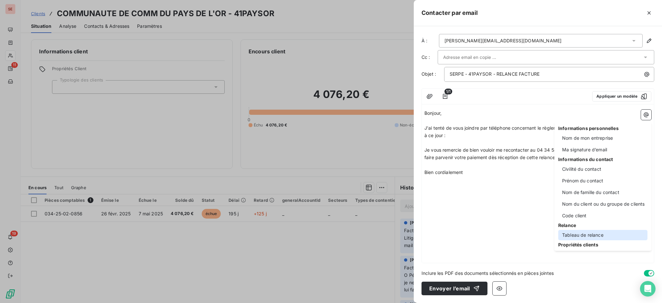
click at [581, 233] on div "Tableau de relance" at bounding box center [602, 235] width 89 height 10
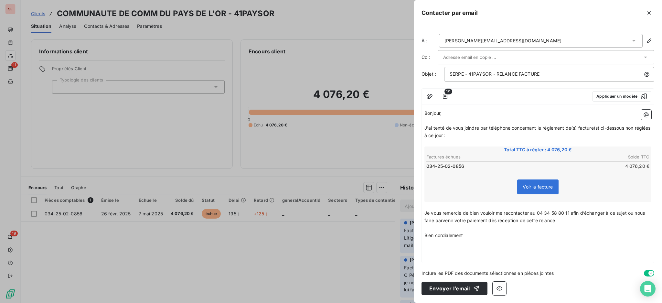
click at [461, 242] on p "﻿" at bounding box center [537, 242] width 227 height 7
click at [647, 112] on icon "button" at bounding box center [646, 114] width 5 height 5
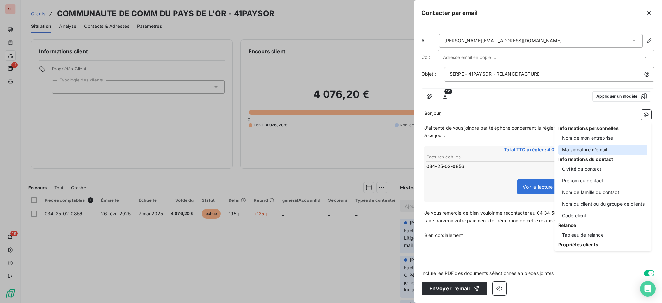
click at [604, 149] on div "Ma signature d’email" at bounding box center [602, 149] width 89 height 10
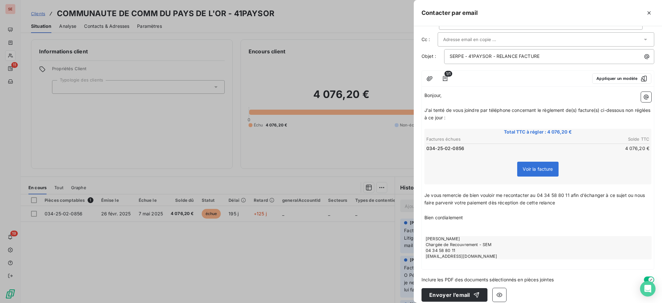
scroll to position [23, 0]
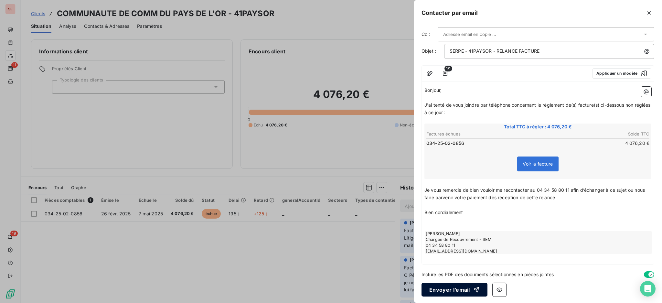
click at [454, 286] on button "Envoyer l’email" at bounding box center [455, 290] width 66 height 14
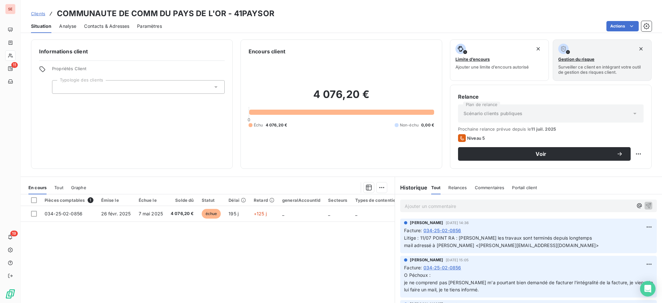
drag, startPoint x: 94, startPoint y: 24, endPoint x: 97, endPoint y: 28, distance: 5.3
click at [94, 24] on span "Contacts & Adresses" at bounding box center [106, 26] width 45 height 6
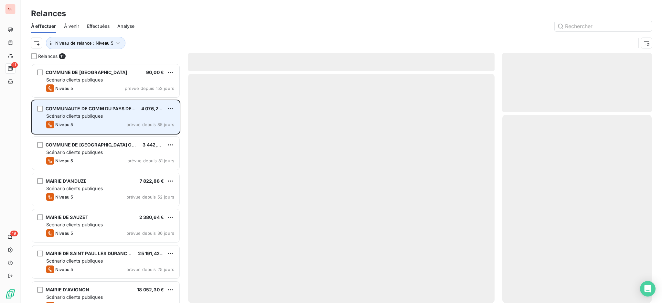
scroll to position [233, 143]
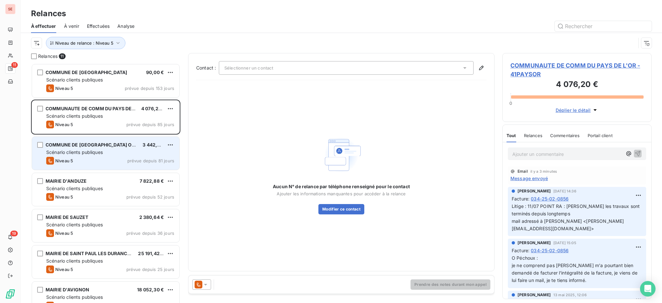
click at [79, 149] on div "Scénario clients publiques" at bounding box center [110, 152] width 128 height 6
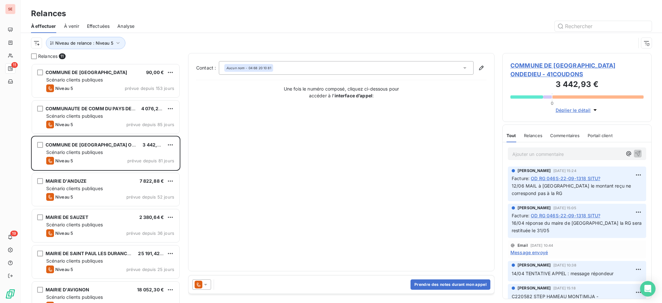
click at [547, 62] on span "COMMUNE DE [GEOGRAPHIC_DATA] ONDEDIEU - 41COUDONS" at bounding box center [576, 69] width 133 height 17
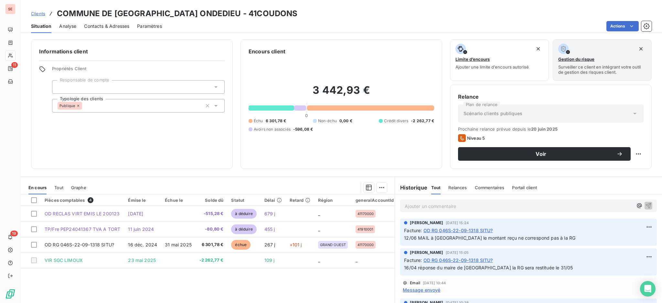
click at [98, 27] on span "Contacts & Adresses" at bounding box center [106, 26] width 45 height 6
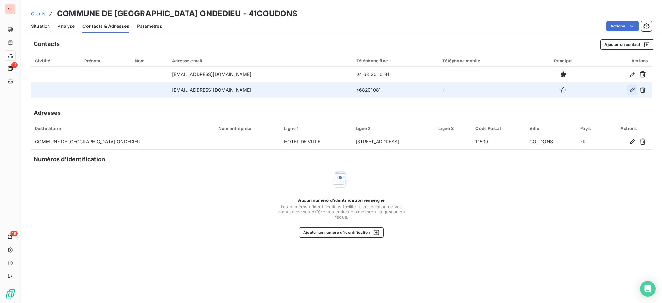
click at [633, 90] on icon "button" at bounding box center [632, 90] width 5 height 5
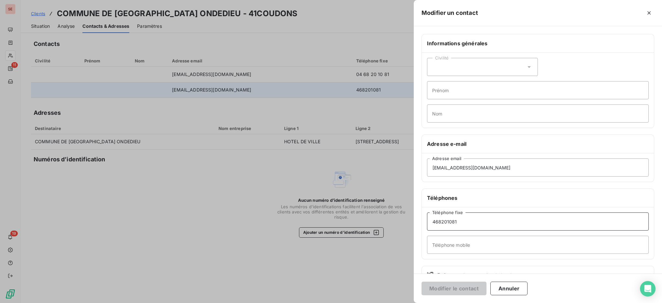
click at [430, 222] on input "468201081" at bounding box center [538, 221] width 222 height 18
type input "04 68 20 10 81"
click at [447, 288] on button "Modifier le contact" at bounding box center [454, 289] width 65 height 14
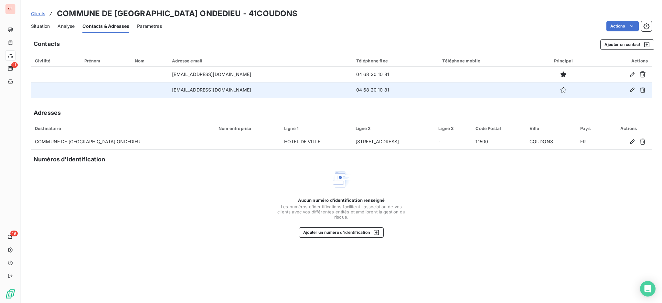
click at [44, 19] on div "Situation" at bounding box center [40, 26] width 19 height 14
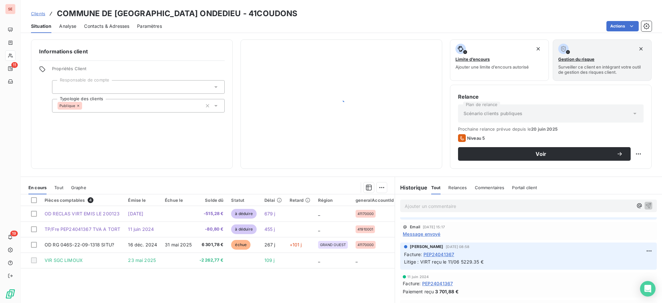
scroll to position [43, 0]
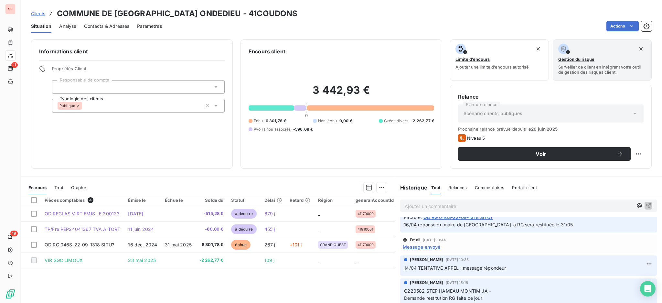
click at [427, 248] on span "Message envoyé" at bounding box center [421, 246] width 37 height 7
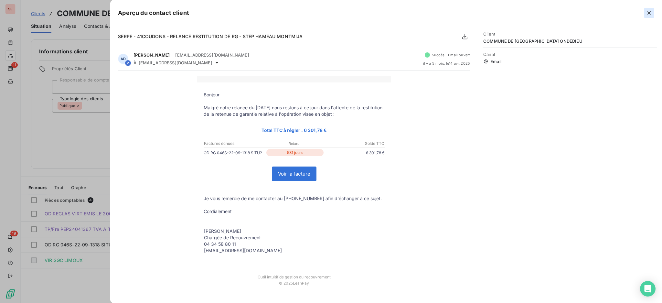
click at [650, 11] on icon "button" at bounding box center [649, 13] width 6 height 6
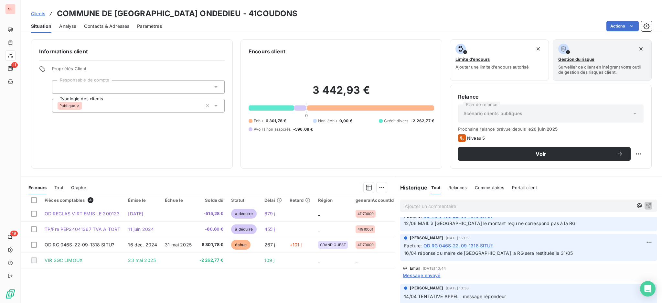
scroll to position [0, 0]
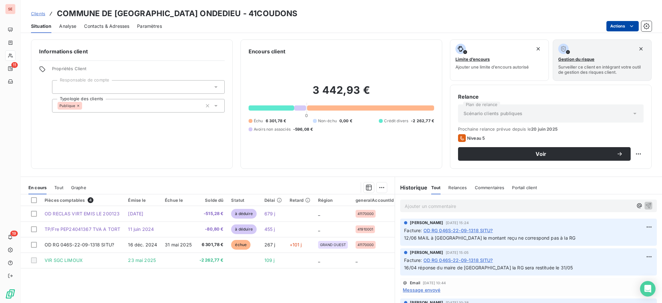
click at [614, 25] on html "SE 11 19 Clients COMMUNE DE COUDONS ONDEDIEU - 41COUDONS Situation Analyse Cont…" at bounding box center [331, 151] width 662 height 303
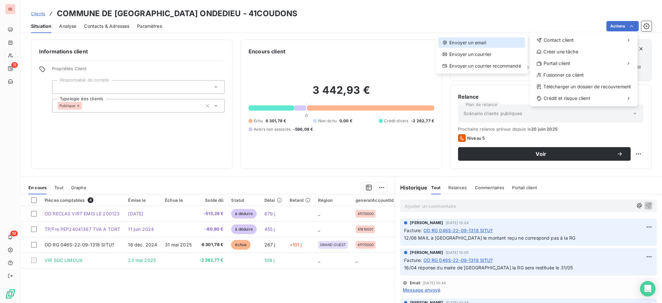
click at [503, 46] on div "Envoyer un email" at bounding box center [481, 42] width 87 height 10
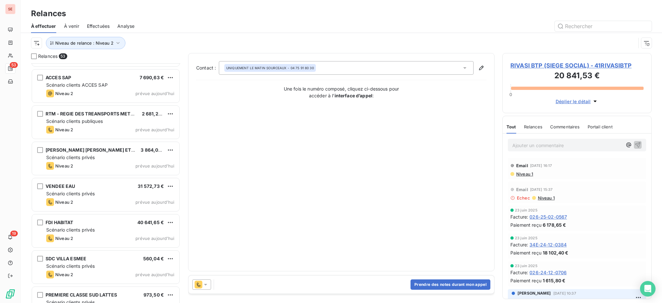
scroll to position [1552, 0]
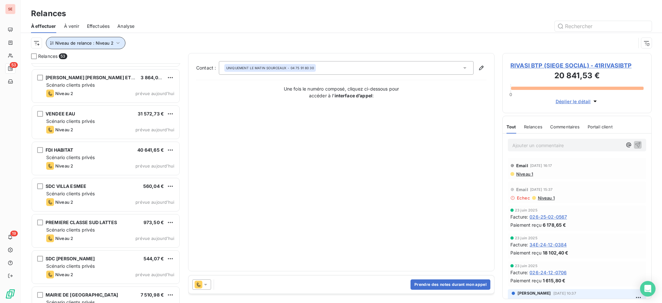
click at [117, 43] on icon "button" at bounding box center [118, 43] width 6 height 6
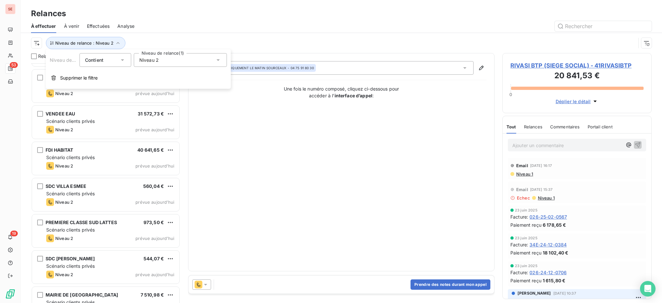
click at [217, 61] on icon at bounding box center [218, 60] width 6 height 6
click at [143, 96] on div at bounding box center [141, 97] width 6 height 6
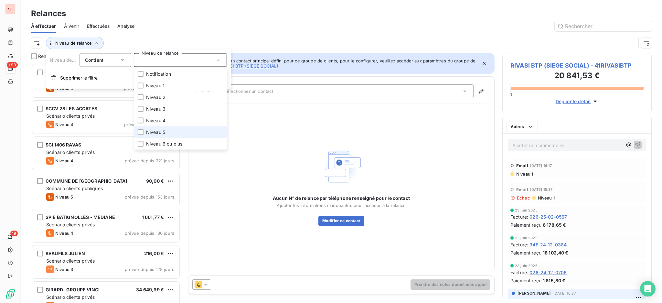
scroll to position [233, 143]
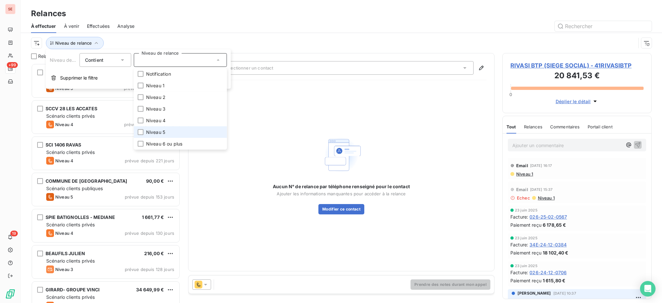
click at [148, 135] on span "Niveau 5" at bounding box center [155, 132] width 19 height 6
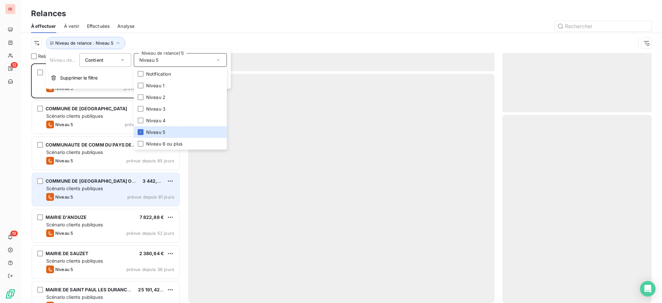
scroll to position [233, 143]
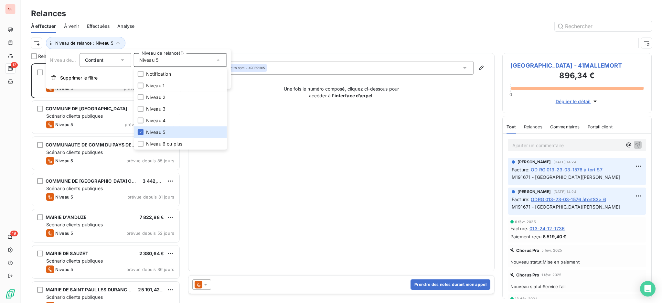
click at [327, 199] on div "Contact : Aucun nom - 490591105 Une fois le numéro composé, cliquez ci-dessous …" at bounding box center [341, 162] width 290 height 202
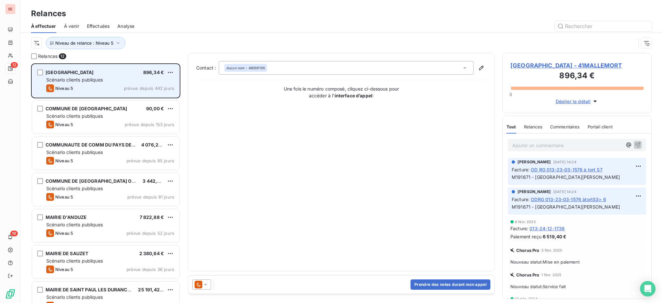
click at [113, 81] on div "Scénario clients publiques" at bounding box center [110, 80] width 128 height 6
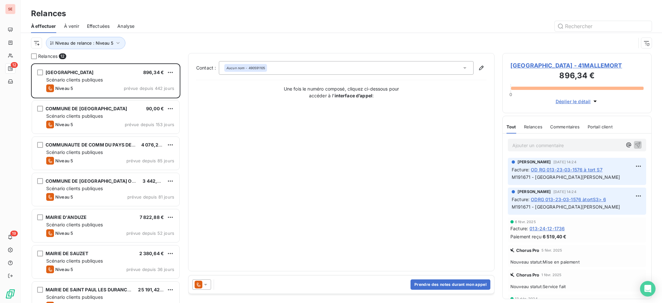
click at [524, 62] on span "MAIRIE DE MALLEMORT - 41MALLEMORT" at bounding box center [576, 65] width 133 height 9
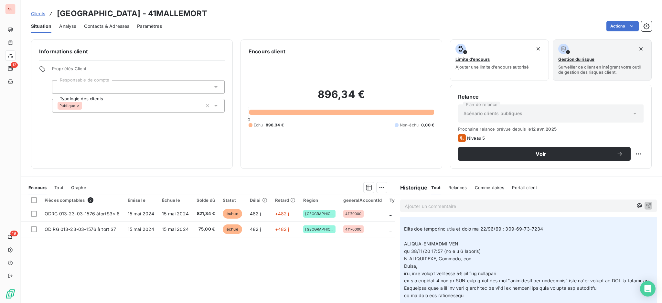
scroll to position [259, 0]
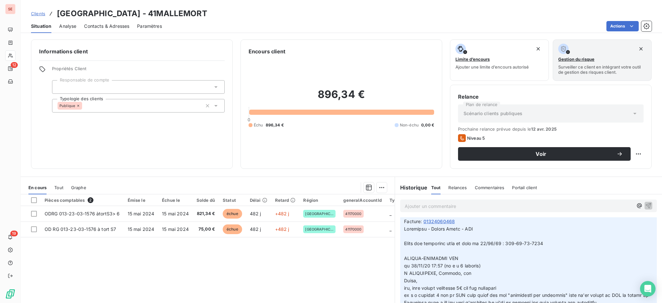
click at [255, 294] on div "Pièces comptables 2 Émise le Échue le Solde dû Statut Délai Retard Région gener…" at bounding box center [208, 256] width 374 height 124
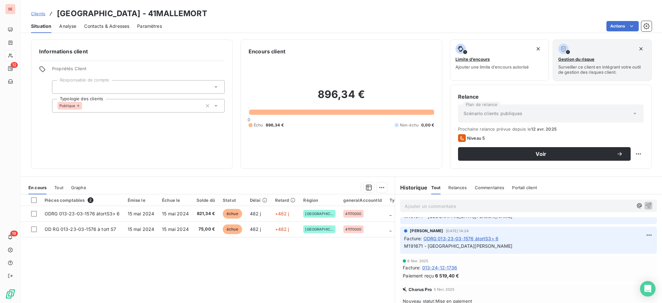
scroll to position [0, 0]
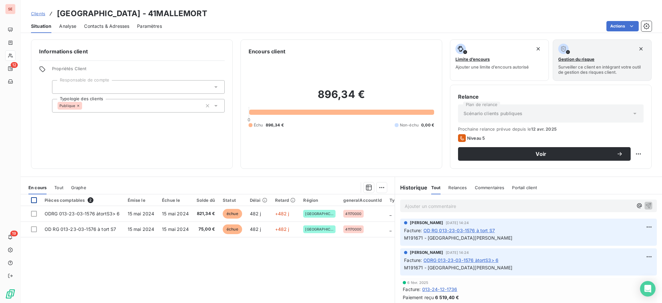
click at [34, 198] on div at bounding box center [34, 200] width 6 height 6
click at [623, 22] on html "SE 12 19 Clients MAIRIE DE MALLEMORT - 41MALLEMORT Situation Analyse Contacts &…" at bounding box center [331, 151] width 662 height 303
click at [380, 186] on html "SE 12 19 Clients MAIRIE DE MALLEMORT - 41MALLEMORT Situation Analyse Contacts &…" at bounding box center [331, 151] width 662 height 303
click at [379, 185] on html "SE 12 19 Clients MAIRIE DE MALLEMORT - 41MALLEMORT Situation Analyse Contacts &…" at bounding box center [331, 151] width 662 height 303
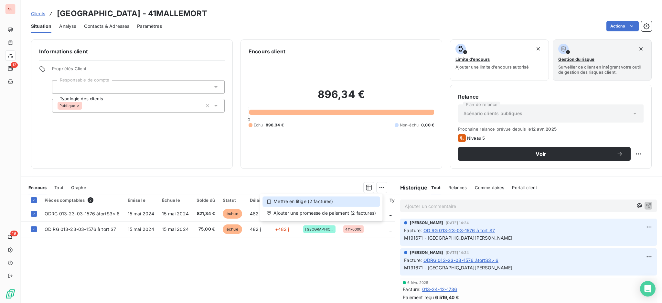
click at [346, 202] on div "Mettre en litige (2 factures)" at bounding box center [320, 201] width 117 height 10
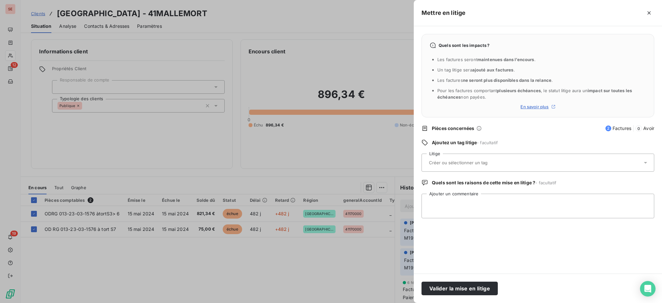
click at [645, 163] on icon at bounding box center [645, 163] width 3 height 2
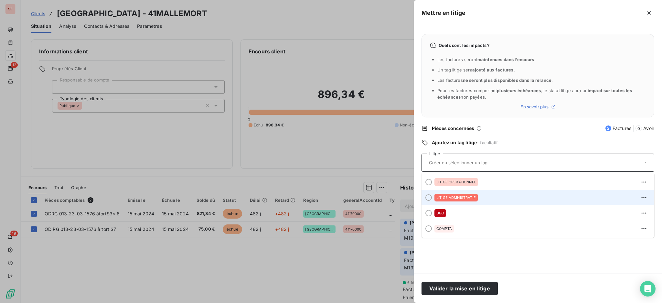
click at [458, 197] on span "LITIGE ADMNISTRATIF" at bounding box center [455, 198] width 39 height 4
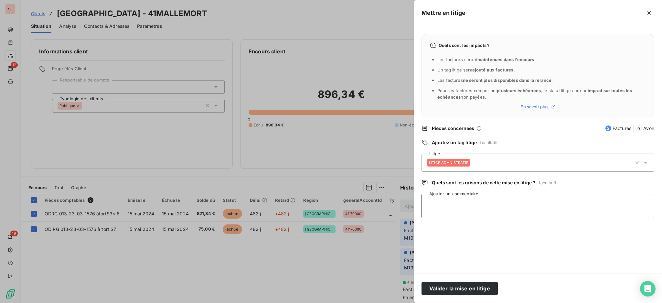
click at [475, 203] on textarea "Ajouter un commentaire" at bounding box center [538, 206] width 233 height 25
type textarea "PAS DE RG SUR LE DGD SIGNE"
click at [471, 288] on button "Valider la mise en litige" at bounding box center [460, 289] width 76 height 14
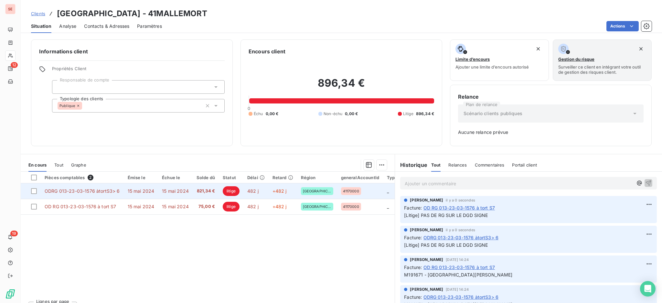
click at [85, 195] on td "ODRG 013-23-03-1576 àtortS3> 6" at bounding box center [82, 191] width 83 height 16
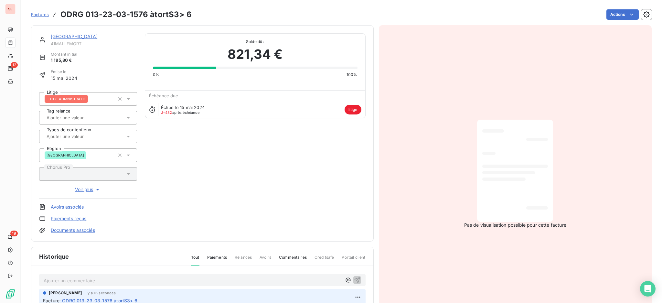
click at [75, 227] on link "Documents associés" at bounding box center [73, 230] width 44 height 6
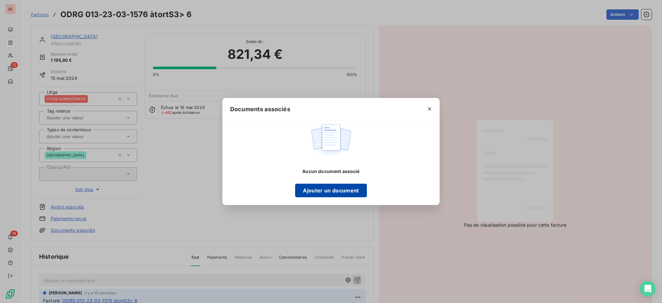
click at [325, 188] on button "Ajouter un document" at bounding box center [330, 191] width 71 height 14
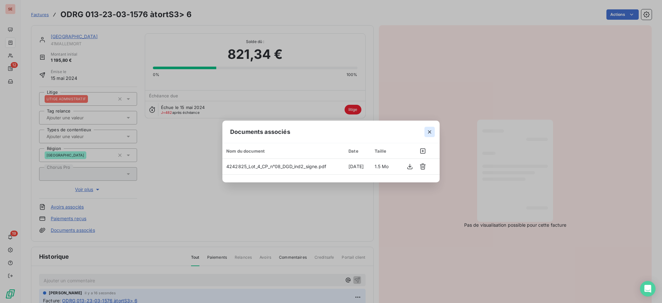
click at [431, 128] on button "button" at bounding box center [429, 132] width 10 height 10
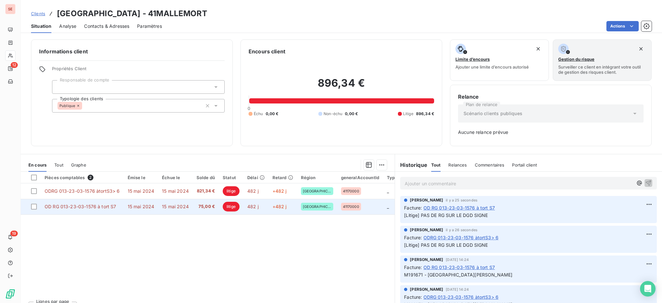
click at [114, 209] on td "OD RG 013-23-03-1576 à tort S7" at bounding box center [82, 207] width 83 height 16
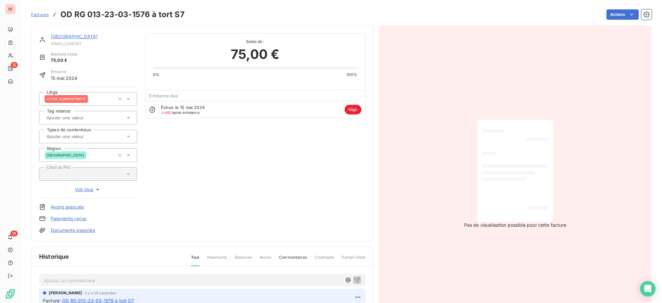
click at [73, 228] on link "Documents associés" at bounding box center [73, 230] width 44 height 6
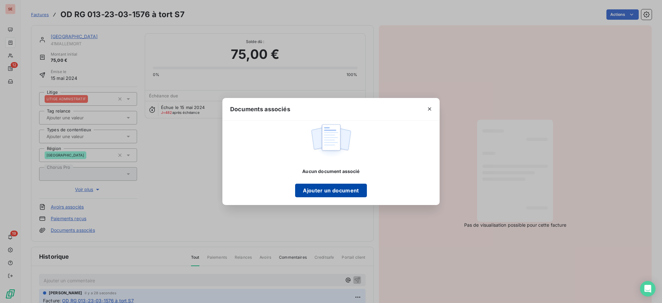
click at [336, 190] on button "Ajouter un document" at bounding box center [330, 191] width 71 height 14
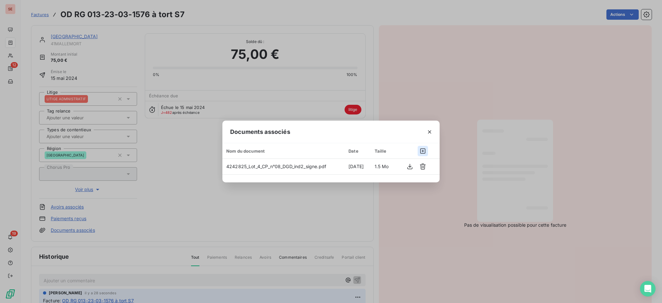
click at [420, 152] on icon "button" at bounding box center [422, 150] width 5 height 5
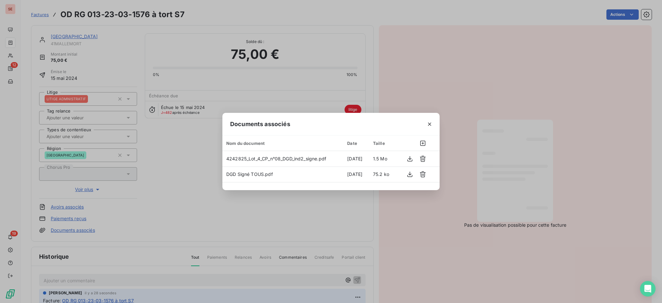
click at [430, 124] on icon "button" at bounding box center [429, 124] width 3 height 3
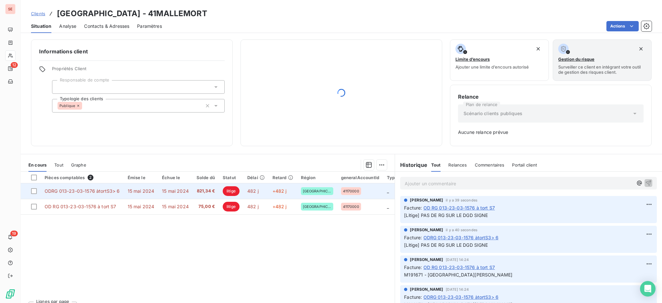
click at [156, 188] on td "15 mai 2024" at bounding box center [141, 191] width 35 height 16
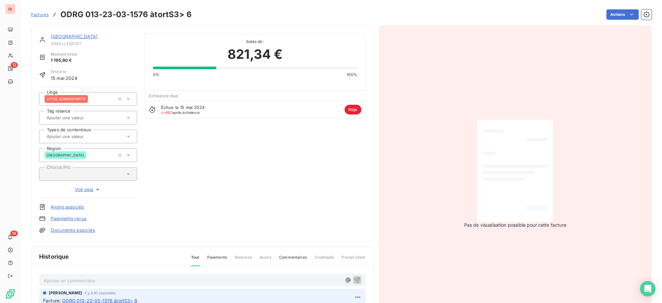
click at [85, 229] on link "Documents associés" at bounding box center [73, 230] width 44 height 6
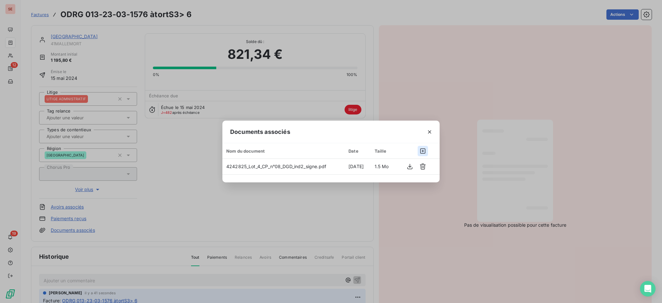
click at [423, 150] on icon "button" at bounding box center [423, 151] width 6 height 6
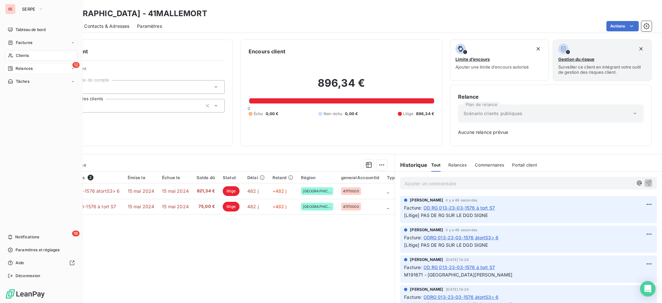
click at [28, 66] on span "Relances" at bounding box center [24, 69] width 17 height 6
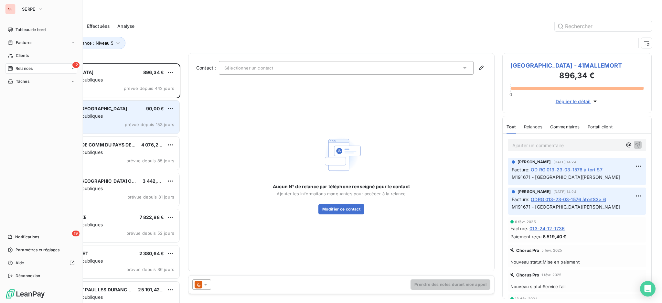
scroll to position [233, 143]
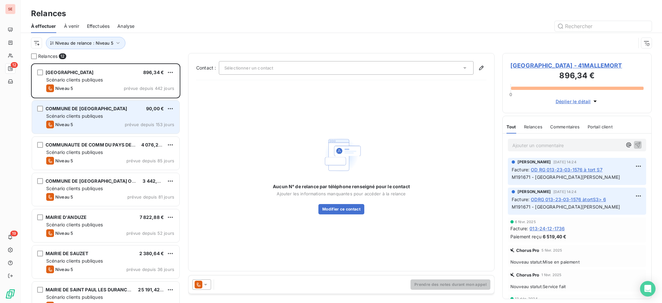
click at [86, 113] on span "Scénario clients publiques" at bounding box center [74, 115] width 57 height 5
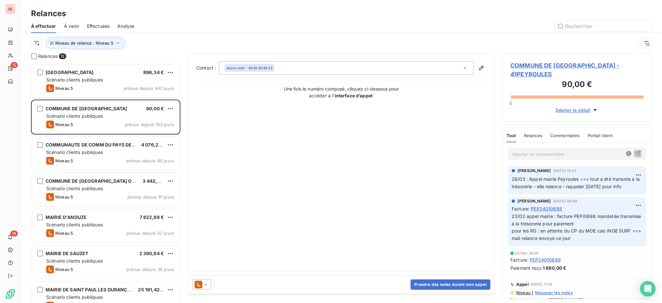
click at [558, 61] on span "COMMUNE DE [GEOGRAPHIC_DATA] - 41PEYROULES" at bounding box center [576, 69] width 133 height 17
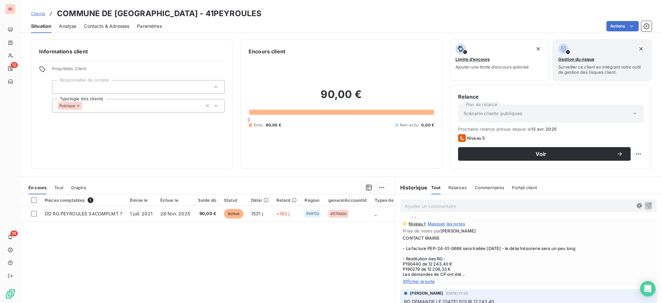
scroll to position [106, 0]
click at [410, 279] on span "Afficher la suite" at bounding box center [528, 281] width 251 height 5
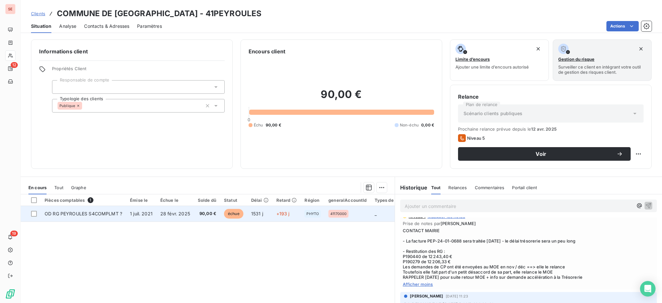
click at [178, 216] on td "28 févr. 2025" at bounding box center [174, 214] width 37 height 16
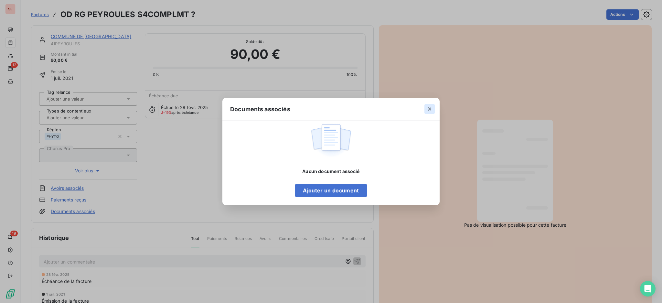
click at [427, 107] on icon "button" at bounding box center [429, 109] width 6 height 6
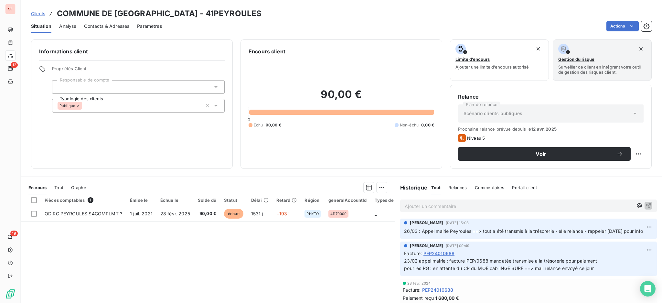
click at [60, 188] on span "Tout" at bounding box center [58, 187] width 9 height 5
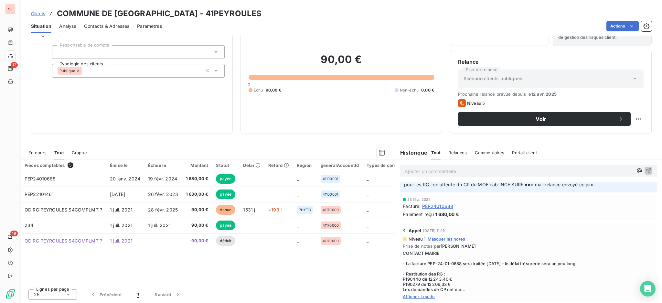
scroll to position [106, 0]
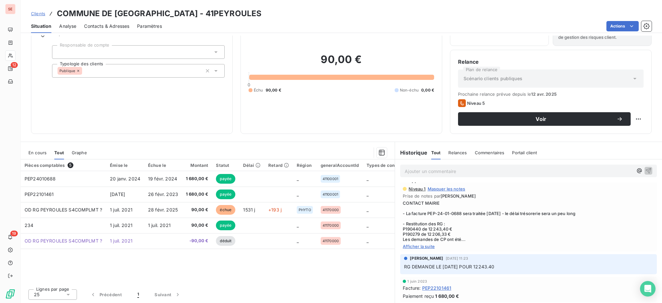
click at [43, 152] on span "En cours" at bounding box center [37, 152] width 18 height 5
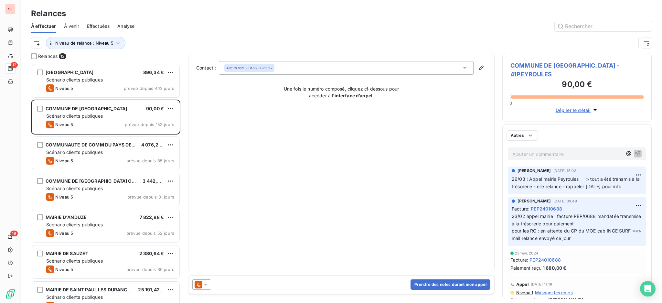
scroll to position [233, 143]
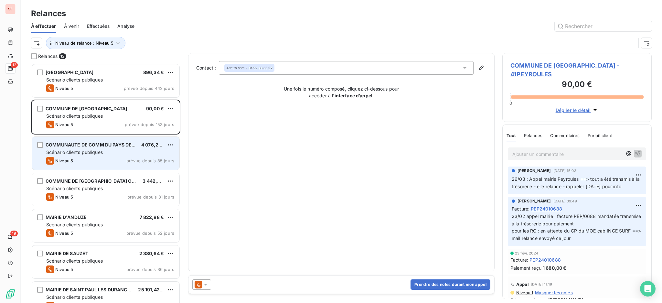
click at [112, 158] on div "Niveau 5 prévue depuis 85 jours" at bounding box center [110, 161] width 128 height 8
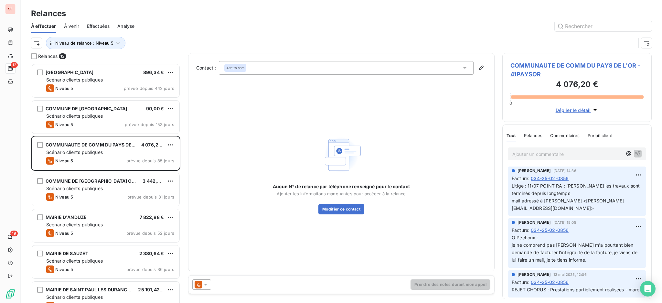
click at [546, 64] on span "COMMUNAUTE DE COMM DU PAYS DE L'OR - 41PAYSOR" at bounding box center [576, 69] width 133 height 17
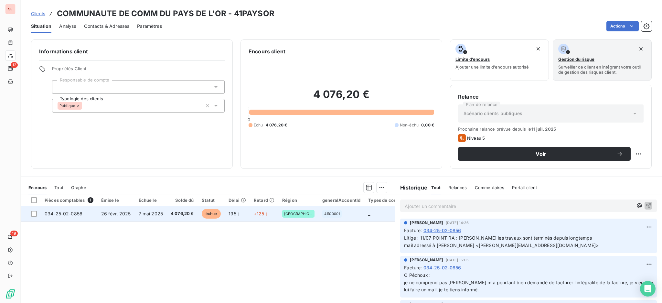
click at [101, 214] on span "26 févr. 2025" at bounding box center [116, 213] width 30 height 5
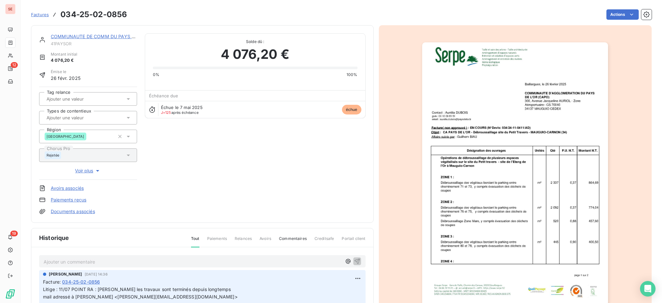
click at [96, 34] on link "COMMUNAUTE DE COMM DU PAYS DE L'OR" at bounding box center [100, 36] width 98 height 5
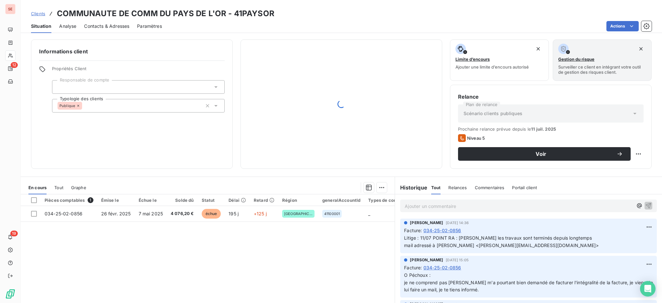
click at [123, 25] on span "Contacts & Adresses" at bounding box center [106, 26] width 45 height 6
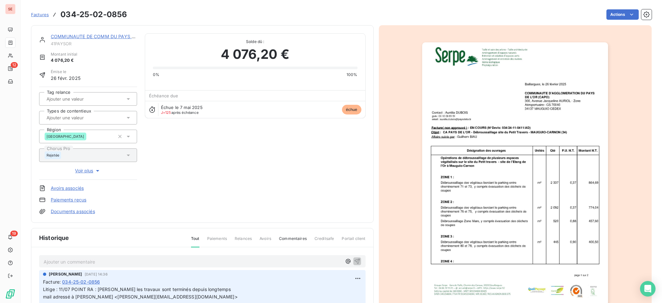
click at [116, 36] on link "COMMUNAUTE DE COMM DU PAYS DE L'OR" at bounding box center [100, 36] width 98 height 5
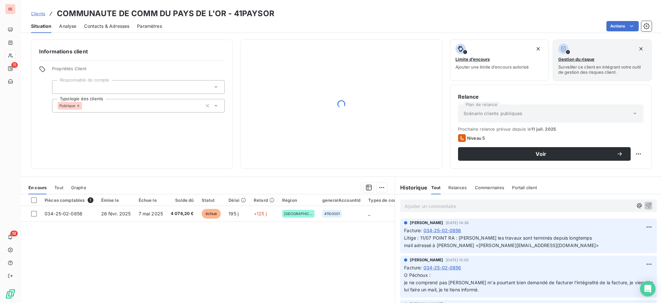
click at [109, 22] on div "Contacts & Adresses" at bounding box center [106, 26] width 45 height 14
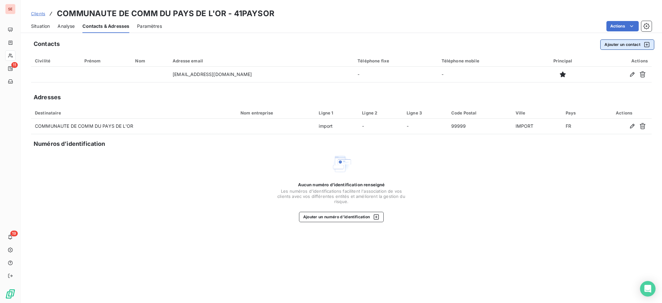
click at [624, 40] on button "Ajouter un contact" at bounding box center [627, 44] width 54 height 10
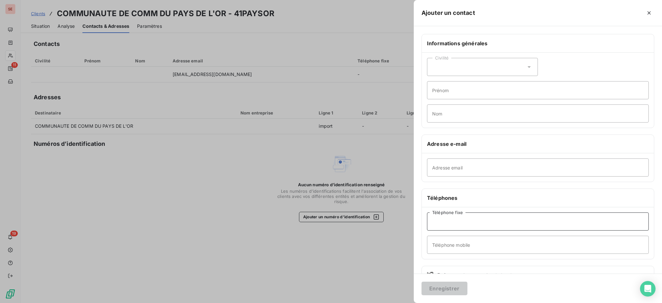
click at [492, 224] on input "Téléphone fixe" at bounding box center [538, 221] width 222 height 18
type input "04 67 12 35 00"
click at [472, 94] on input "Prénom" at bounding box center [538, 90] width 222 height 18
type input "p"
type input "A"
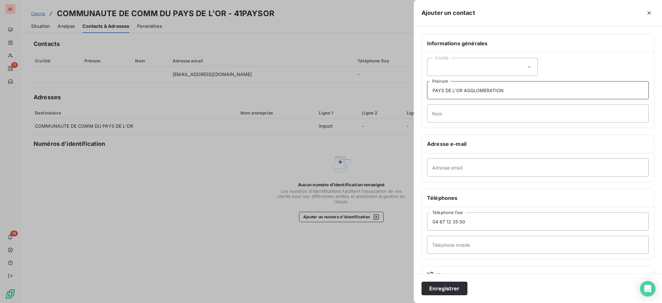
type input "PAYS DE L'OR AGGLOMERATION"
click at [422, 282] on button "Enregistrer" at bounding box center [445, 289] width 46 height 14
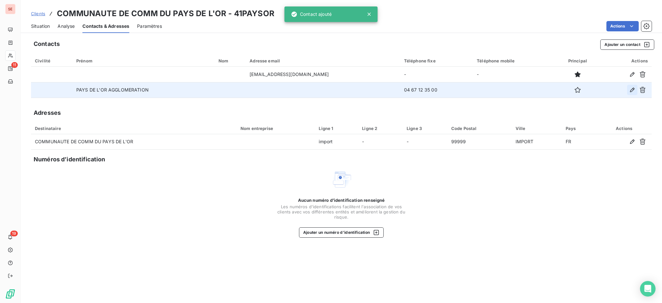
click at [635, 87] on icon "button" at bounding box center [632, 90] width 6 height 6
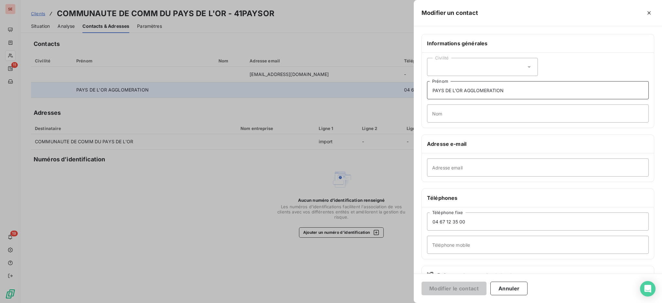
drag, startPoint x: 513, startPoint y: 88, endPoint x: 414, endPoint y: 82, distance: 99.1
click at [414, 80] on div "Informations générales Civilité PAYS DE L'OR AGGLOMERATION Prénom Nom Adresse e…" at bounding box center [538, 177] width 248 height 287
type input "g"
type input "GUILLAUME"
type input "S"
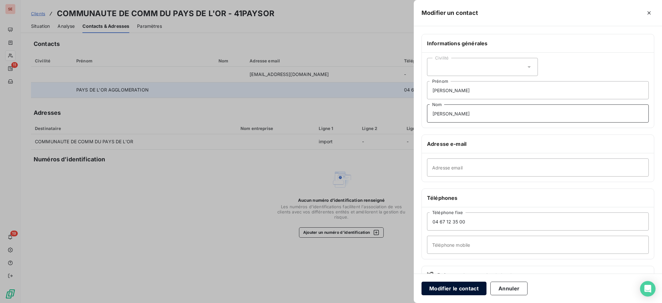
type input "DA SILVA"
click at [468, 285] on button "Modifier le contact" at bounding box center [454, 289] width 65 height 14
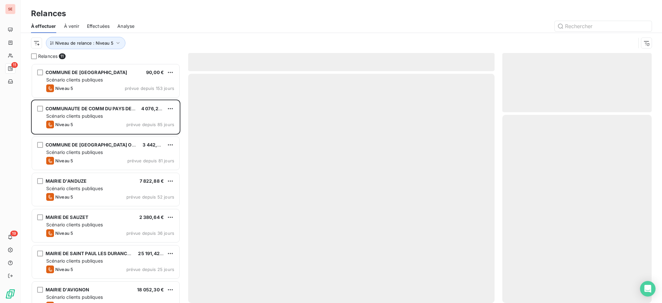
scroll to position [233, 143]
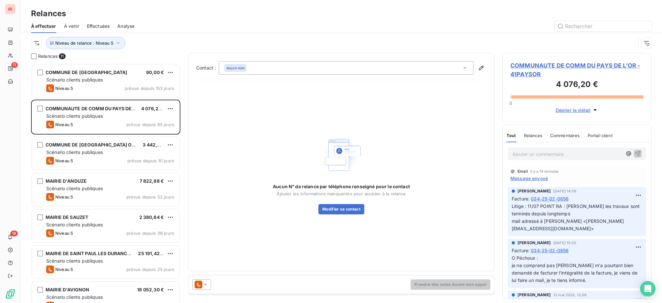
click at [537, 66] on span "COMMUNAUTE DE COMM DU PAYS DE L'OR - 41PAYSOR" at bounding box center [576, 69] width 133 height 17
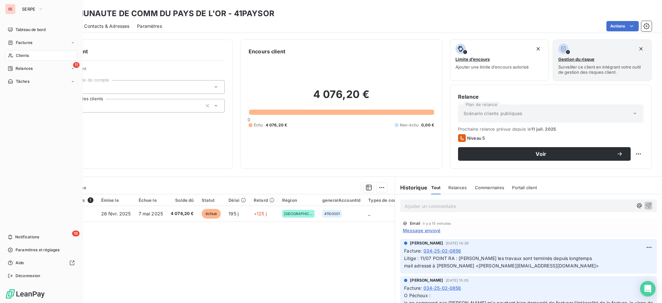
click at [29, 59] on div "Clients" at bounding box center [41, 55] width 72 height 10
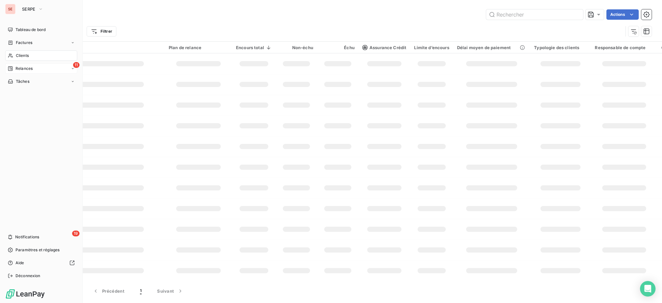
click at [23, 70] on span "Relances" at bounding box center [24, 69] width 17 height 6
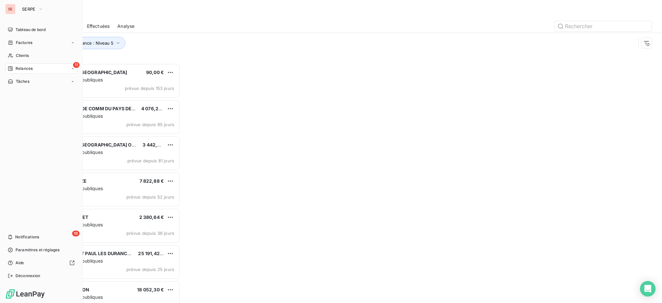
scroll to position [233, 143]
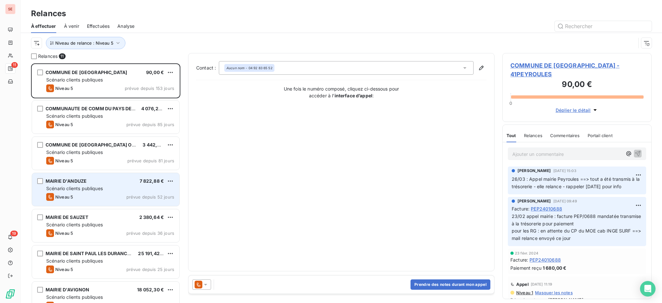
click at [101, 187] on span "Scénario clients publiques" at bounding box center [74, 188] width 57 height 5
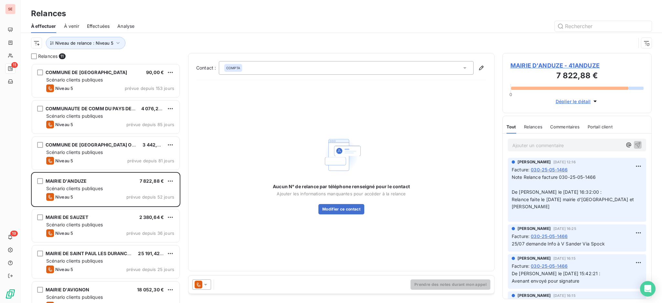
click at [574, 62] on span "MAIRIE D'ANDUZE - 41ANDUZE" at bounding box center [576, 65] width 133 height 9
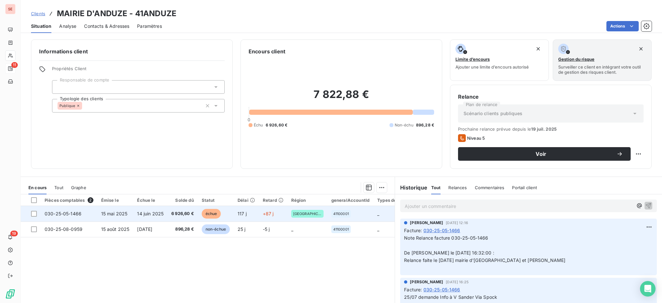
click at [109, 214] on span "15 mai 2025" at bounding box center [114, 213] width 27 height 5
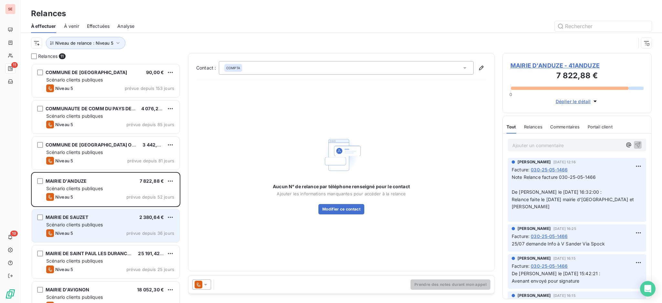
scroll to position [233, 143]
click at [65, 228] on div "MAIRIE DE SAUZET 2 380,64 € Scénario clients publiques Niveau 5 prévue depuis 3…" at bounding box center [105, 225] width 147 height 33
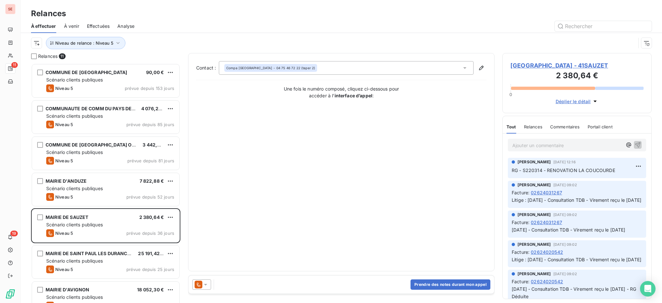
click at [545, 63] on span "[GEOGRAPHIC_DATA] - 41SAUZET" at bounding box center [576, 65] width 133 height 9
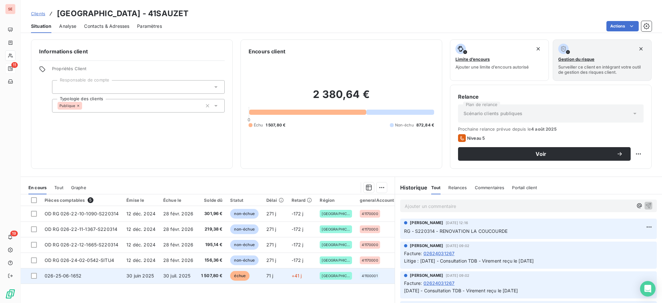
click at [94, 276] on td "026-25-06-1652" at bounding box center [82, 276] width 82 height 16
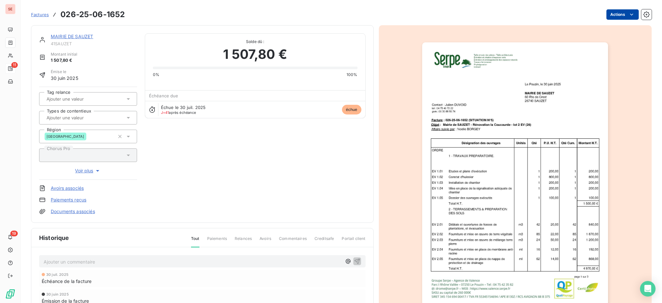
click at [618, 12] on html "SE 11 19 Factures 026-25-06-1652 Actions [GEOGRAPHIC_DATA] 41SAUZET Montant ini…" at bounding box center [331, 151] width 662 height 303
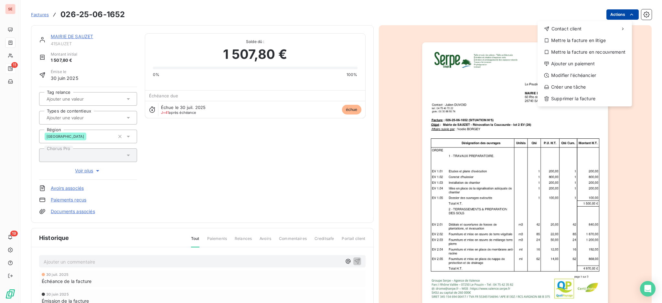
click at [618, 12] on html "SE 11 19 Factures [PHONE_NUMBER] Actions Contact client Mettre la facture en li…" at bounding box center [331, 151] width 662 height 303
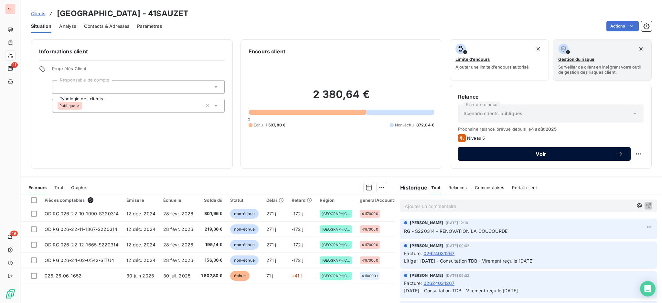
click at [466, 153] on span "Voir" at bounding box center [541, 153] width 151 height 5
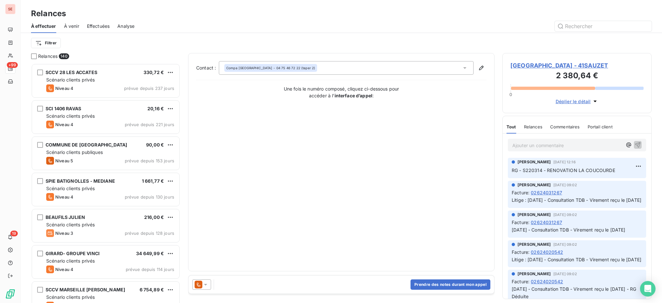
scroll to position [233, 143]
click at [206, 283] on icon at bounding box center [205, 284] width 6 height 6
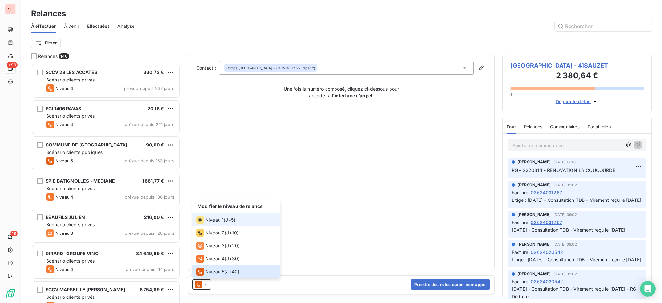
click at [224, 224] on li "Niveau 1 ( J+5 )" at bounding box center [235, 219] width 87 height 13
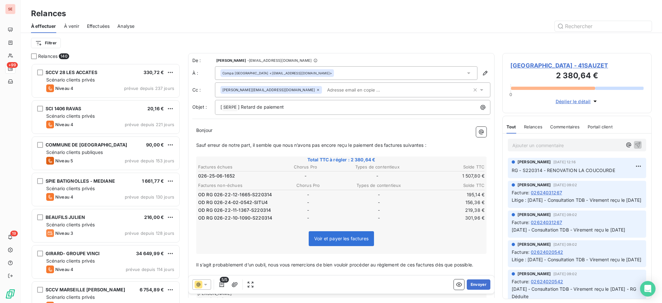
click at [223, 283] on span "5/5" at bounding box center [224, 280] width 9 height 6
click at [223, 283] on icon "button" at bounding box center [221, 284] width 5 height 5
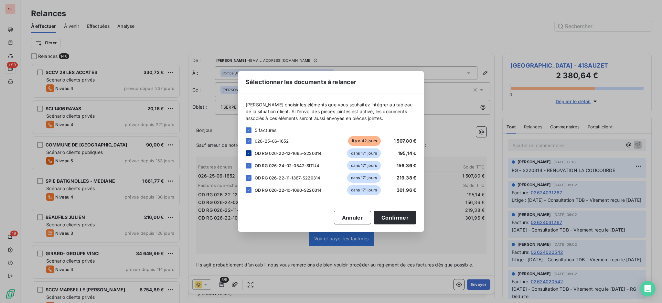
click at [250, 154] on icon at bounding box center [249, 153] width 4 height 4
click at [249, 167] on icon at bounding box center [249, 166] width 4 height 4
click at [248, 179] on icon at bounding box center [249, 178] width 4 height 4
click at [249, 188] on icon at bounding box center [249, 190] width 4 height 4
click at [399, 212] on button "Confirmer" at bounding box center [395, 218] width 43 height 14
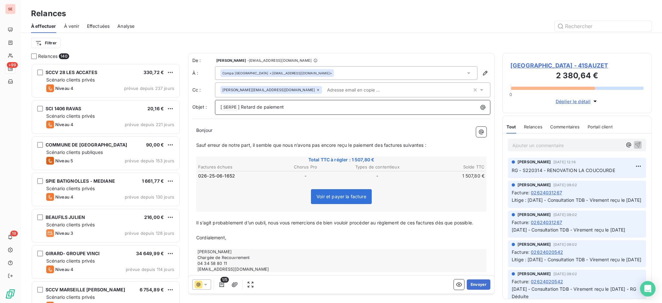
click at [304, 107] on p "[ SERPE ﻿ ] Retard de paiement" at bounding box center [354, 107] width 268 height 8
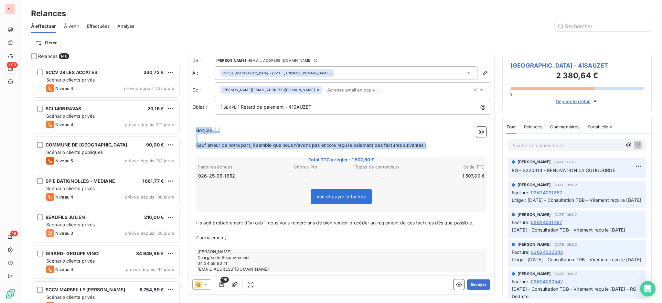
drag, startPoint x: 434, startPoint y: 147, endPoint x: 193, endPoint y: 124, distance: 241.6
click at [193, 124] on div "Bonjour ﻿ ﻿ ﻿ ﻿ Sauf erreur de notre part, il semble que nous n’avons pas [MEDI…" at bounding box center [341, 199] width 298 height 153
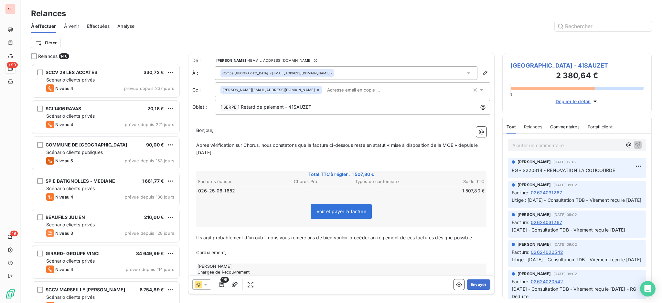
drag, startPoint x: 226, startPoint y: 152, endPoint x: 202, endPoint y: 151, distance: 24.6
click at [202, 151] on p "Après vérification sur Chorus, nous constatons que la facture ci-dessous reste …" at bounding box center [341, 149] width 290 height 15
click at [281, 163] on div "Bonjour, ﻿ Après vérification sur Chorus, nous constatons que la facture ci-des…" at bounding box center [341, 207] width 290 height 160
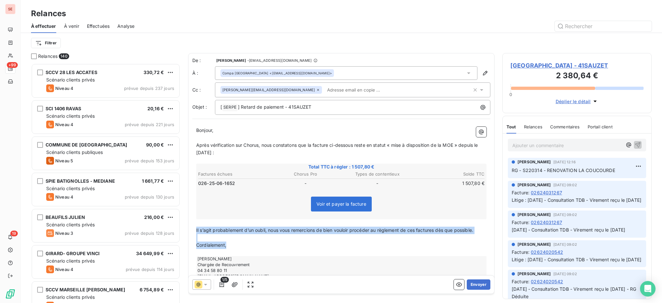
drag, startPoint x: 234, startPoint y: 243, endPoint x: 186, endPoint y: 229, distance: 49.9
click at [186, 229] on div "Relances 140 SCCV 28 LES ACCATES 330,72 € Scénario clients privés Niveau 4 prév…" at bounding box center [341, 178] width 641 height 250
click at [230, 231] on span "Il s’agit probablement d’un oubli, nous vous remercions de bien vouloir procéde…" at bounding box center [334, 229] width 277 height 5
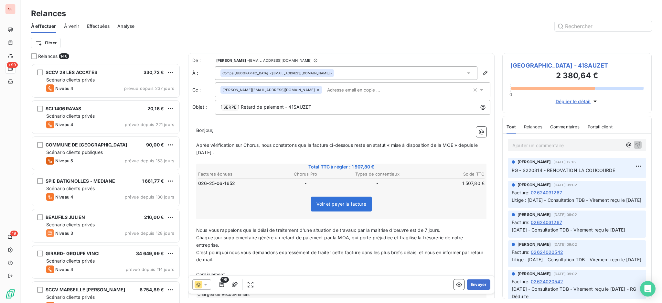
click at [465, 71] on icon at bounding box center [468, 73] width 6 height 6
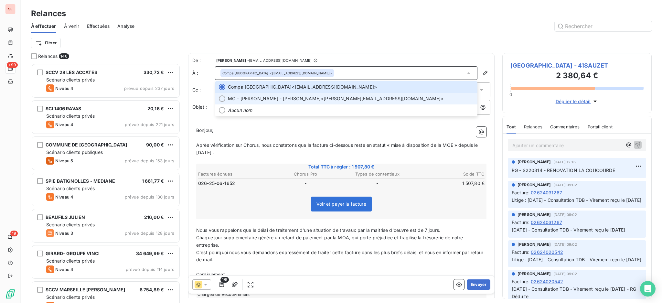
click at [364, 98] on span "MO - [PERSON_NAME] <[PERSON_NAME][EMAIL_ADDRESS][DOMAIN_NAME]>" at bounding box center [351, 98] width 246 height 6
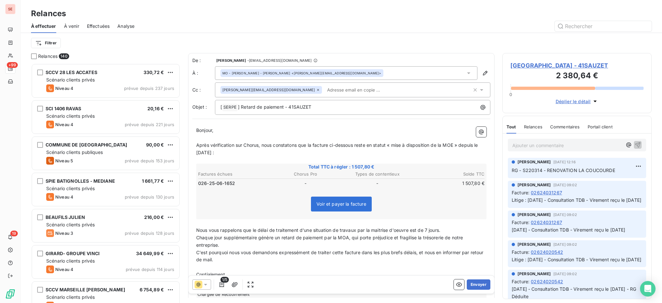
click at [316, 88] on icon at bounding box center [318, 90] width 4 height 4
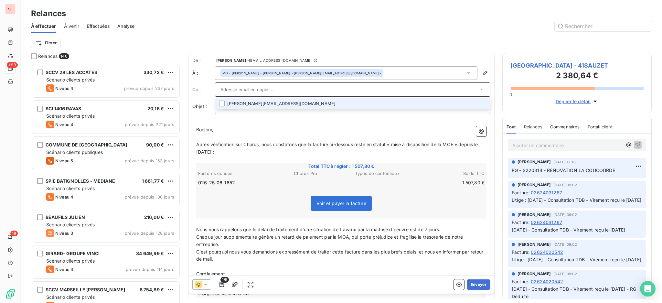
click at [266, 89] on input "text" at bounding box center [349, 90] width 258 height 10
type input "[EMAIL_ADDRESS][DOMAIN_NAME]"
click at [241, 102] on li "[EMAIL_ADDRESS][DOMAIN_NAME]" at bounding box center [352, 103] width 275 height 11
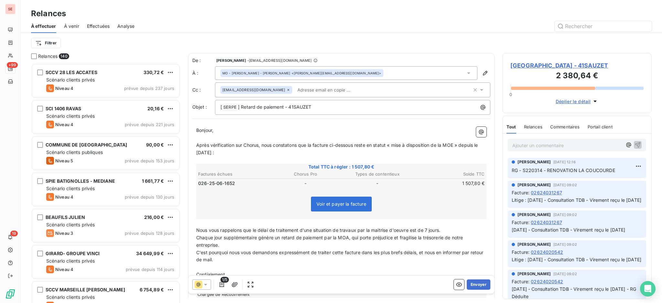
click at [251, 257] on p "C'est pourquoi nous vous demandons expressément de traiter cette facture dans l…" at bounding box center [341, 256] width 290 height 15
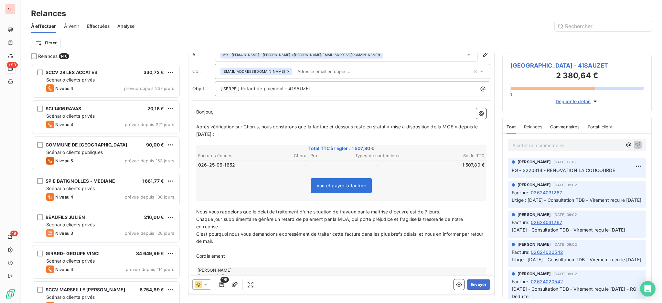
scroll to position [45, 0]
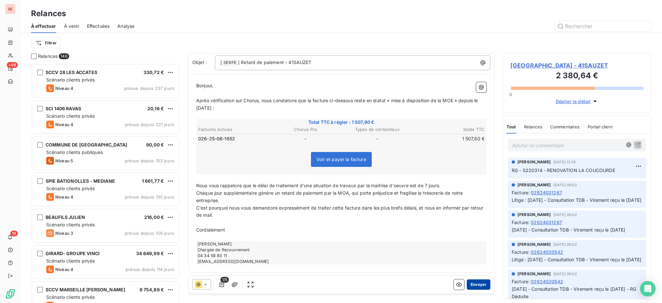
click at [471, 283] on button "Envoyer" at bounding box center [479, 284] width 24 height 10
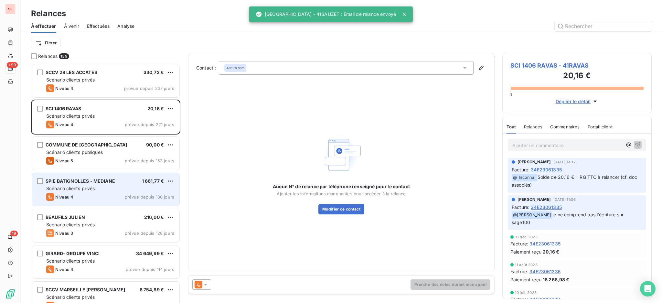
click at [109, 185] on div "Scénario clients privés" at bounding box center [110, 188] width 128 height 6
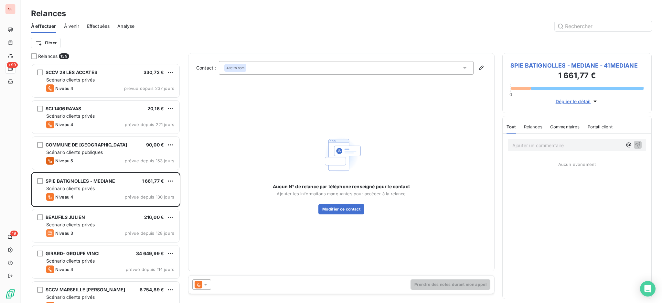
click at [557, 63] on span "SPIE BATIGNOLLES - MEDIANE - 41MEDIANE" at bounding box center [576, 65] width 133 height 9
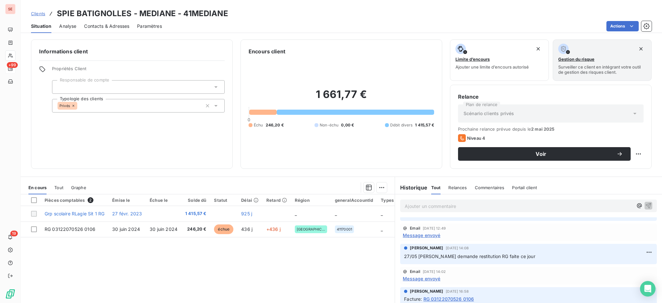
scroll to position [129, 0]
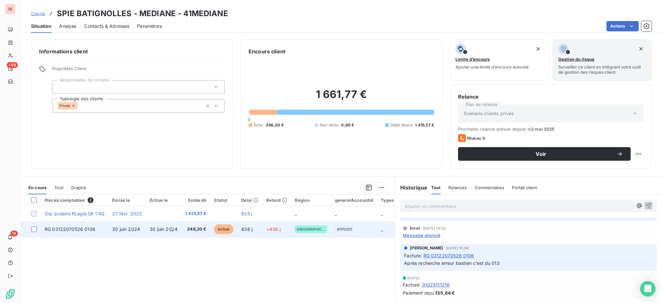
click at [122, 229] on span "30 juin 2024" at bounding box center [126, 228] width 28 height 5
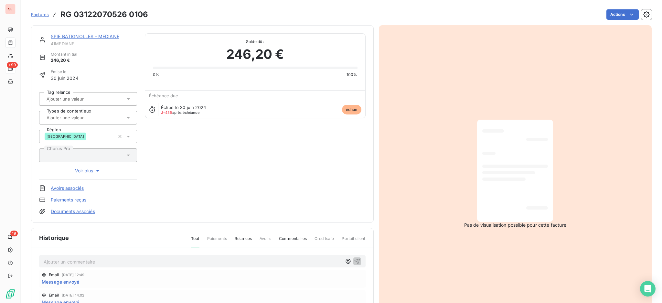
click at [59, 280] on span "Message envoyé" at bounding box center [60, 281] width 37 height 7
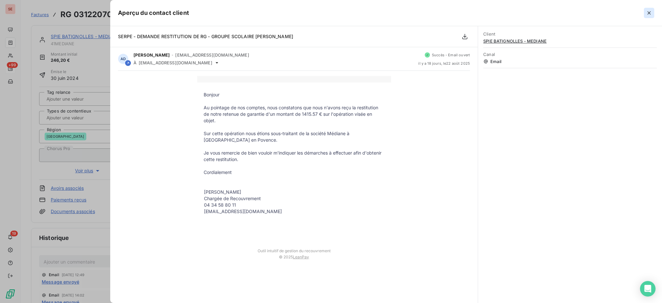
click at [648, 13] on icon "button" at bounding box center [649, 13] width 6 height 6
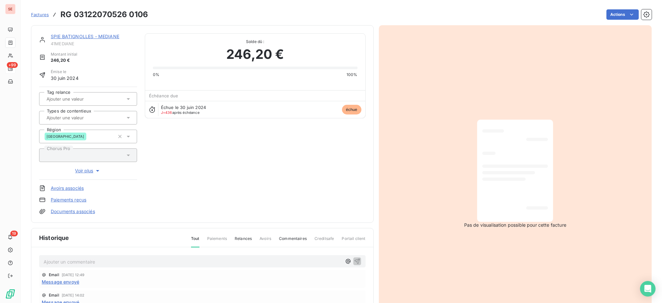
click at [71, 32] on div "SPIE BATIGNOLLES - MEDIANE 41MEDIANE Montant initial 246,20 € Émise le [DATE] T…" at bounding box center [202, 124] width 343 height 198
click at [71, 35] on link "SPIE BATIGNOLLES - MEDIANE" at bounding box center [85, 36] width 69 height 5
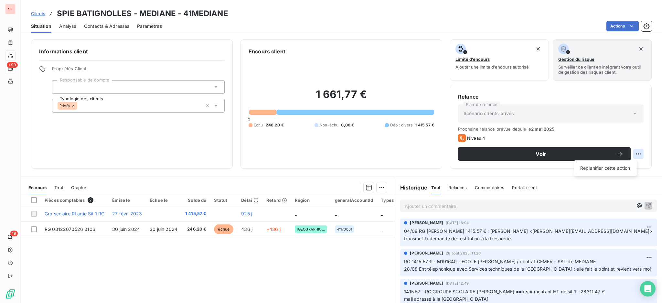
click at [633, 153] on html "SE +99 19 Clients SPIE BATIGNOLLES - MEDIANE - 41MEDIANE Situation Analyse Cont…" at bounding box center [331, 151] width 662 height 303
click at [604, 167] on div "Replanifier cette action" at bounding box center [605, 168] width 58 height 10
select select "8"
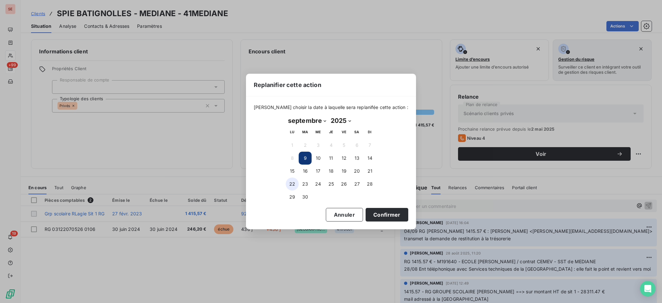
click at [294, 179] on button "22" at bounding box center [292, 183] width 13 height 13
click at [383, 211] on button "Confirmer" at bounding box center [387, 215] width 43 height 14
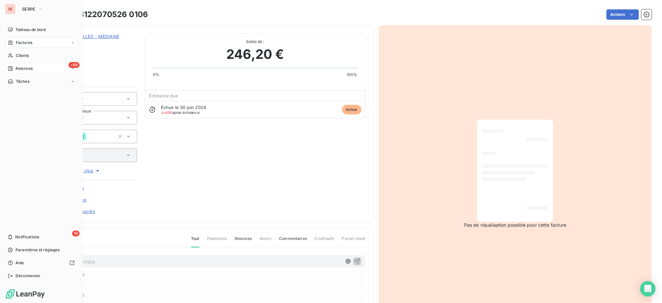
click at [24, 69] on span "Relances" at bounding box center [24, 69] width 17 height 6
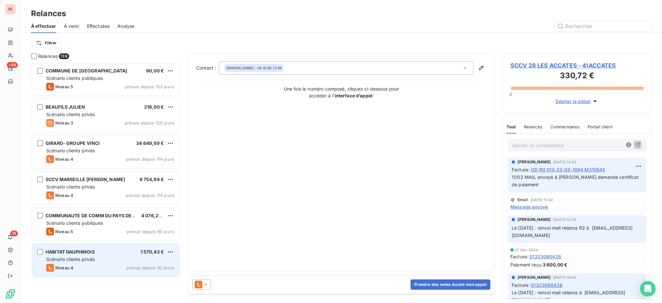
scroll to position [0, 0]
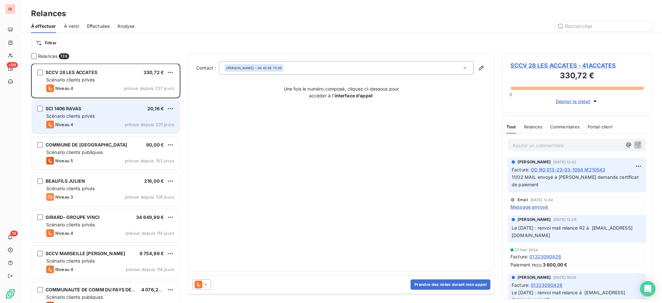
click at [93, 119] on div "Scénario clients privés" at bounding box center [110, 116] width 128 height 6
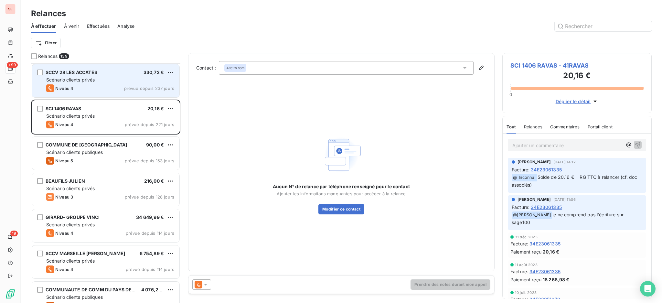
click at [118, 76] on div "SCCV 28 LES ACCATES 330,72 € Scénario clients privés Niveau 4 prévue depuis 237…" at bounding box center [105, 80] width 147 height 33
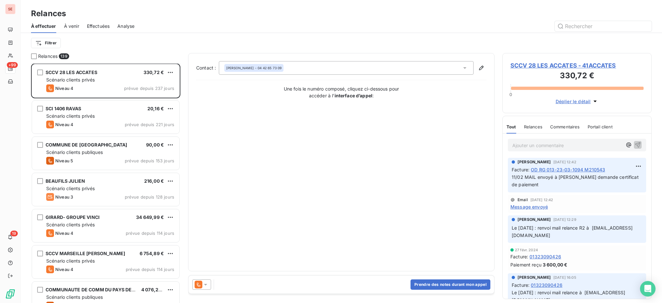
click at [548, 63] on span "SCCV 28 LES ACCATES - 41ACCATES" at bounding box center [576, 65] width 133 height 9
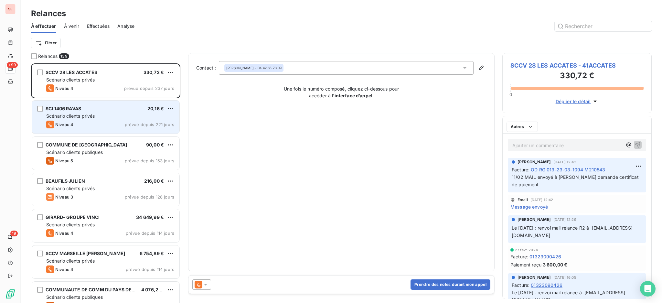
scroll to position [233, 143]
drag, startPoint x: 93, startPoint y: 110, endPoint x: 92, endPoint y: 118, distance: 7.6
click at [93, 109] on div "SCI 1406 RAVAS 20,16 €" at bounding box center [110, 109] width 128 height 6
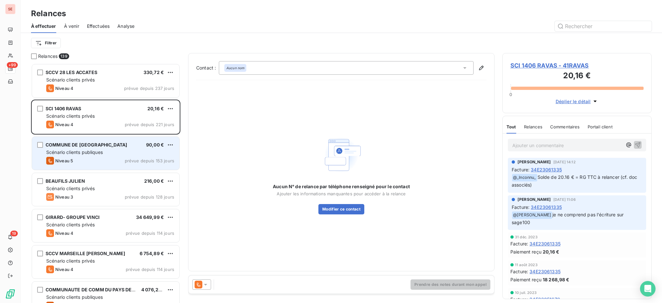
click at [100, 159] on div "Niveau 5 prévue depuis 153 jours" at bounding box center [110, 161] width 128 height 8
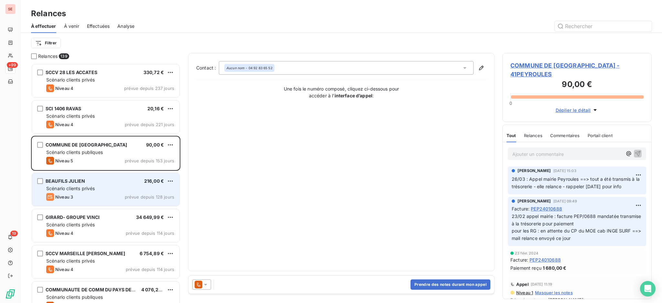
click at [101, 197] on div "Niveau 3 prévue depuis 128 jours" at bounding box center [110, 197] width 128 height 8
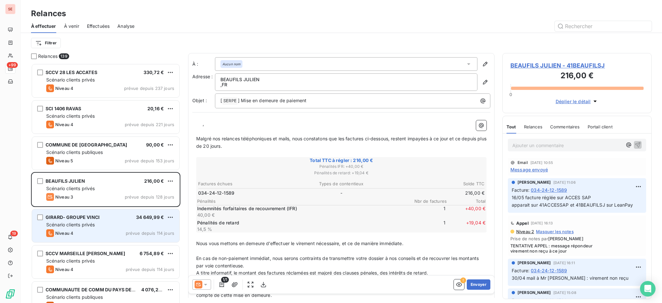
click at [120, 226] on div "Scénario clients privés" at bounding box center [110, 224] width 128 height 6
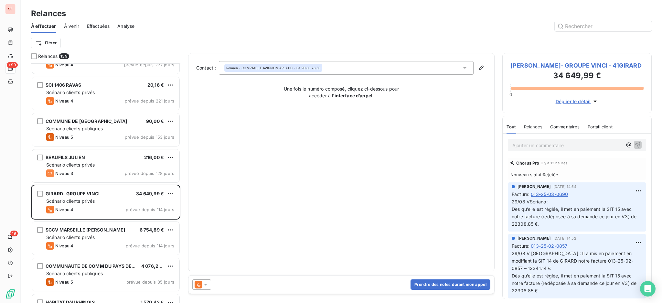
scroll to position [43, 0]
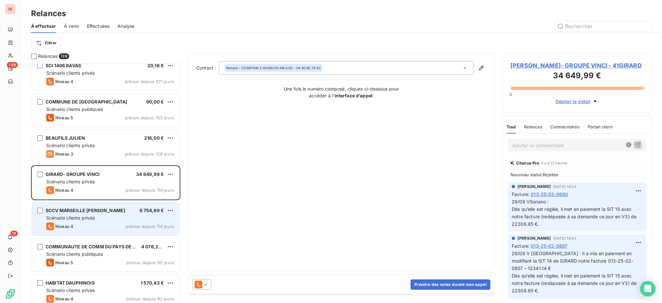
click at [96, 223] on div "Niveau 4 prévue depuis 114 jours" at bounding box center [110, 226] width 128 height 8
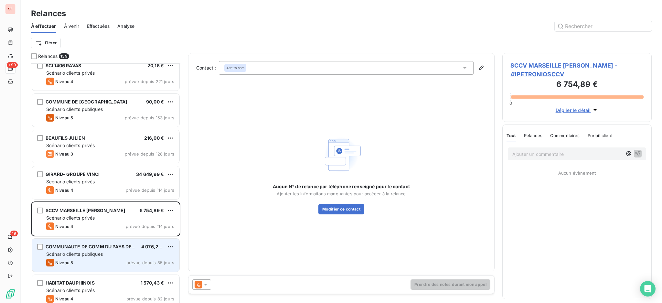
click at [101, 259] on div "Niveau 5 prévue depuis 85 jours" at bounding box center [110, 263] width 128 height 8
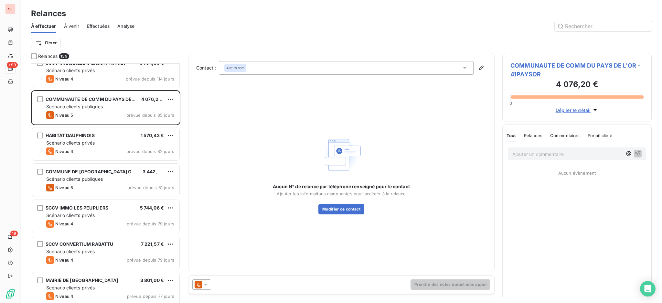
scroll to position [216, 0]
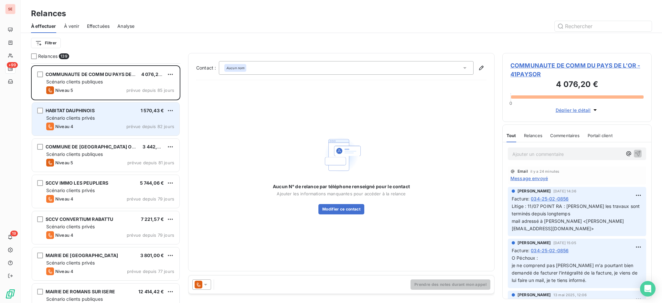
click at [100, 118] on div "Scénario clients privés" at bounding box center [110, 118] width 128 height 6
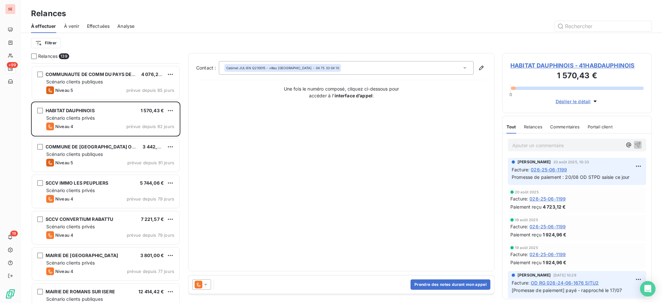
click at [207, 284] on icon at bounding box center [205, 284] width 6 height 6
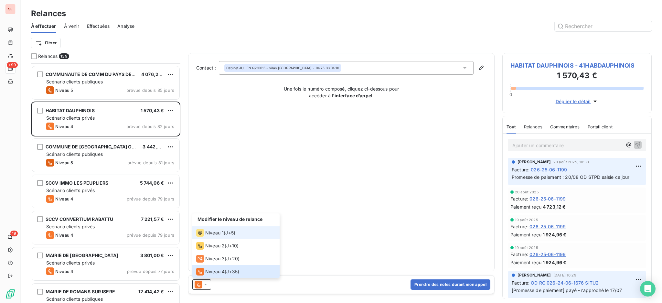
click at [208, 233] on span "Niveau 1" at bounding box center [214, 233] width 18 height 6
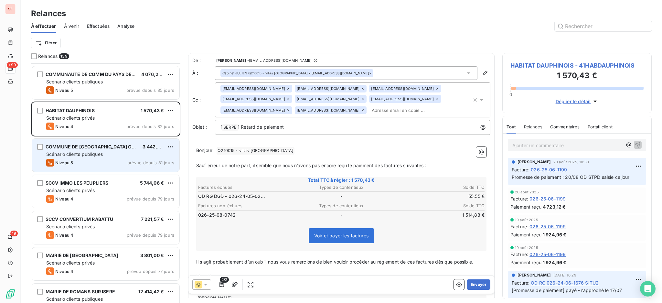
click at [90, 154] on span "Scénario clients publiques" at bounding box center [74, 153] width 57 height 5
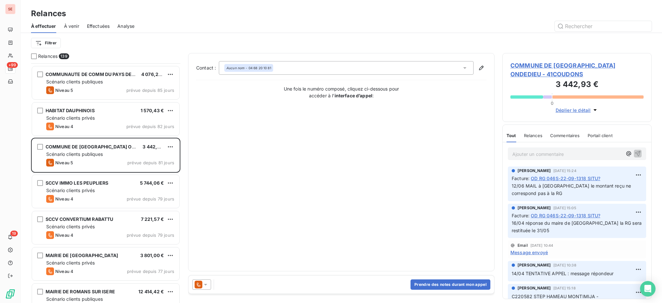
click at [208, 283] on icon at bounding box center [205, 284] width 6 height 6
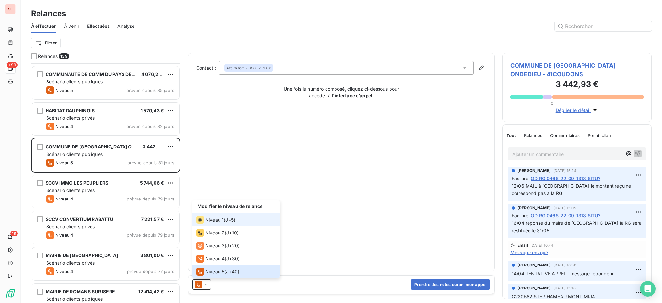
click at [219, 217] on span "Niveau 1" at bounding box center [214, 220] width 18 height 6
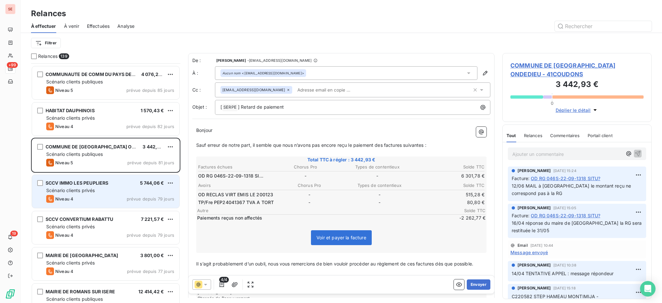
click at [122, 195] on div "Niveau 4 prévue depuis 79 jours" at bounding box center [110, 199] width 128 height 8
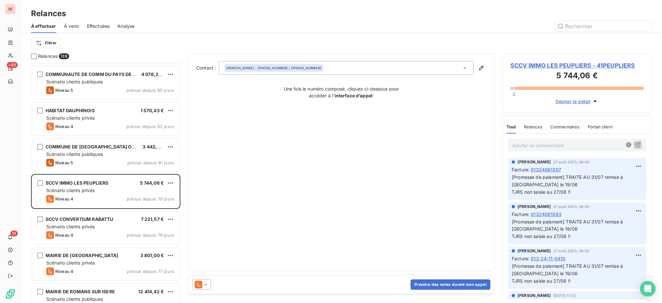
click at [206, 283] on icon at bounding box center [205, 284] width 6 height 6
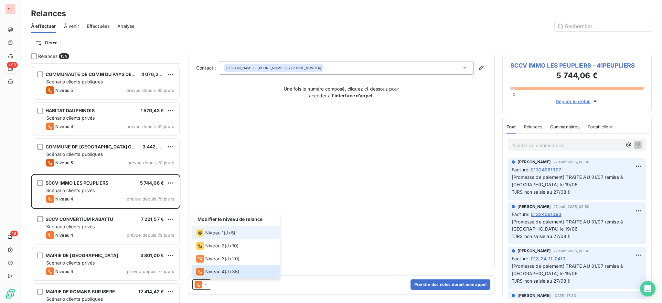
click at [207, 228] on li "Niveau 1 ( J+5 )" at bounding box center [235, 232] width 87 height 13
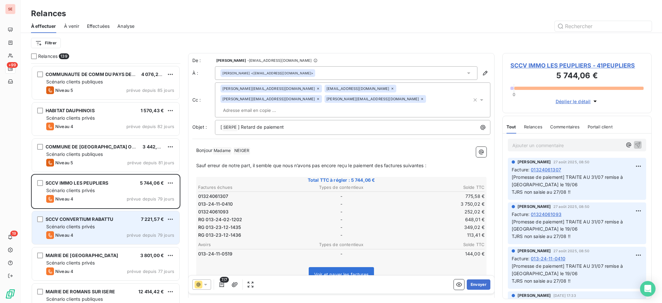
click at [166, 227] on div "Scénario clients privés" at bounding box center [110, 226] width 128 height 6
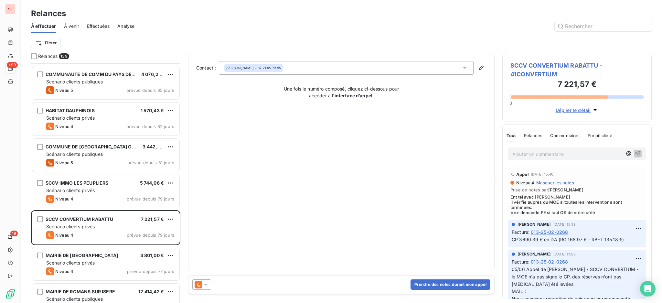
click at [203, 283] on icon at bounding box center [205, 284] width 6 height 6
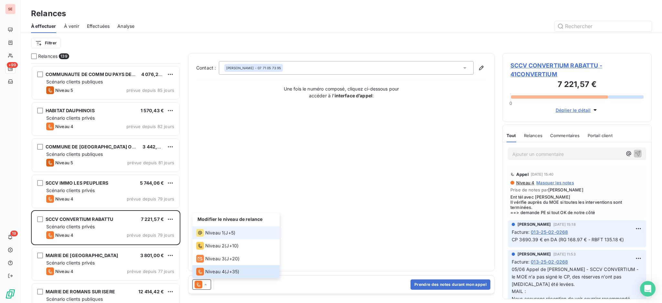
click at [218, 233] on span "Niveau 1" at bounding box center [214, 233] width 18 height 6
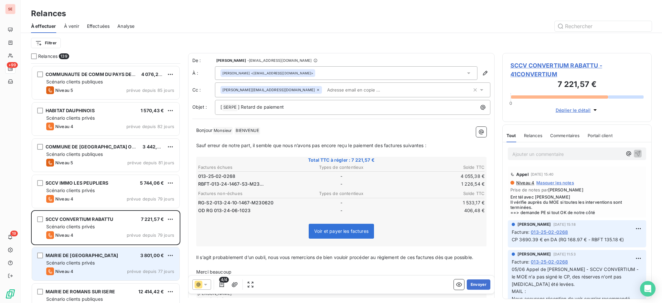
click at [108, 266] on div "Scénario clients privés" at bounding box center [110, 263] width 128 height 6
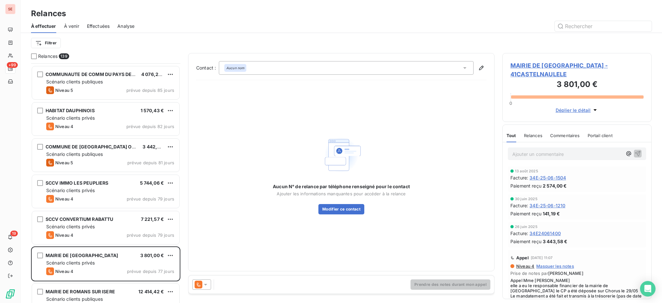
click at [206, 285] on icon at bounding box center [205, 284] width 6 height 6
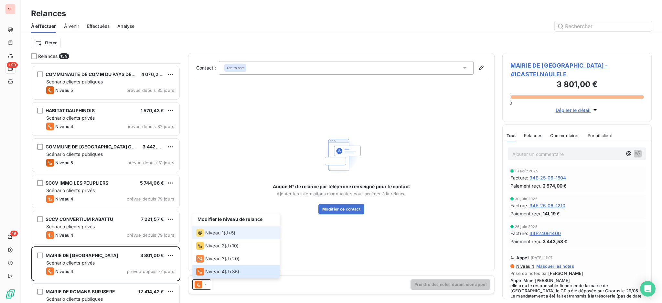
click at [209, 233] on span "Niveau 1" at bounding box center [214, 233] width 18 height 6
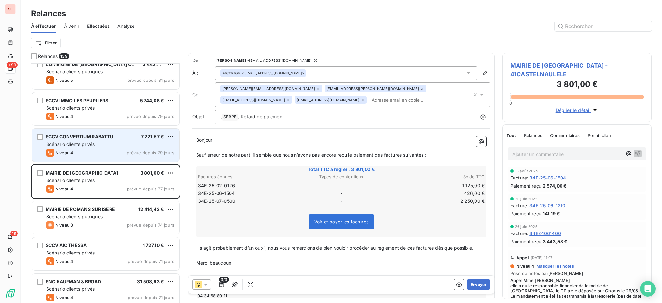
scroll to position [302, 0]
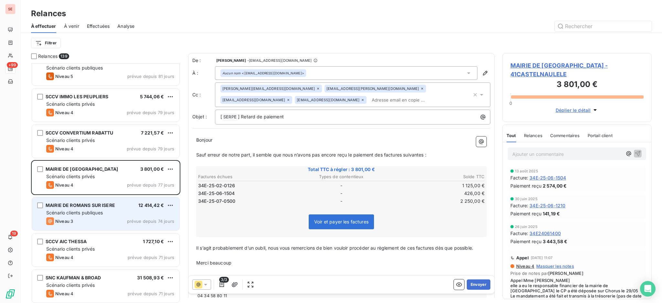
click at [112, 214] on div "Scénario clients publiques" at bounding box center [110, 212] width 128 height 6
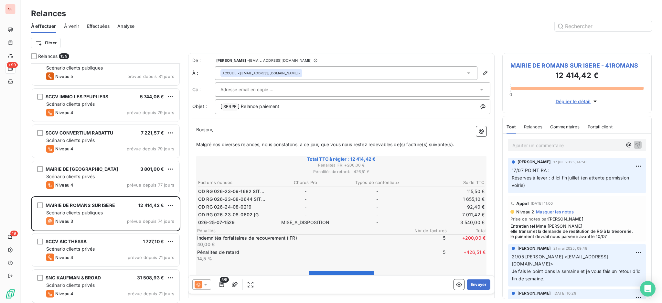
click at [204, 287] on icon at bounding box center [205, 284] width 6 height 6
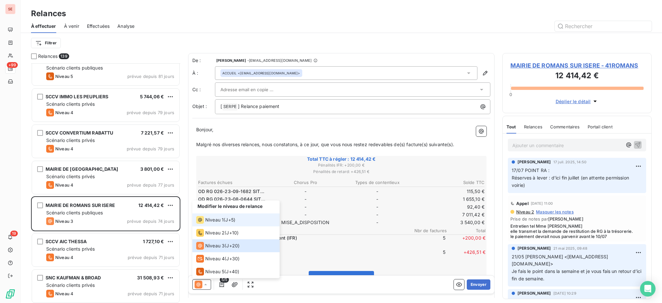
click at [219, 217] on span "Niveau 1" at bounding box center [214, 220] width 18 height 6
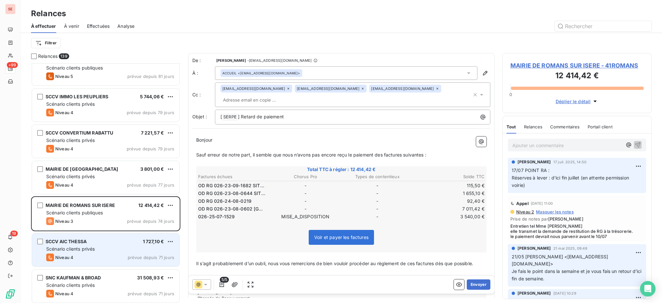
click at [128, 254] on div "Niveau 4 prévue depuis 71 jours" at bounding box center [110, 257] width 128 height 8
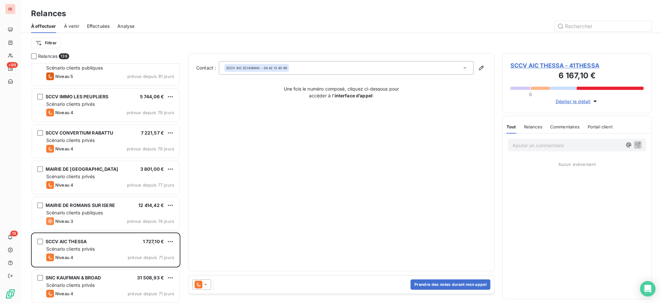
click at [207, 284] on icon at bounding box center [205, 284] width 6 height 6
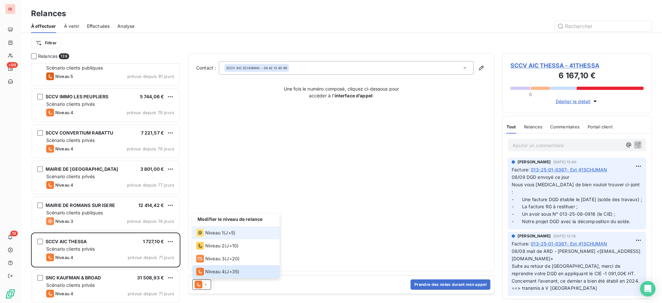
click at [215, 228] on li "Niveau 1 ( J+5 )" at bounding box center [235, 232] width 87 height 13
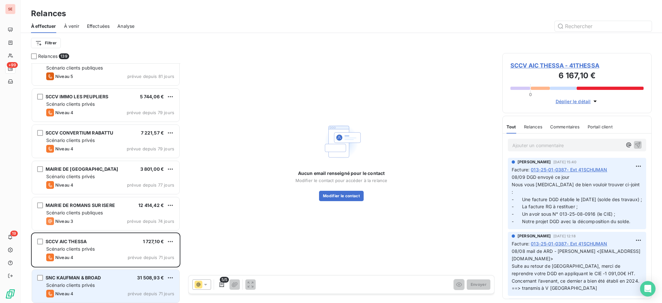
click at [113, 286] on div "Scénario clients privés" at bounding box center [110, 285] width 128 height 6
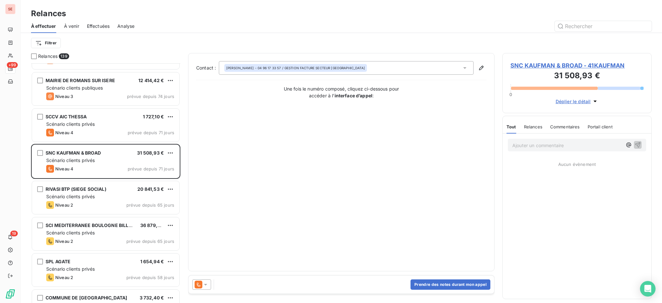
scroll to position [431, 0]
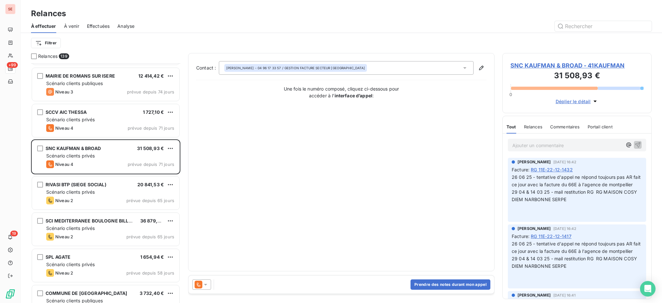
click at [207, 283] on icon at bounding box center [205, 284] width 6 height 6
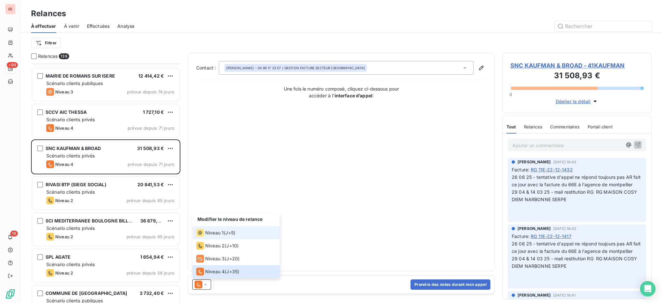
click at [222, 232] on span "Niveau 1" at bounding box center [214, 233] width 18 height 6
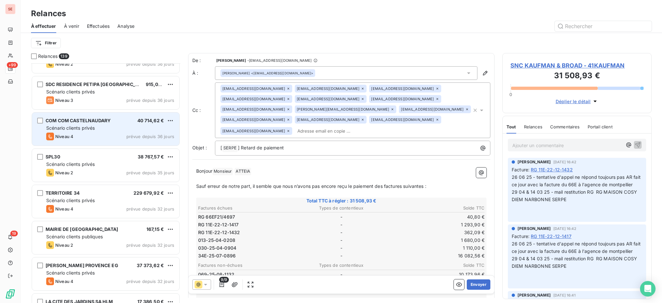
scroll to position [1293, 0]
